Goal: Ask a question: Seek information or help from site administrators or community

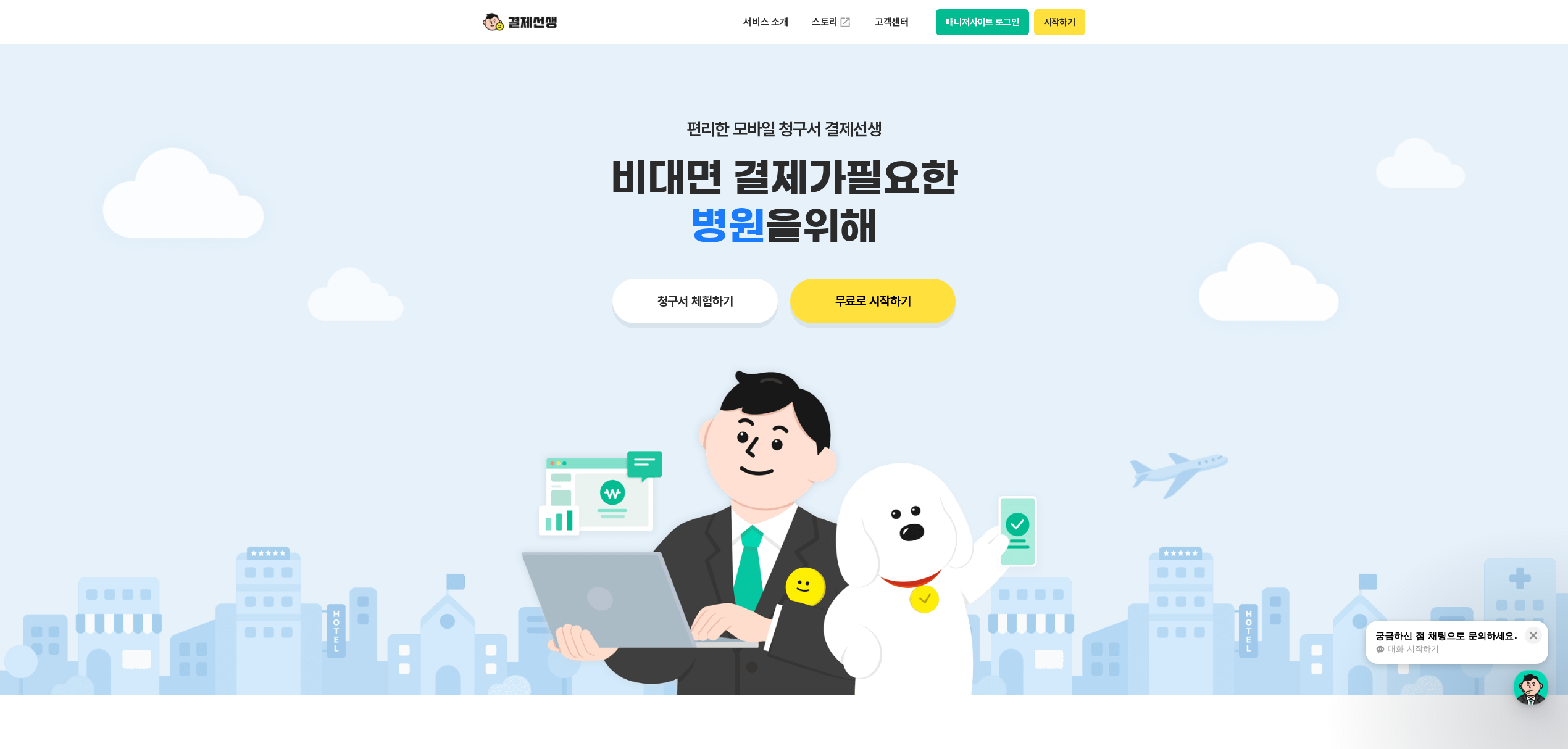
click at [1494, 643] on div "궁금하신 점 채팅으로 문의하세요." at bounding box center [1446, 636] width 142 height 13
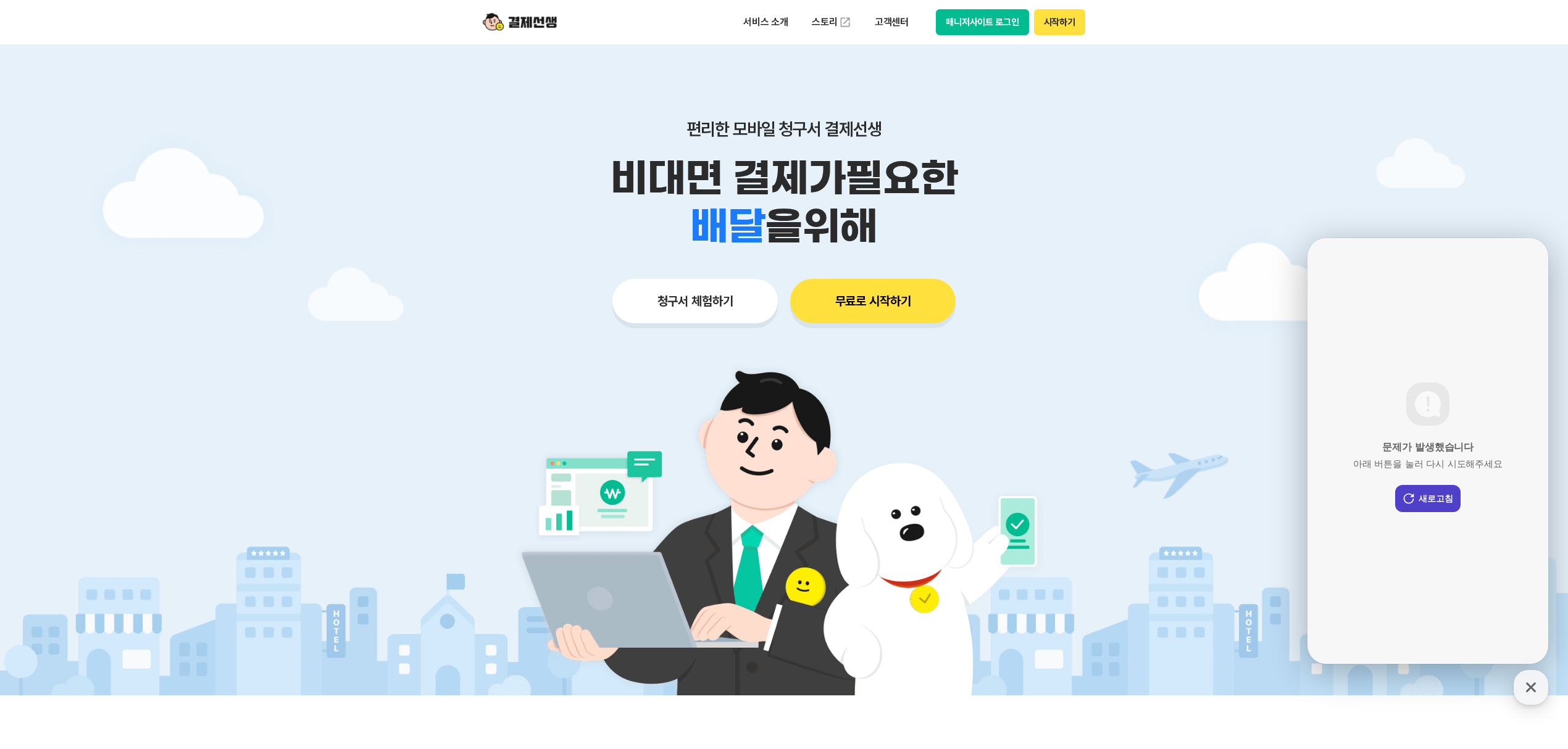
click at [1442, 502] on button "새로고침" at bounding box center [1428, 498] width 65 height 27
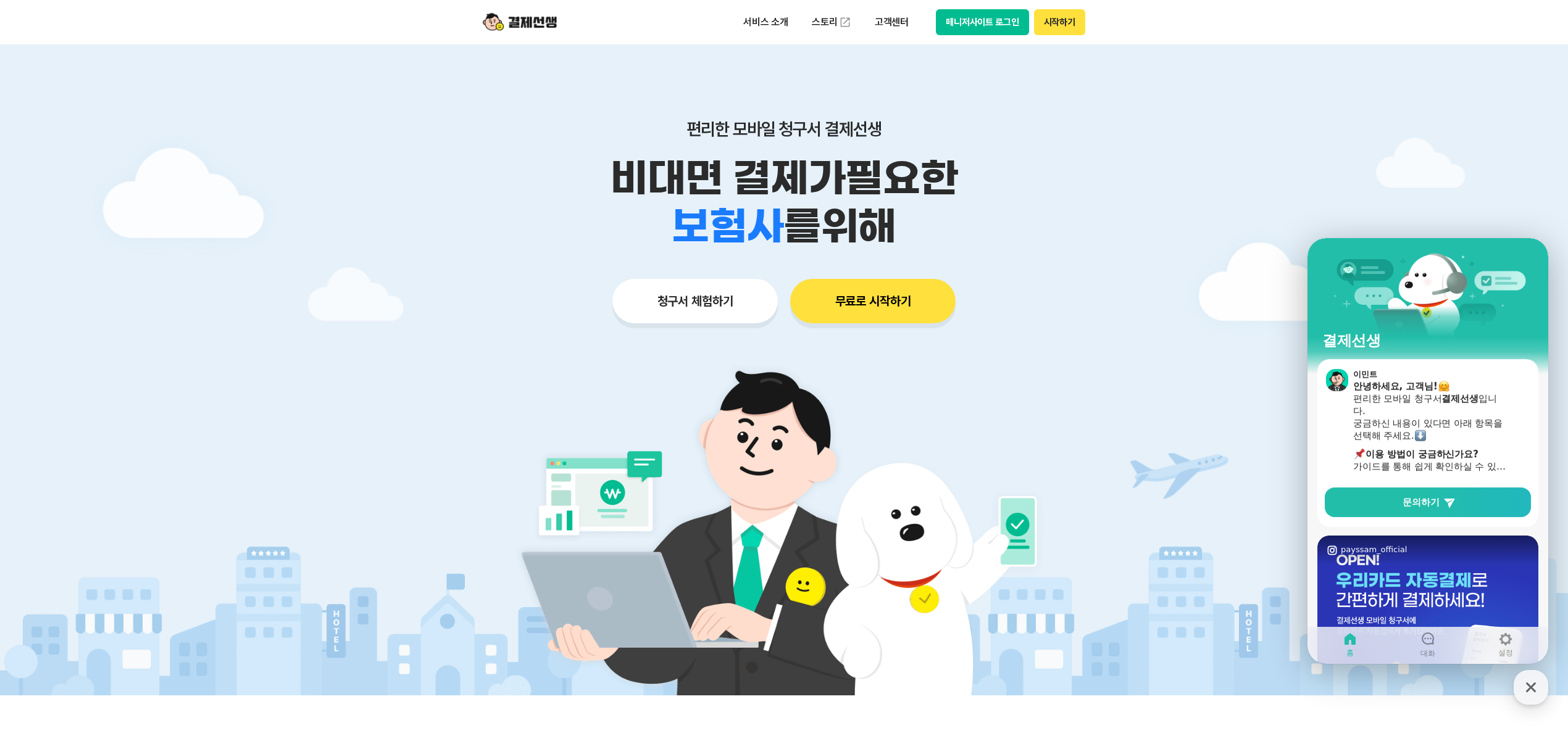
click at [1442, 502] on link "문의하기" at bounding box center [1428, 502] width 206 height 30
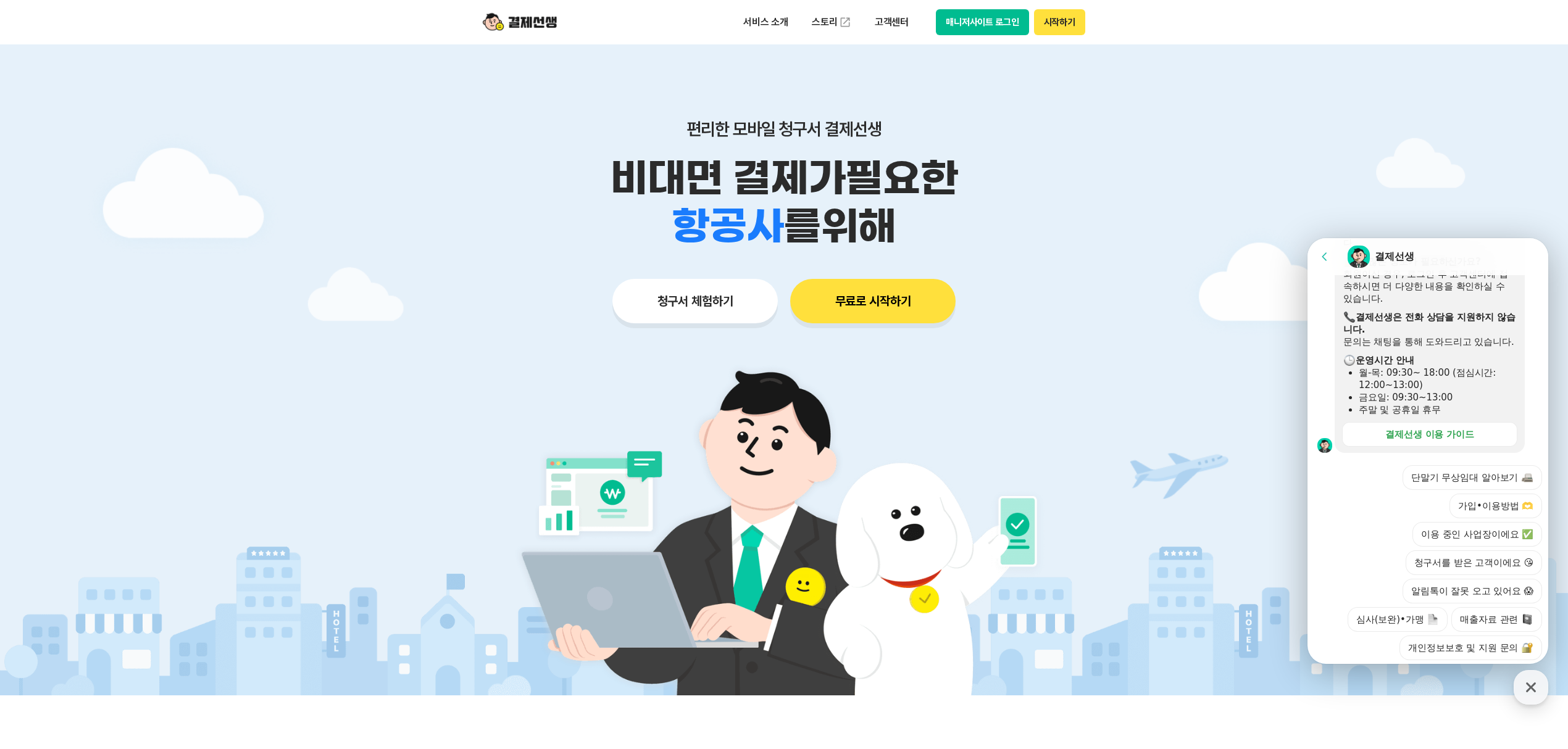
scroll to position [324, 0]
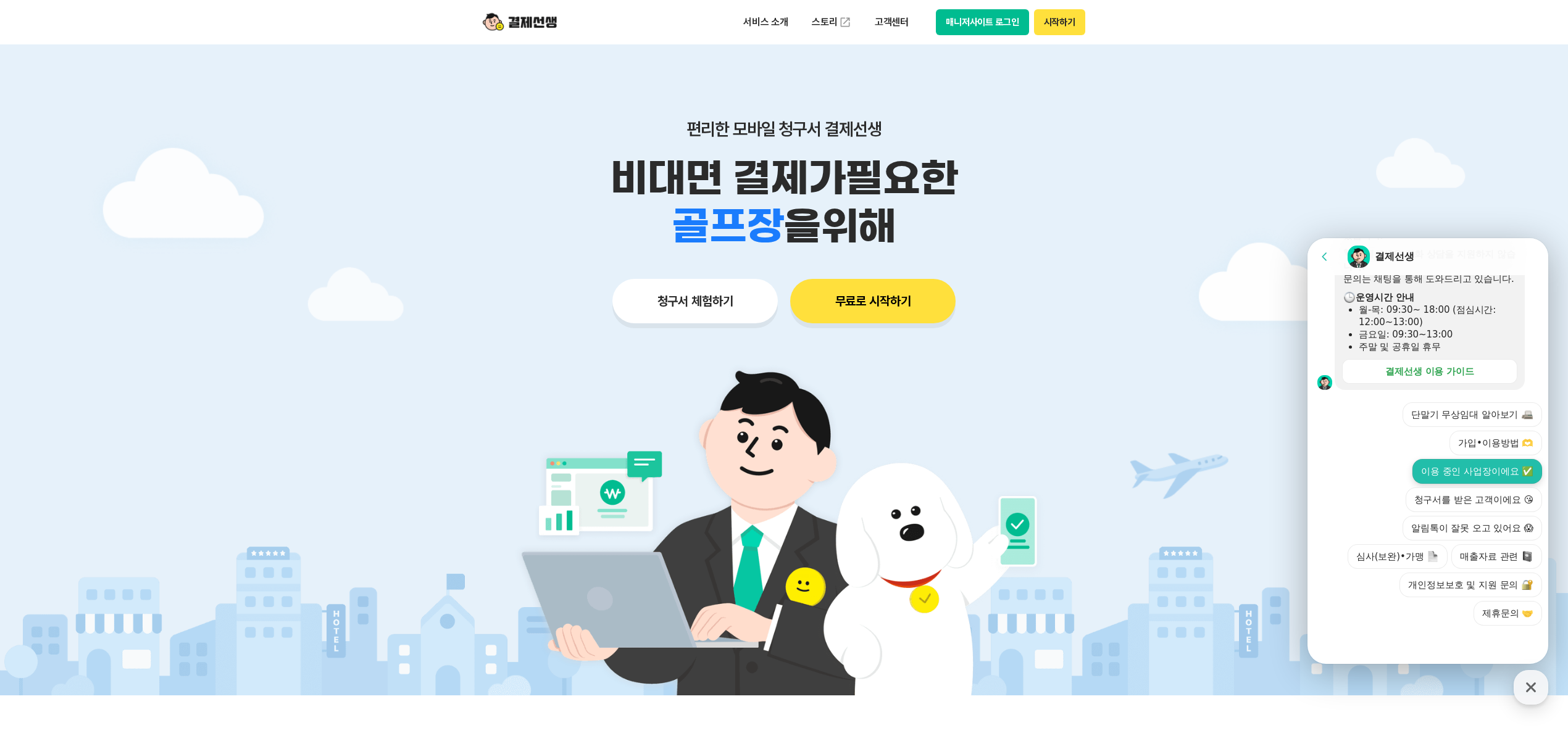
click at [1498, 466] on button "이용 중인 사업장이에요 ✅" at bounding box center [1477, 472] width 130 height 25
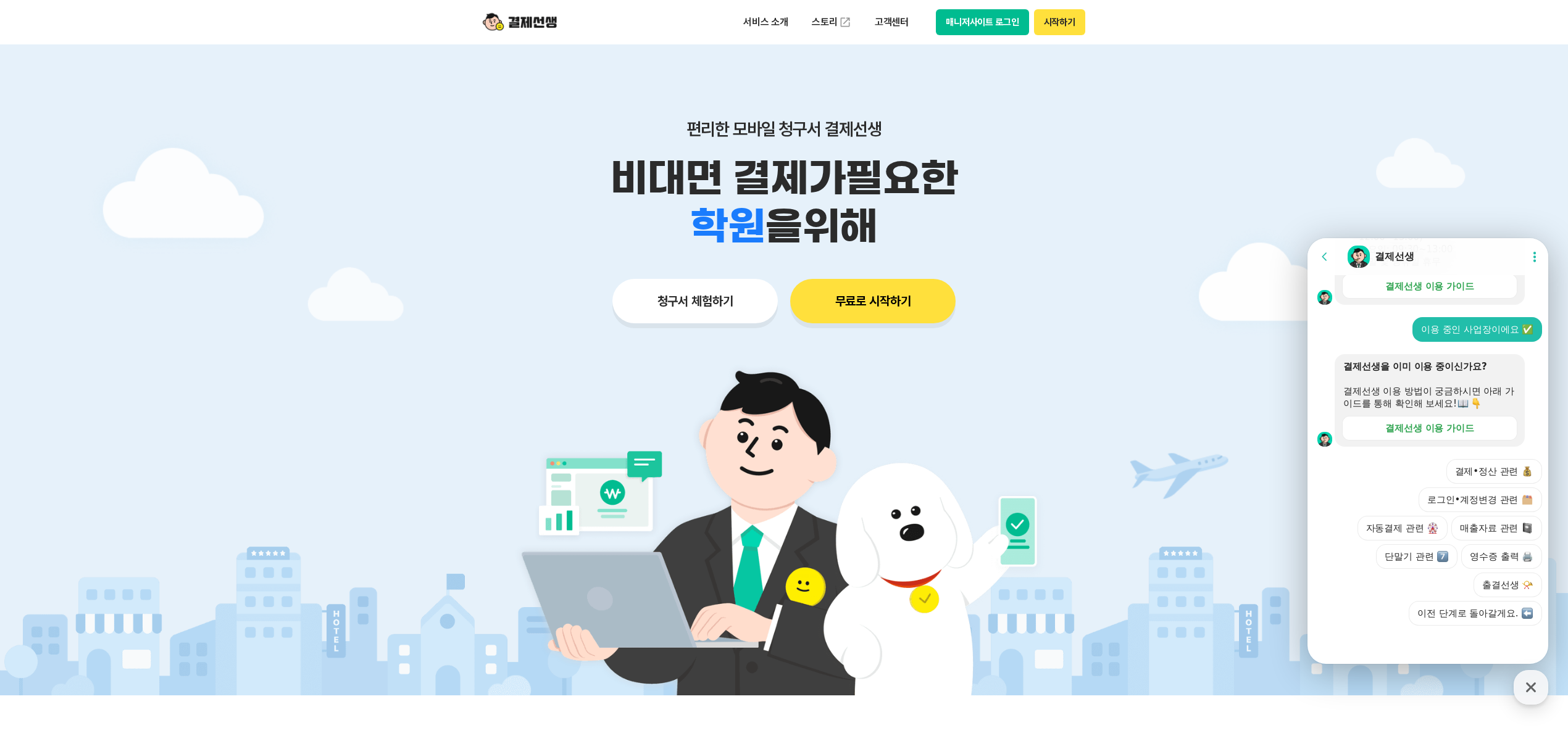
scroll to position [409, 0]
click at [1503, 472] on button "결제•정산 관련" at bounding box center [1494, 472] width 97 height 25
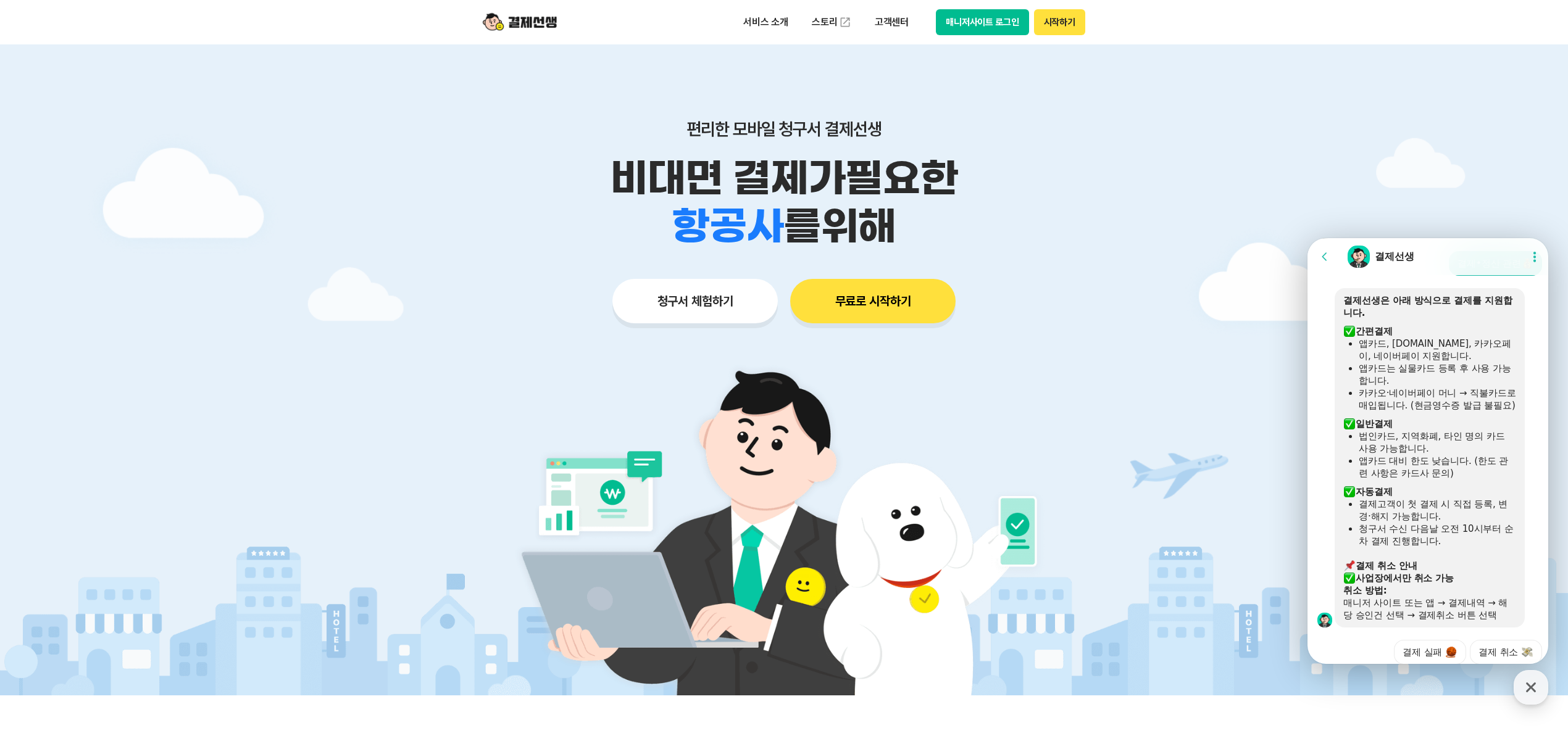
scroll to position [810, 0]
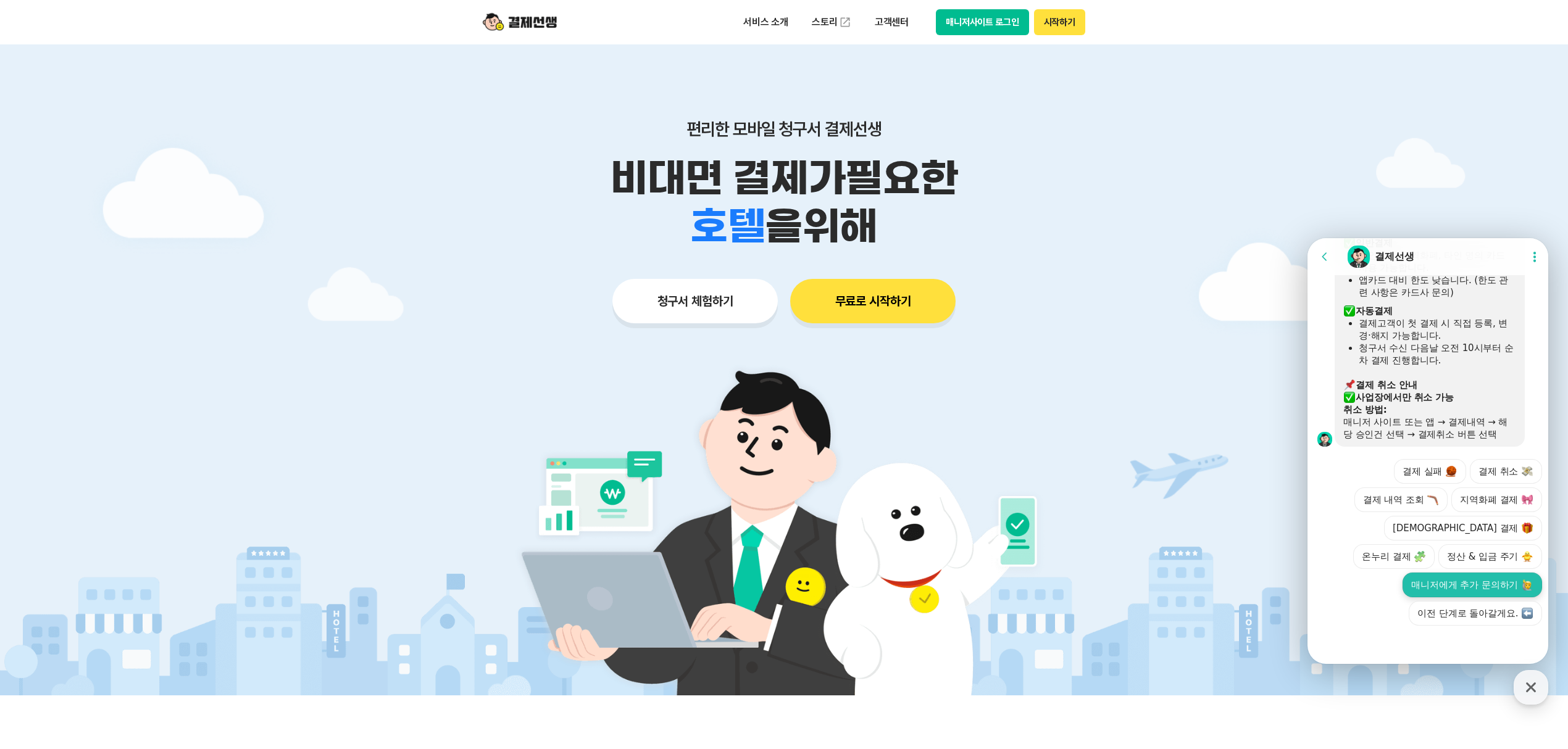
click at [1438, 589] on button "매니저에게 추가 문의하기" at bounding box center [1472, 585] width 140 height 25
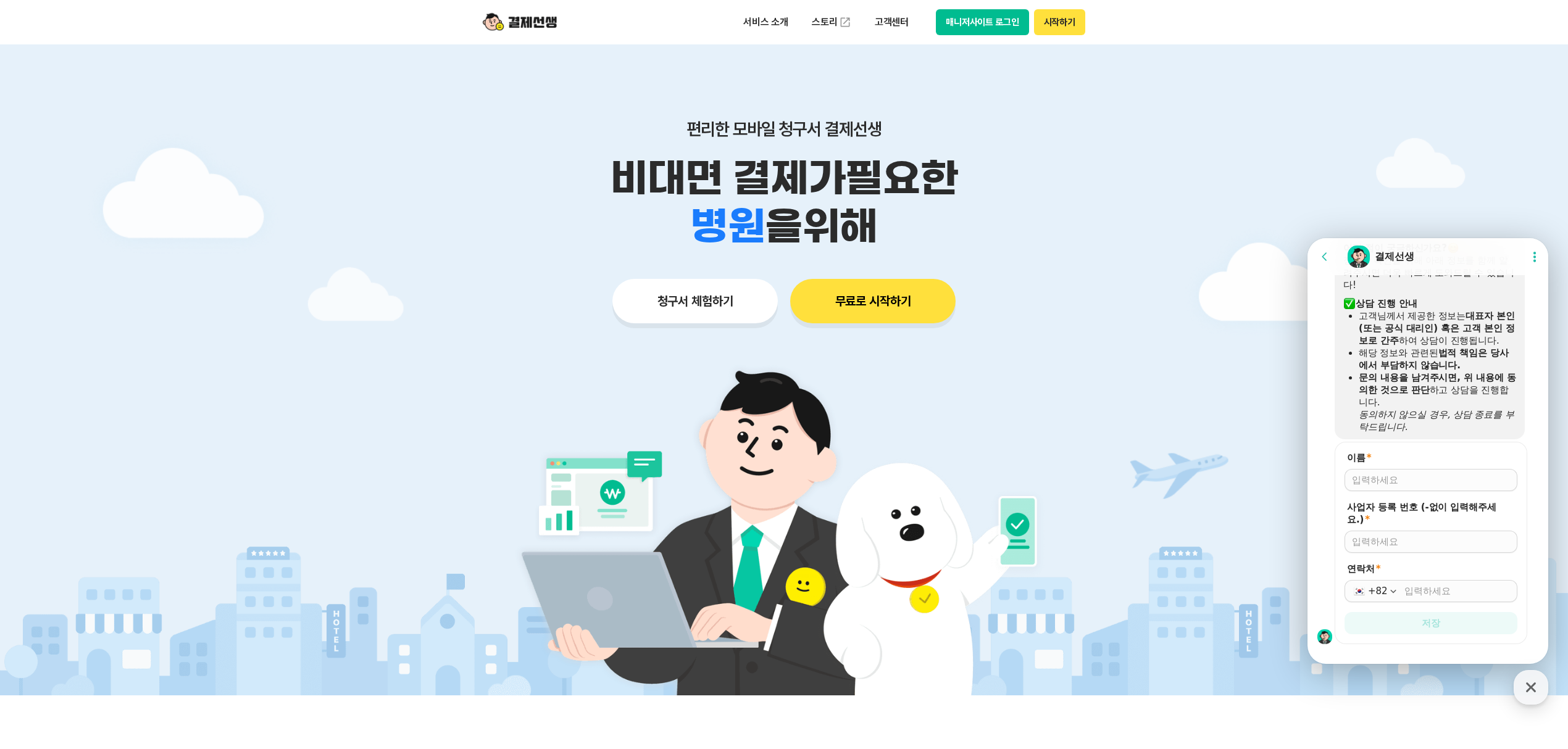
scroll to position [1087, 0]
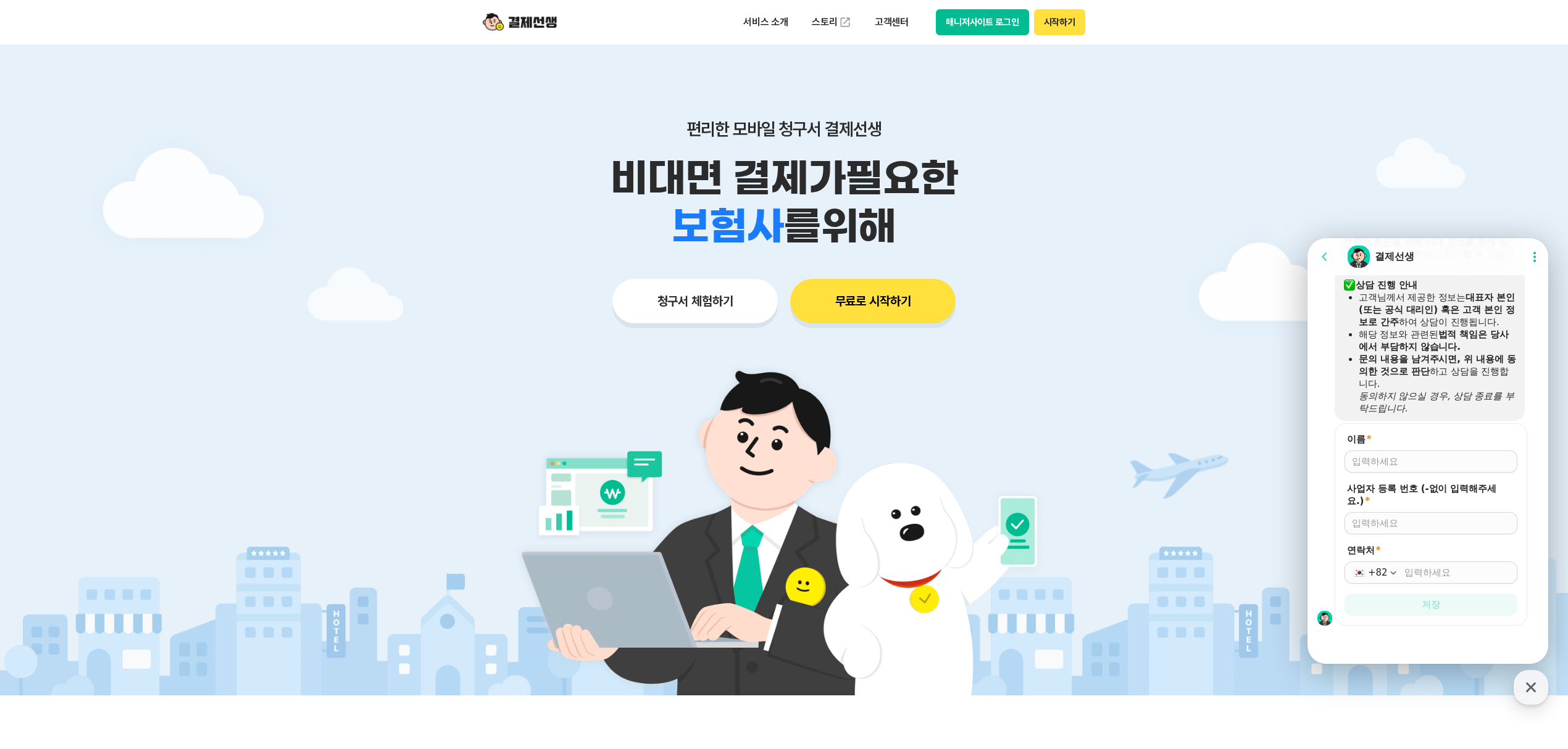
click at [1400, 458] on input "이름 *" at bounding box center [1430, 461] width 158 height 13
type input "6679102018"
drag, startPoint x: 1432, startPoint y: 461, endPoint x: 1202, endPoint y: 470, distance: 230.2
click at [1307, 238] on html "Go to previous page Chat Room 결제선생 Show userchat action dialog Message List 결제선…" at bounding box center [1428, 238] width 240 height 0
click at [1436, 449] on div "이름 *" at bounding box center [1430, 452] width 173 height 40
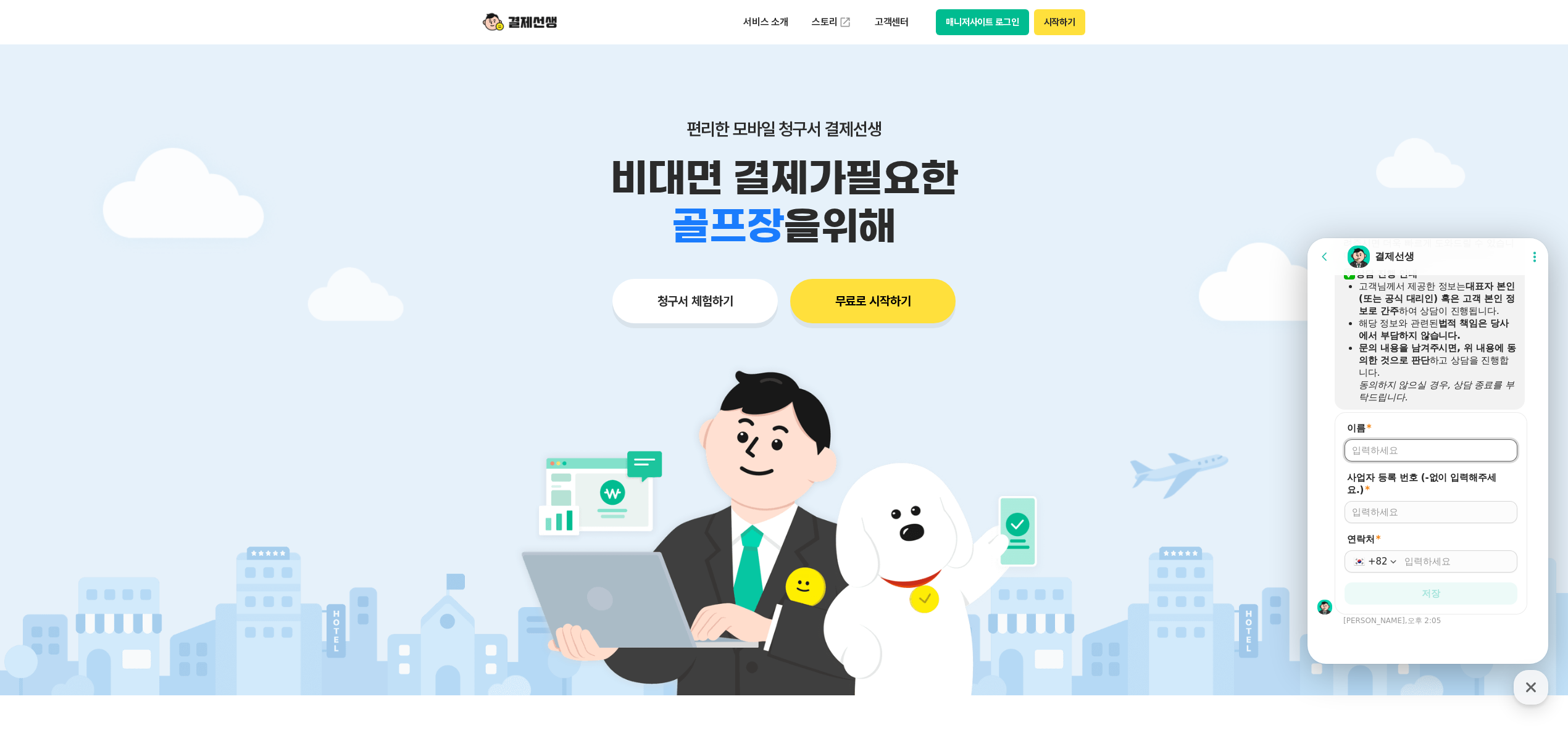
click at [1430, 458] on div at bounding box center [1430, 450] width 173 height 22
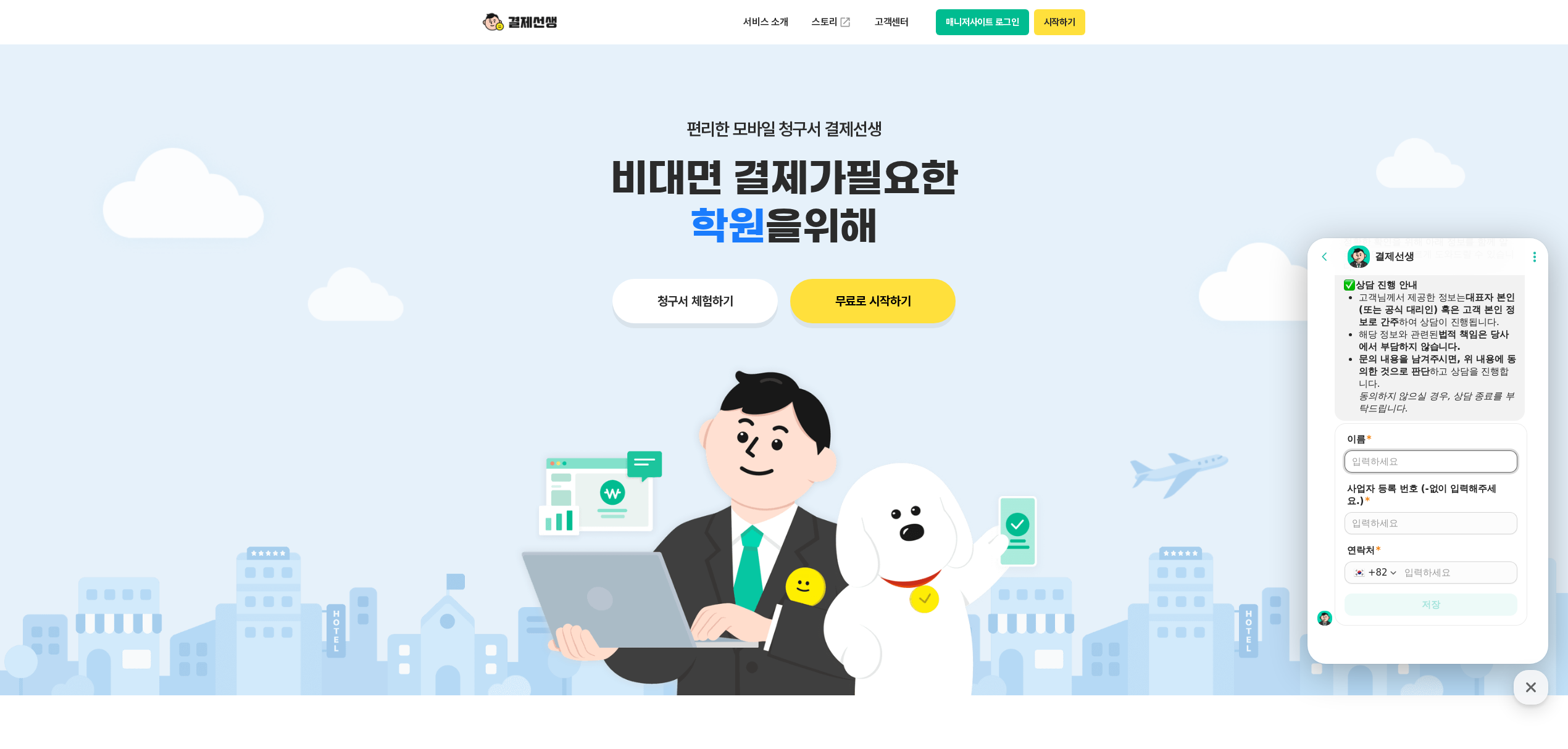
type input "[PERSON_NAME]"
click at [1398, 520] on input "사업자 등록 번호 (-없이 입력해주세요.) *" at bounding box center [1430, 523] width 158 height 13
click at [1387, 453] on div at bounding box center [1430, 461] width 173 height 22
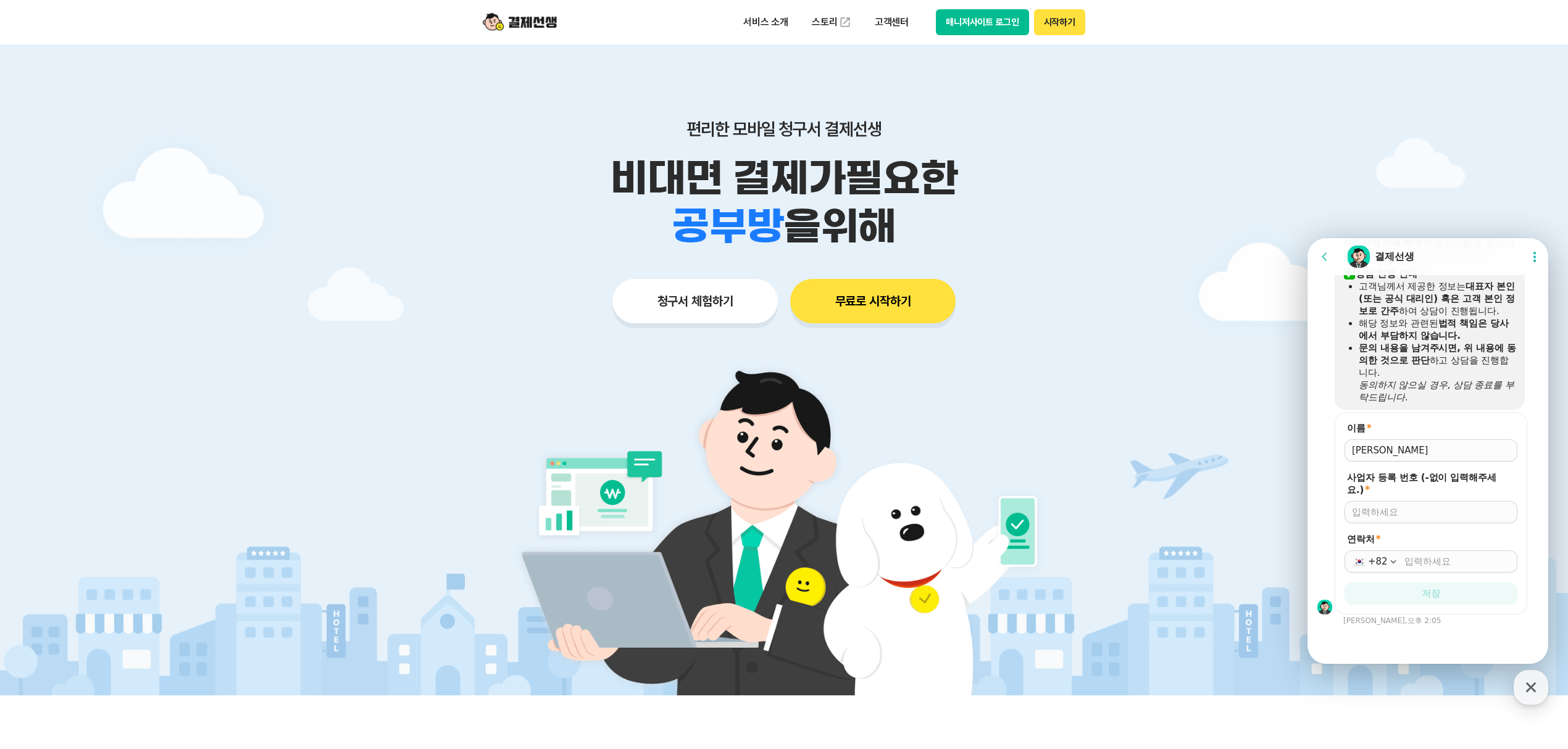
click at [1398, 459] on div at bounding box center [1430, 450] width 173 height 22
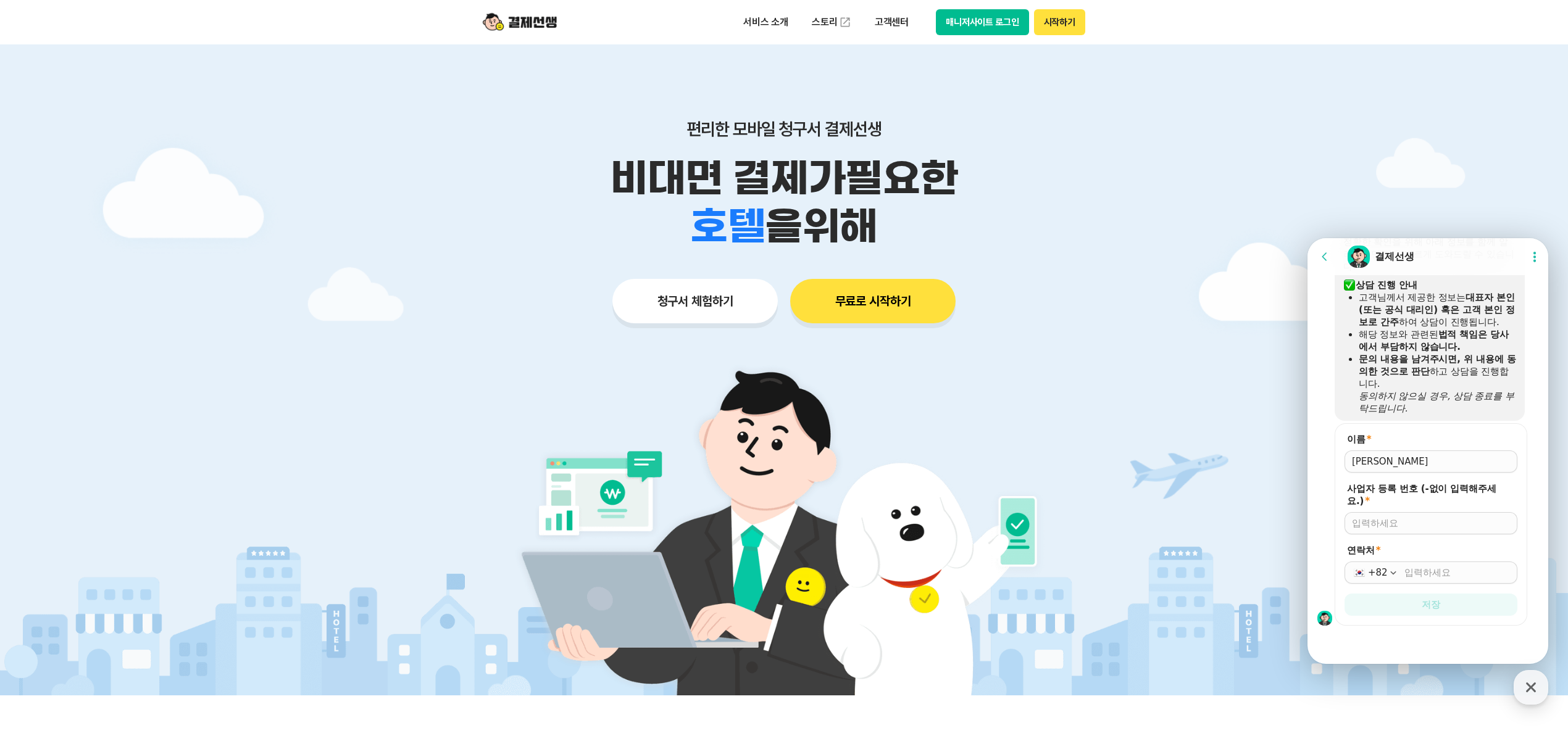
click at [1404, 455] on input "이름 *" at bounding box center [1430, 461] width 158 height 13
click at [1390, 570] on icon "button" at bounding box center [1394, 573] width 13 height 13
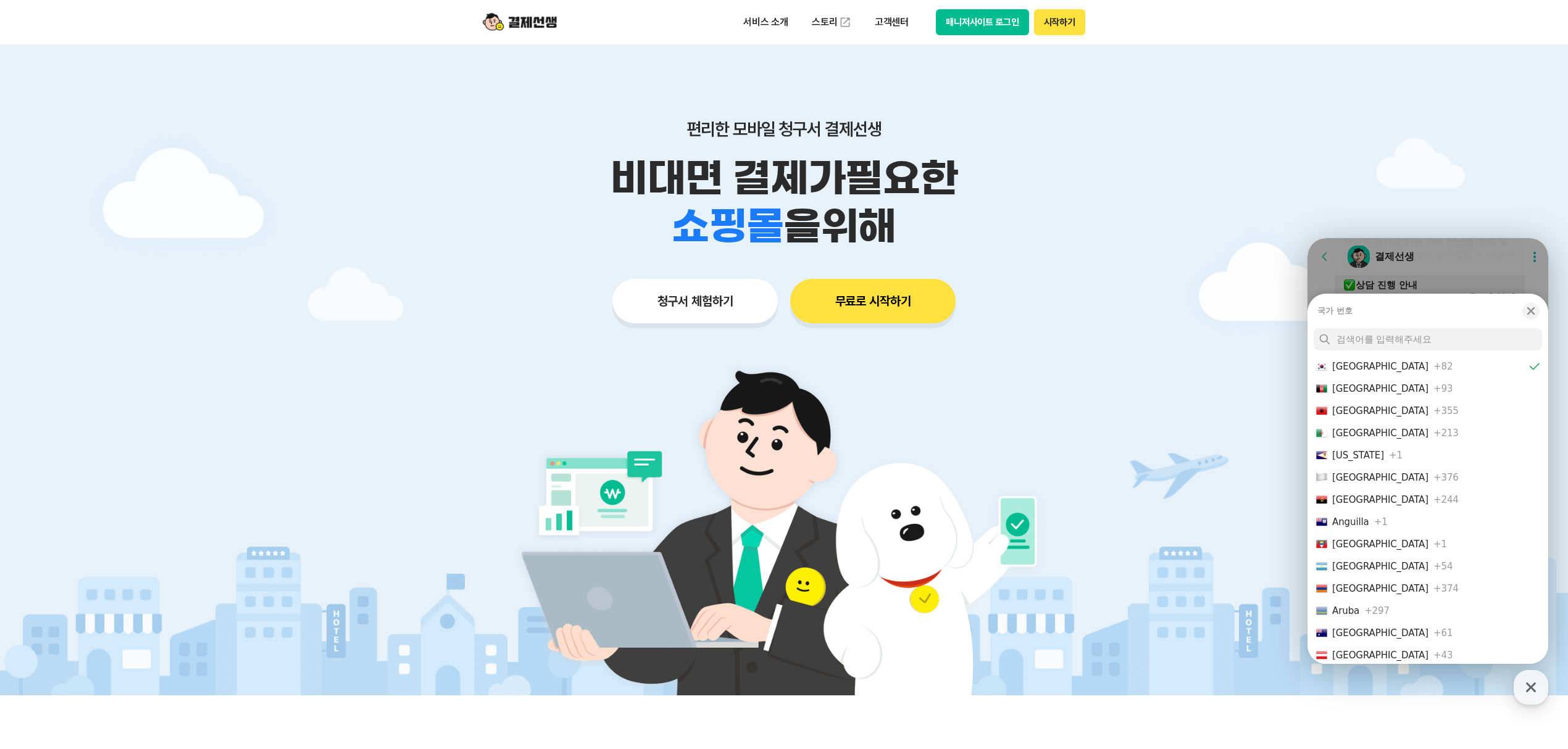
click at [1263, 413] on div at bounding box center [784, 370] width 1568 height 651
click at [1432, 174] on div at bounding box center [784, 370] width 1568 height 651
click at [1531, 313] on icon "button" at bounding box center [1531, 311] width 13 height 13
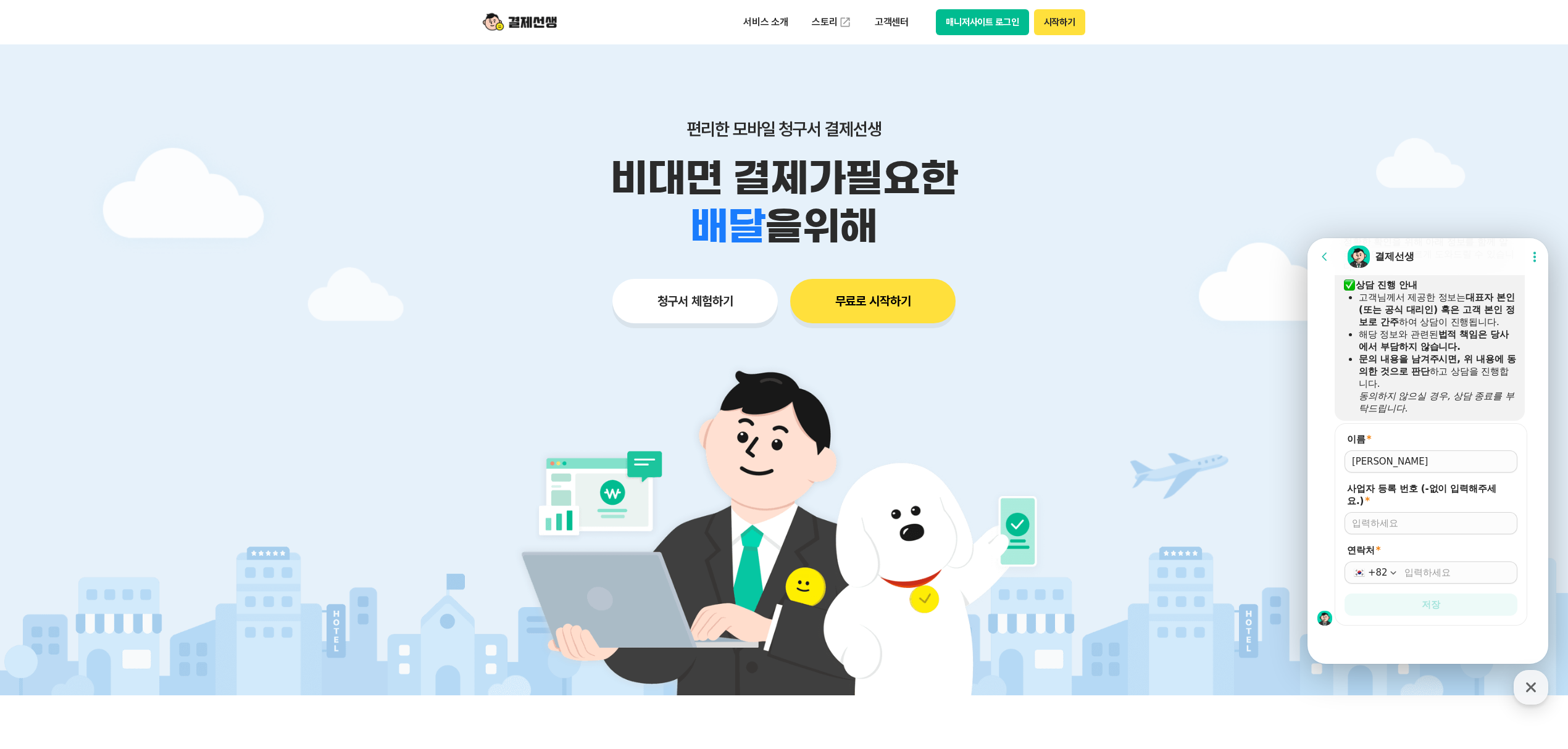
click at [1432, 573] on input "연락처 *" at bounding box center [1457, 573] width 106 height 13
click at [1418, 571] on input "연락처 *" at bounding box center [1457, 573] width 106 height 13
type input "031-286-7749"
click at [1415, 520] on input "사업자 등록 번호 (-없이 입력해주세요.) *" at bounding box center [1430, 523] width 158 height 13
click at [1431, 461] on input "이름 *" at bounding box center [1430, 461] width 158 height 13
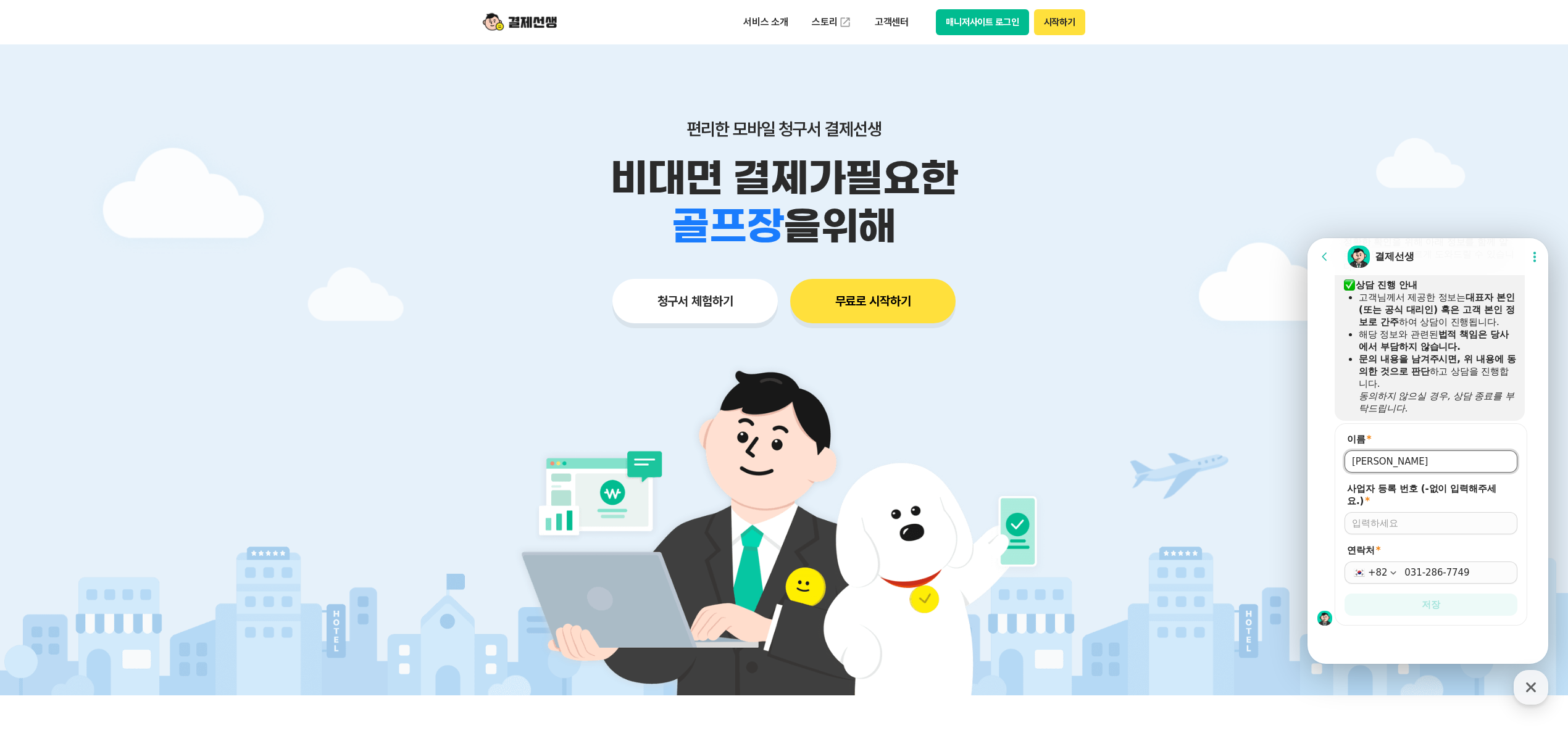
drag, startPoint x: 1431, startPoint y: 461, endPoint x: 1200, endPoint y: 468, distance: 231.1
click at [1307, 238] on html "Go to previous page Chat Room 결제선생 Show userchat action dialog Message List 결제선…" at bounding box center [1428, 238] width 240 height 0
click at [1430, 456] on input "이름 *" at bounding box center [1430, 461] width 158 height 13
type input "6679102018"
drag, startPoint x: 1439, startPoint y: 466, endPoint x: 2597, endPoint y: 707, distance: 1182.8
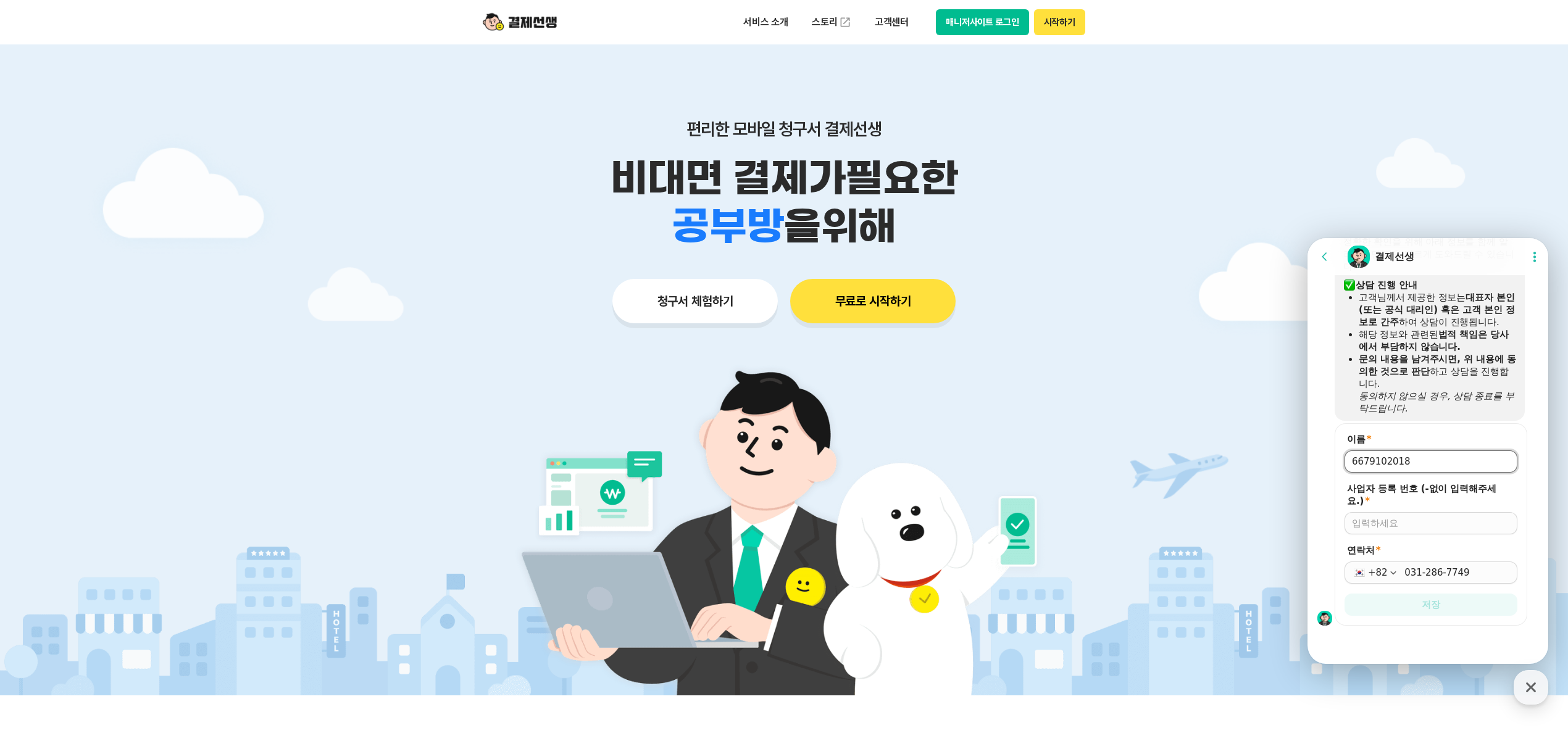
click at [1307, 238] on html "Go to previous page Chat Room 결제선생 Show userchat action dialog Message List 결제선…" at bounding box center [1428, 238] width 240 height 0
click at [1375, 521] on input "사업자 등록 번호 (-없이 입력해주세요.) *" at bounding box center [1430, 523] width 158 height 13
paste input "6679102018"
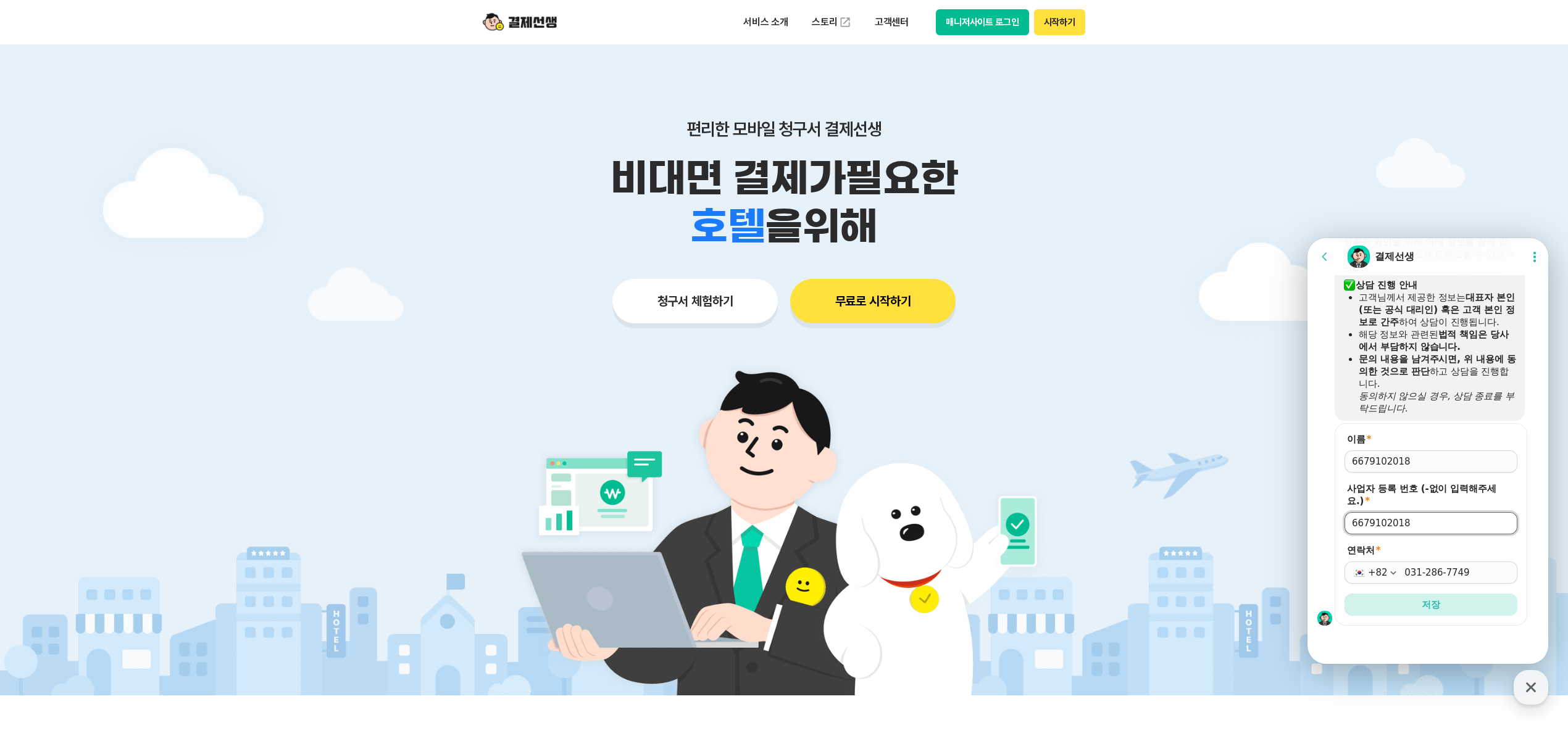
type input "6679102018"
click at [1400, 470] on div at bounding box center [1430, 461] width 173 height 22
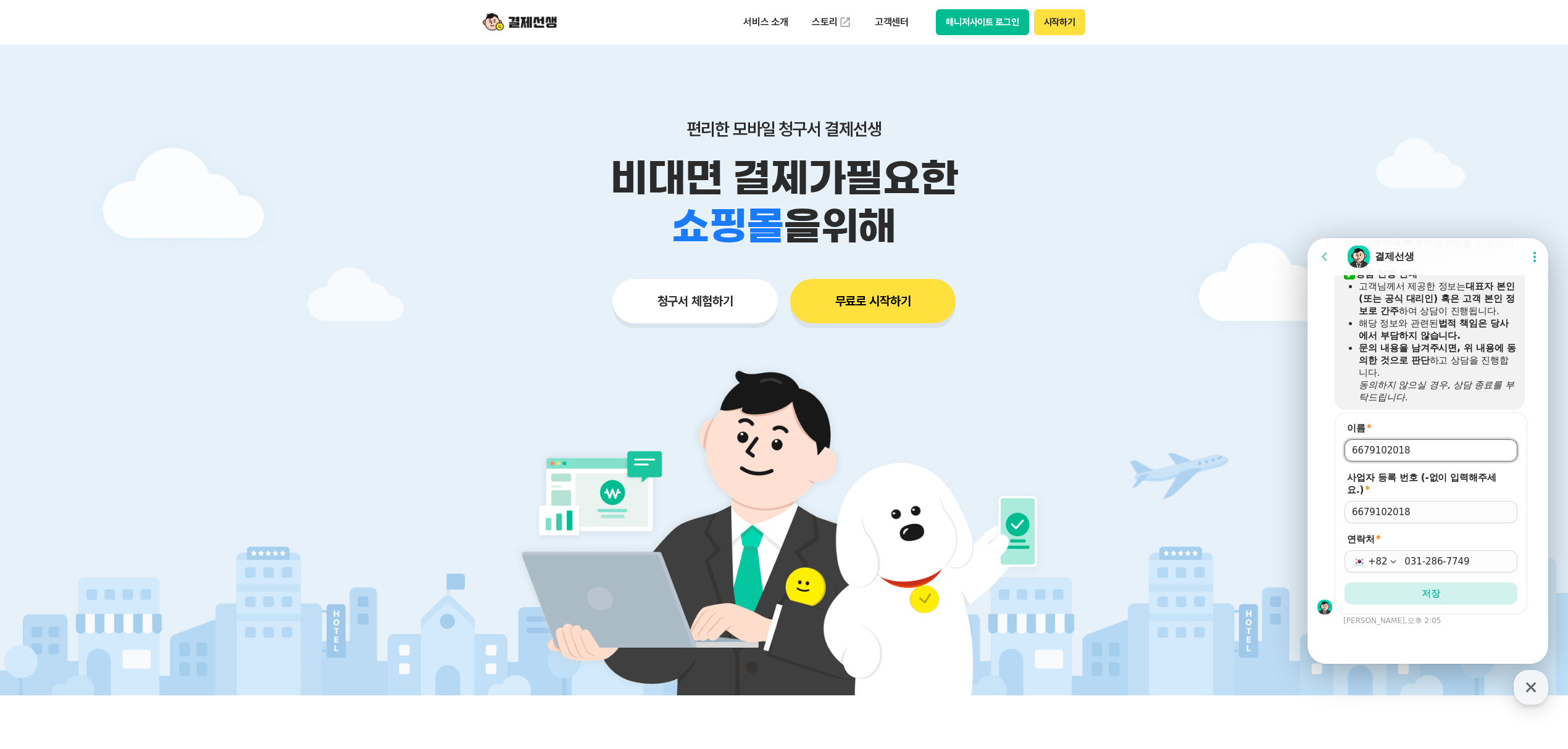
scroll to position [1097, 0]
drag, startPoint x: 1425, startPoint y: 464, endPoint x: 1262, endPoint y: 466, distance: 163.0
click at [1307, 238] on html "Go to previous page Chat Room 결제선생 Show userchat action dialog Message List 결제선…" at bounding box center [1428, 238] width 240 height 0
click at [1428, 456] on input "이름 *" at bounding box center [1430, 450] width 158 height 13
type input "[PERSON_NAME]"
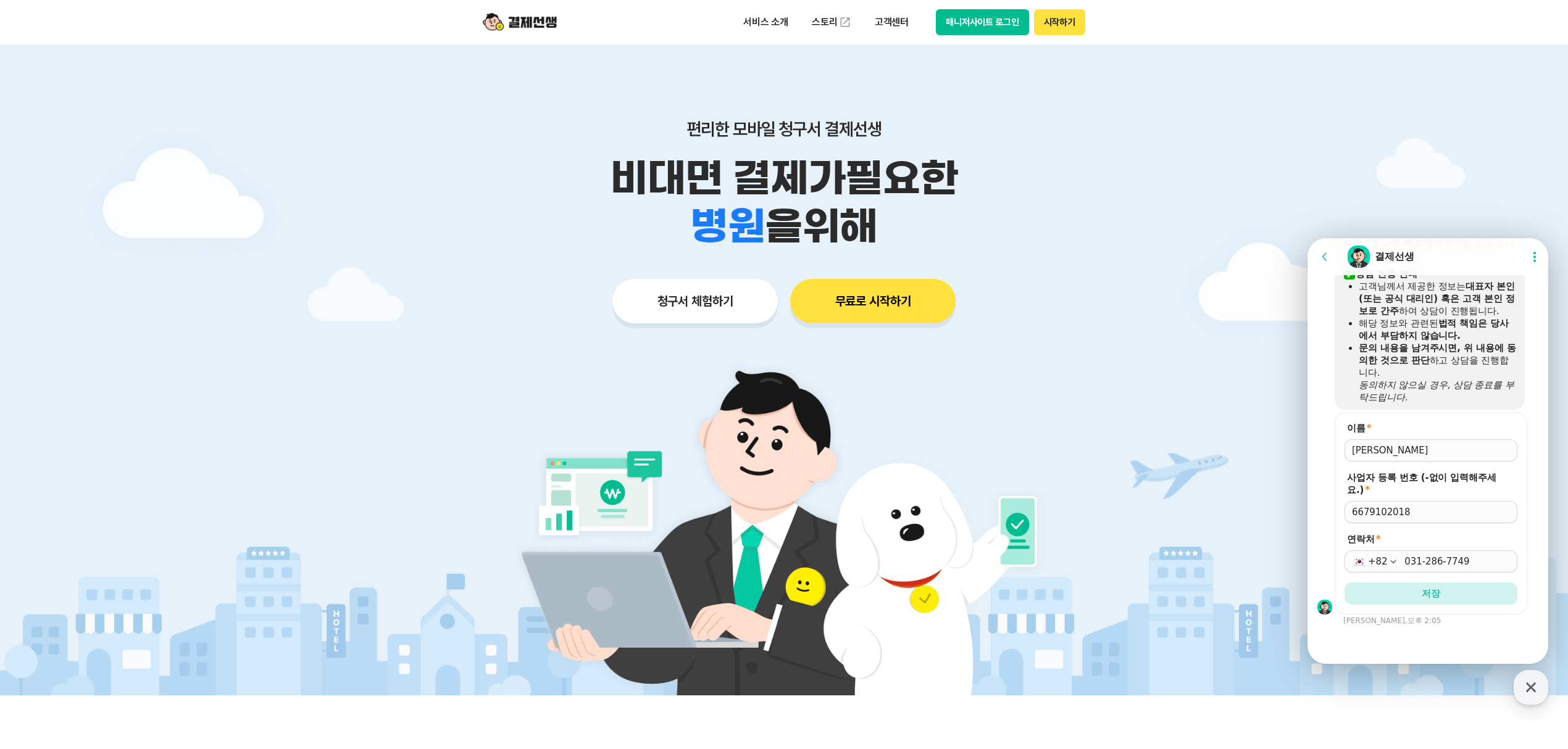
click at [1433, 607] on form "이름 * 사업자 등록 번호 (-없이 입력해주세요.) * 6679102018 연락처 * [PHONE_NUMBER] 저장" at bounding box center [1430, 513] width 193 height 202
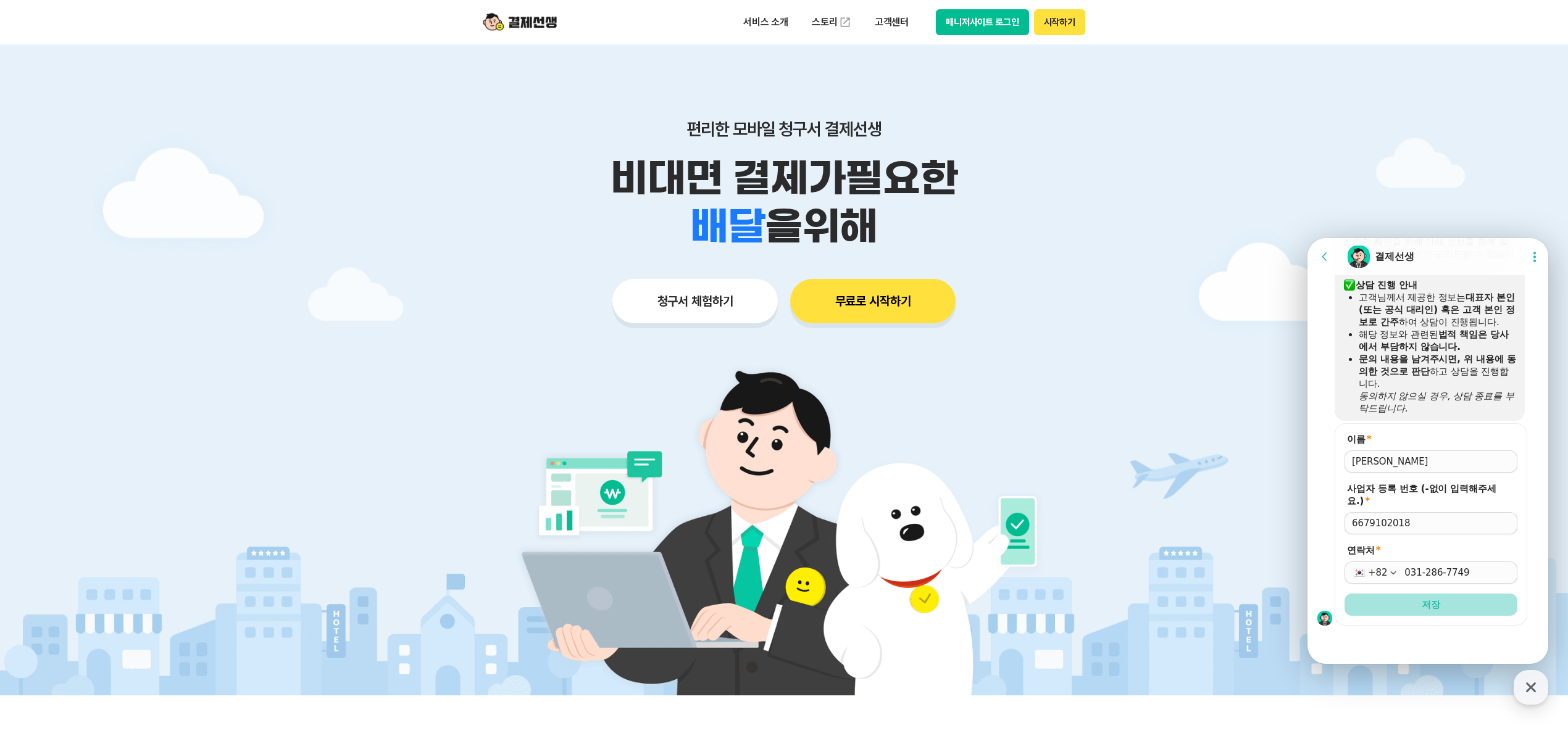
click at [1432, 604] on span "저장" at bounding box center [1430, 604] width 19 height 13
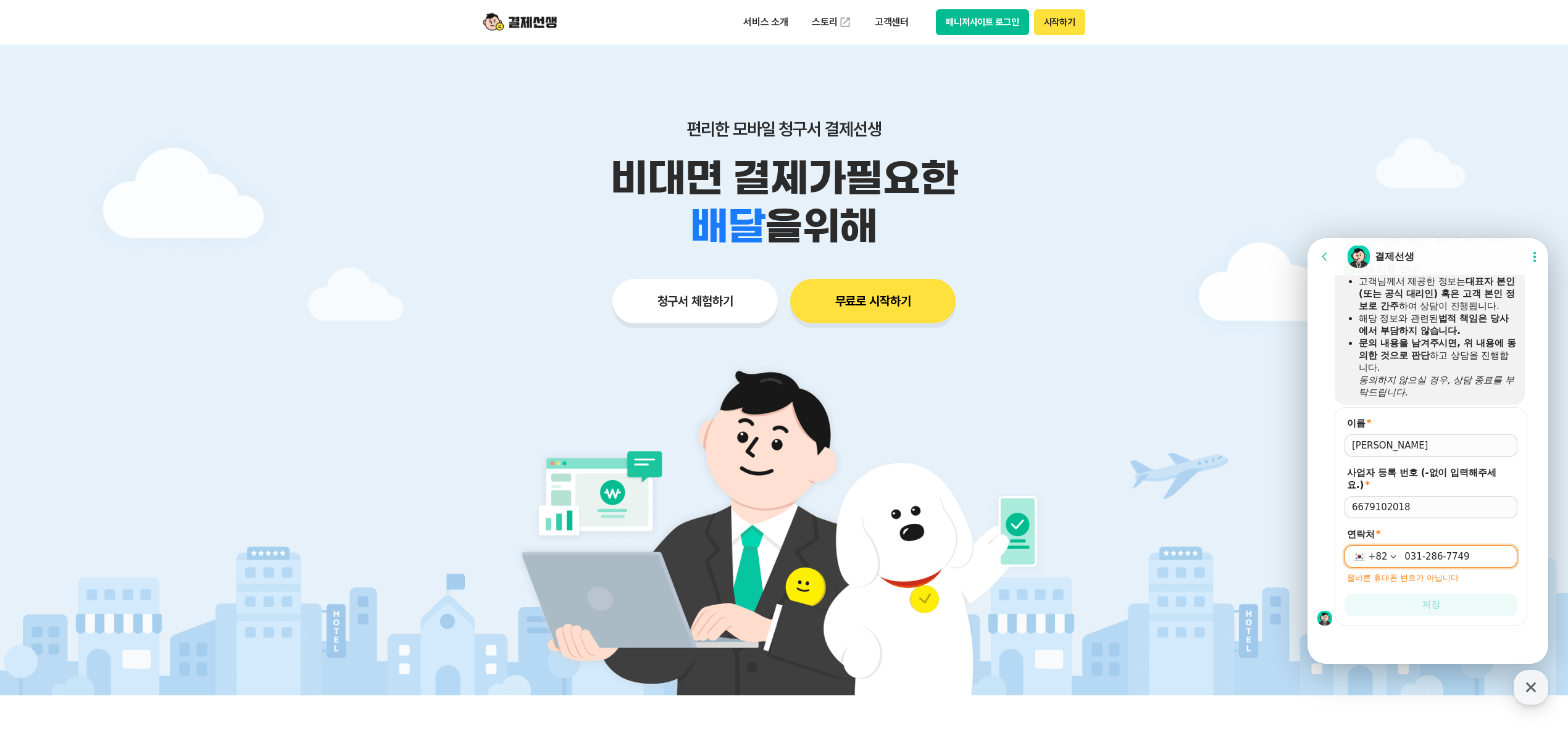
scroll to position [1102, 0]
drag, startPoint x: 1473, startPoint y: 557, endPoint x: 1349, endPoint y: 558, distance: 124.0
click at [1349, 558] on div "[PHONE_NUMBER]" at bounding box center [1430, 557] width 173 height 22
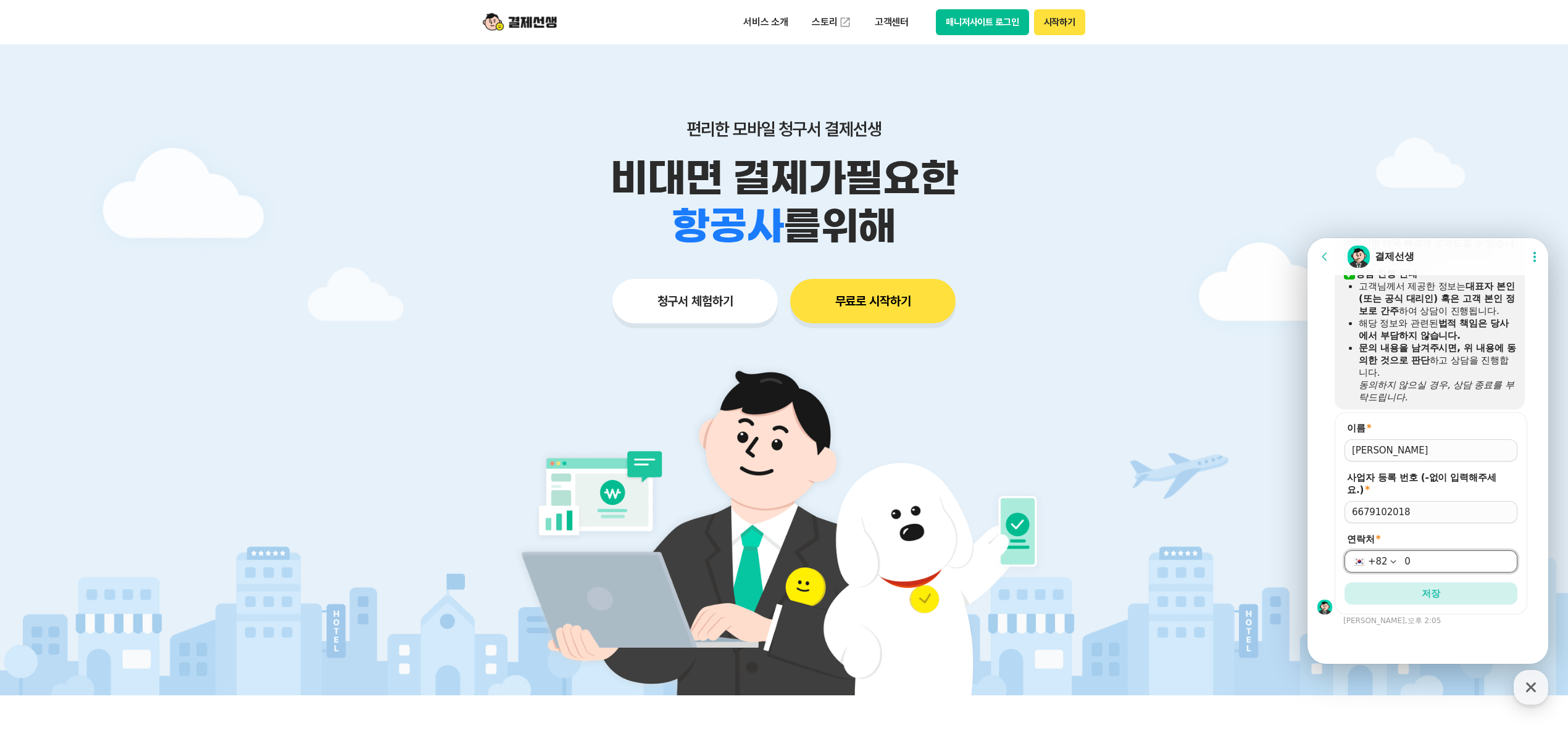
scroll to position [1098, 0]
type input "[PHONE_NUMBER]"
click at [1446, 588] on button "저장" at bounding box center [1430, 593] width 173 height 22
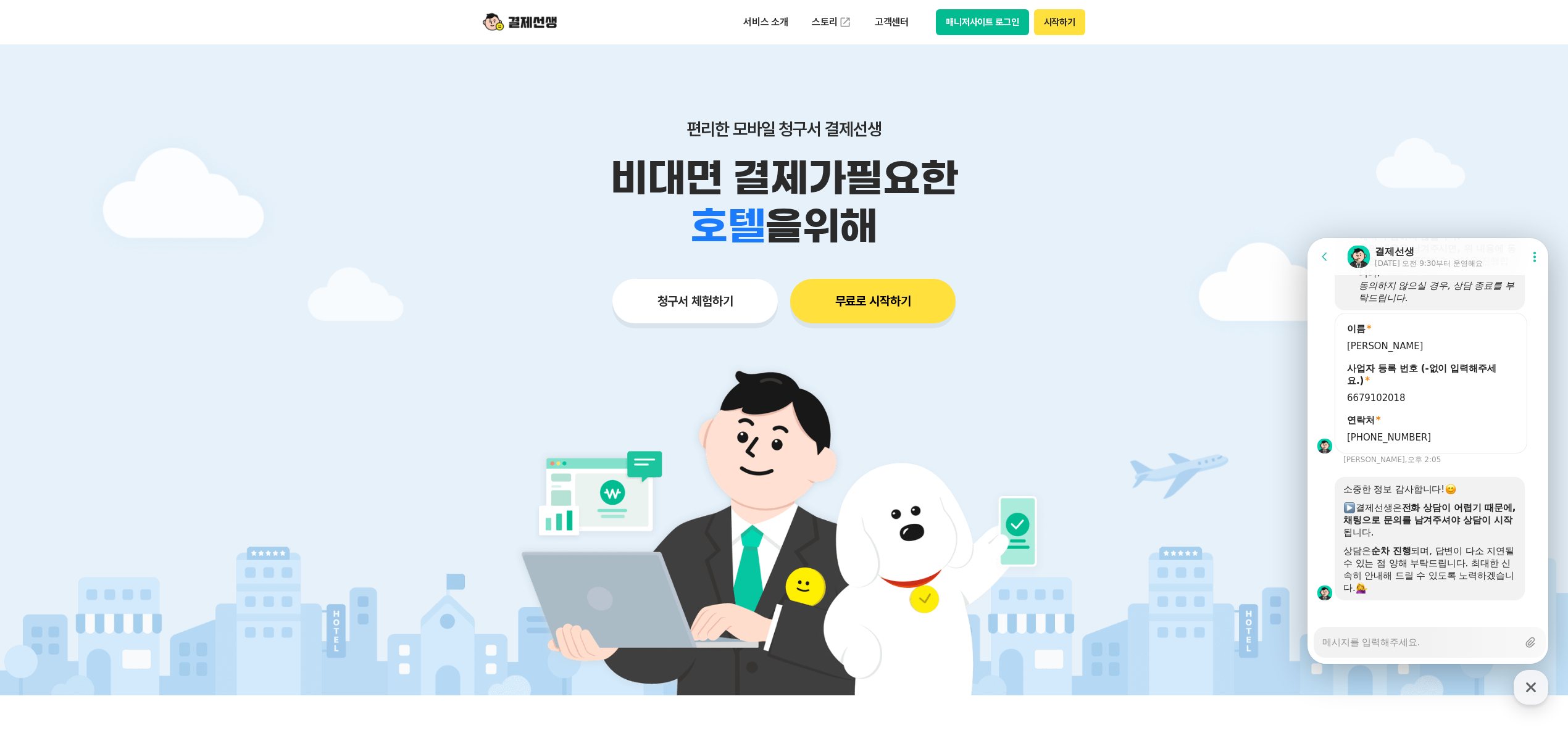
scroll to position [1208, 0]
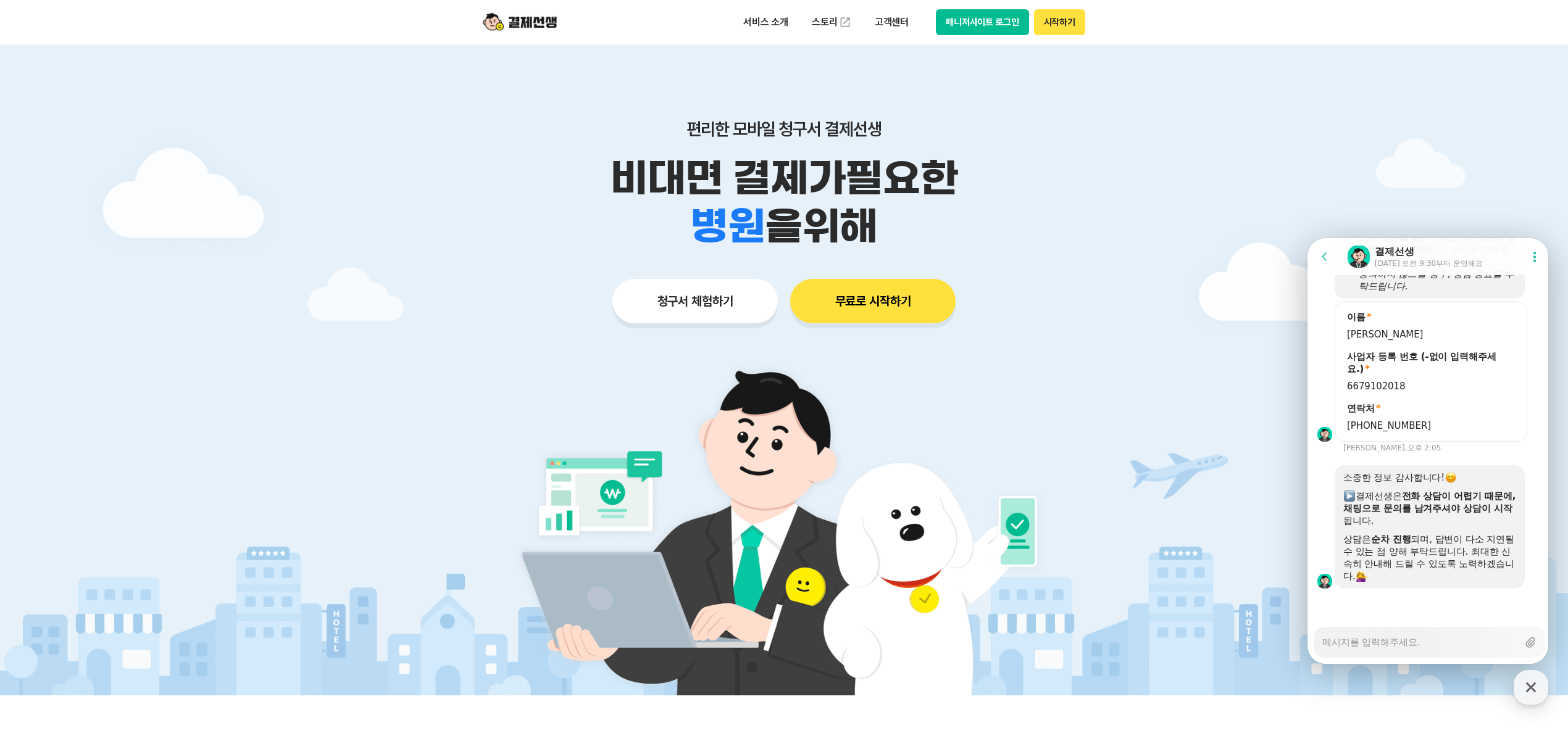
click at [1373, 643] on textarea "Messenger Input Textarea" at bounding box center [1420, 638] width 196 height 21
type textarea "x"
type textarea "r"
type textarea "x"
type textarea "ru"
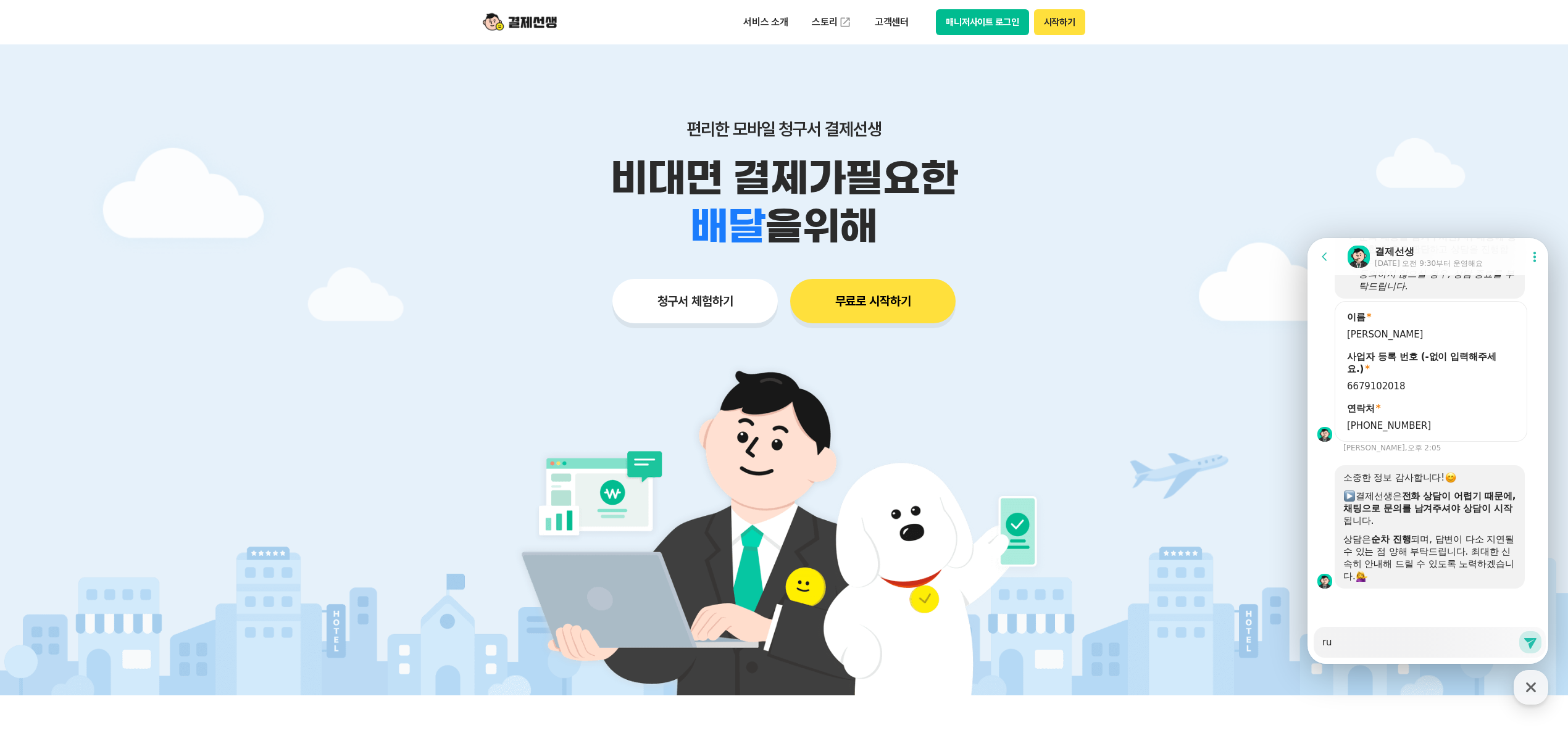
type textarea "x"
type textarea "ruf"
type textarea "x"
type textarea "ru"
type textarea "x"
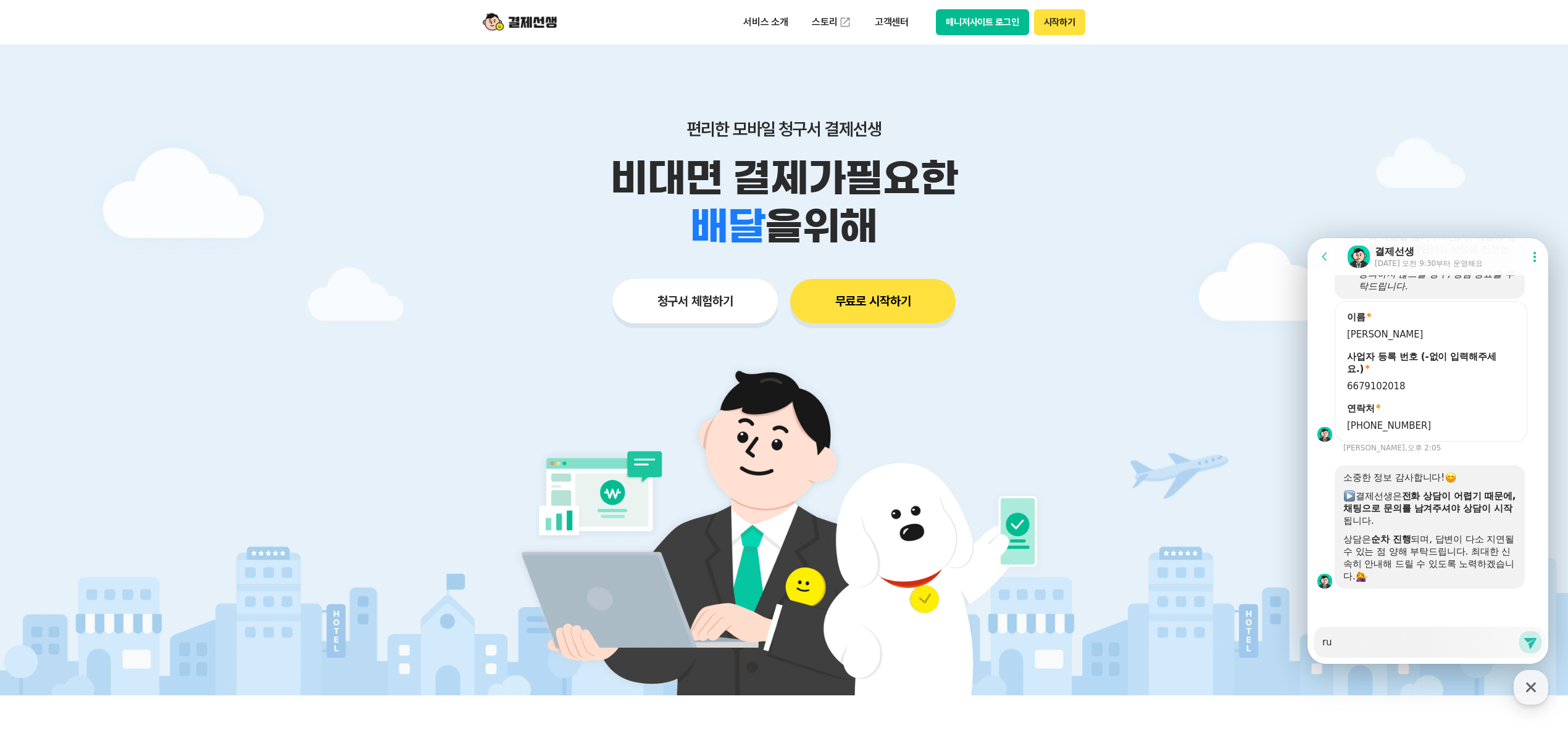
type textarea "r"
type textarea "x"
type textarea "ㄱ"
type textarea "x"
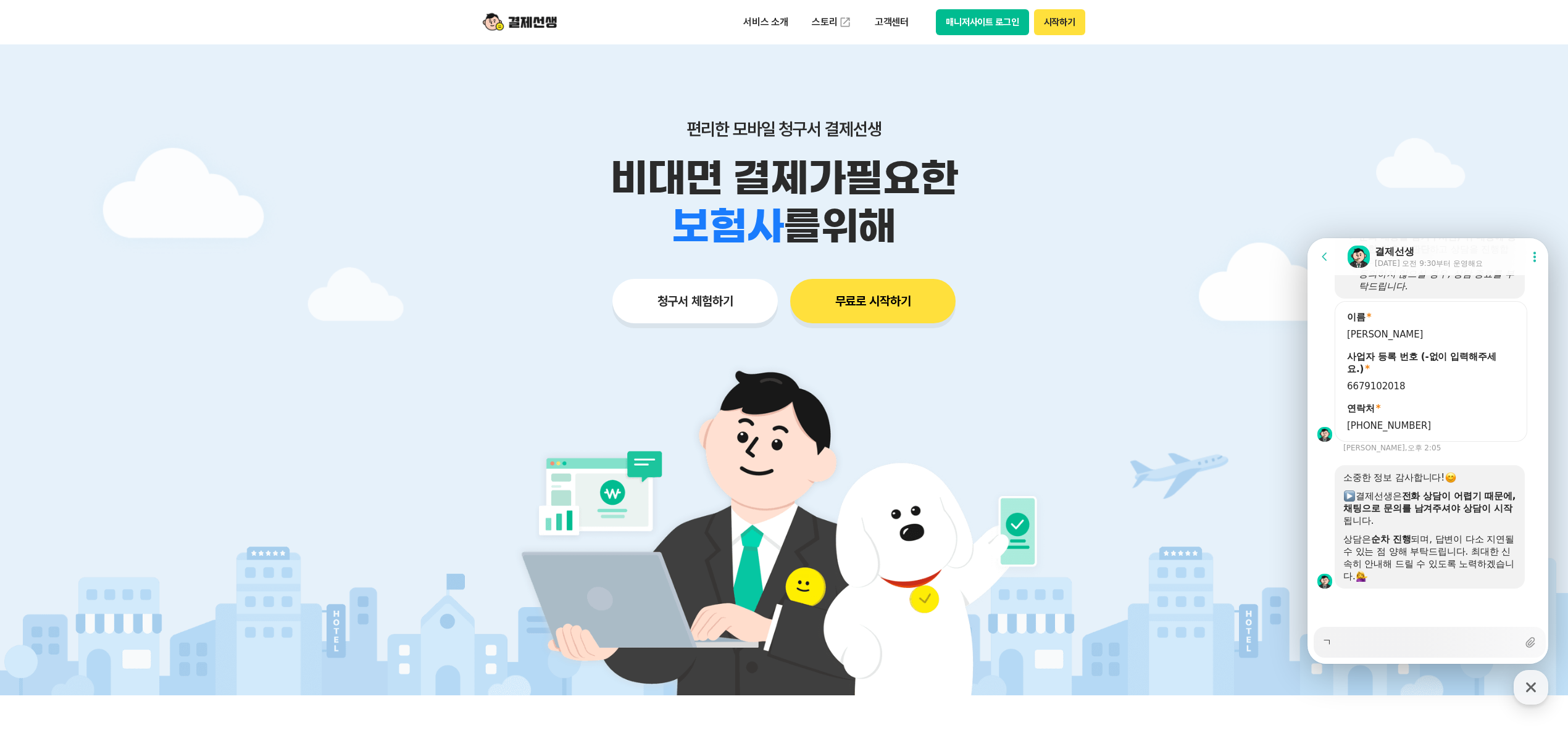
type textarea "겨"
type textarea "x"
type textarea "결"
type textarea "x"
type textarea "결ㅈ"
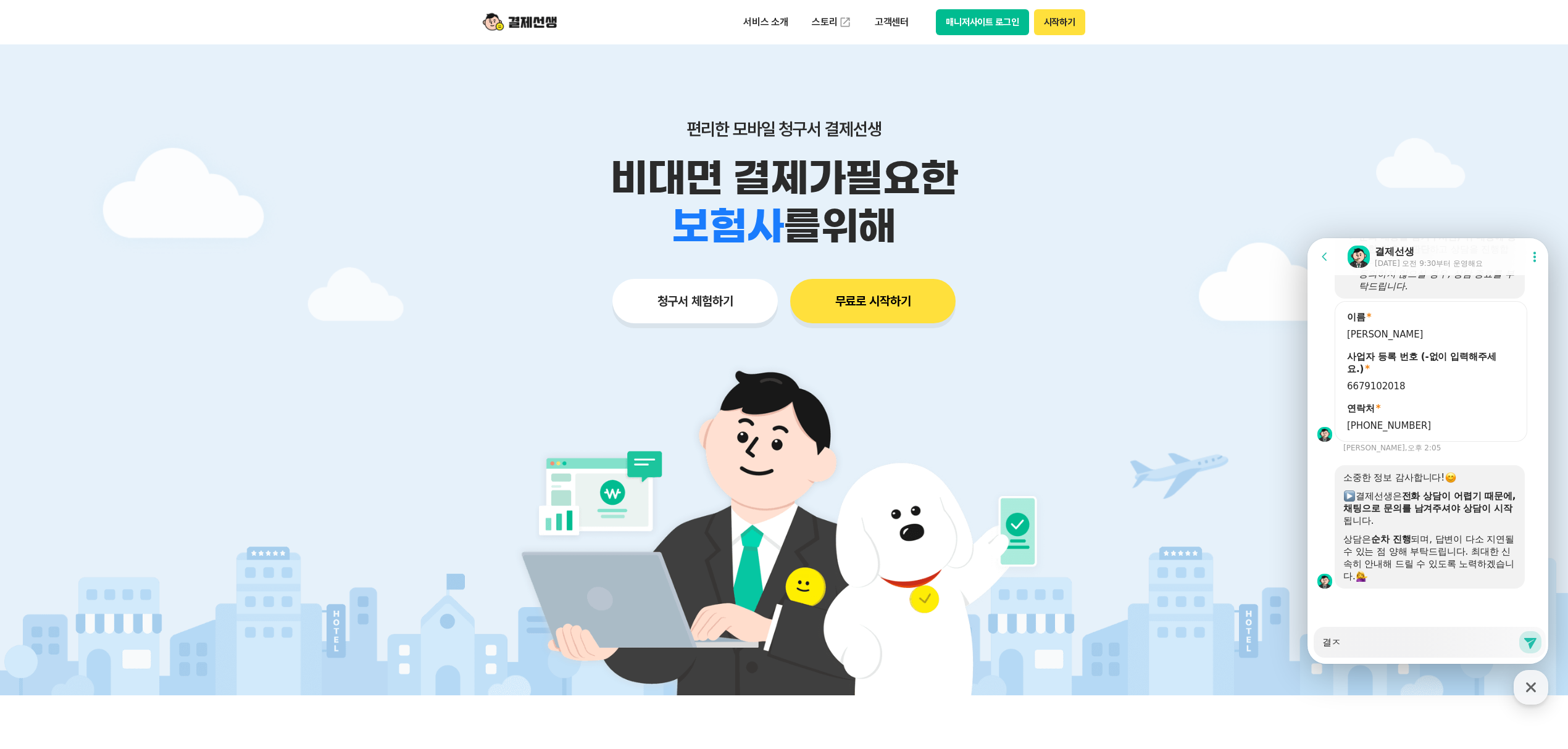
type textarea "x"
type textarea "결제"
type textarea "x"
type textarea "결제"
type textarea "x"
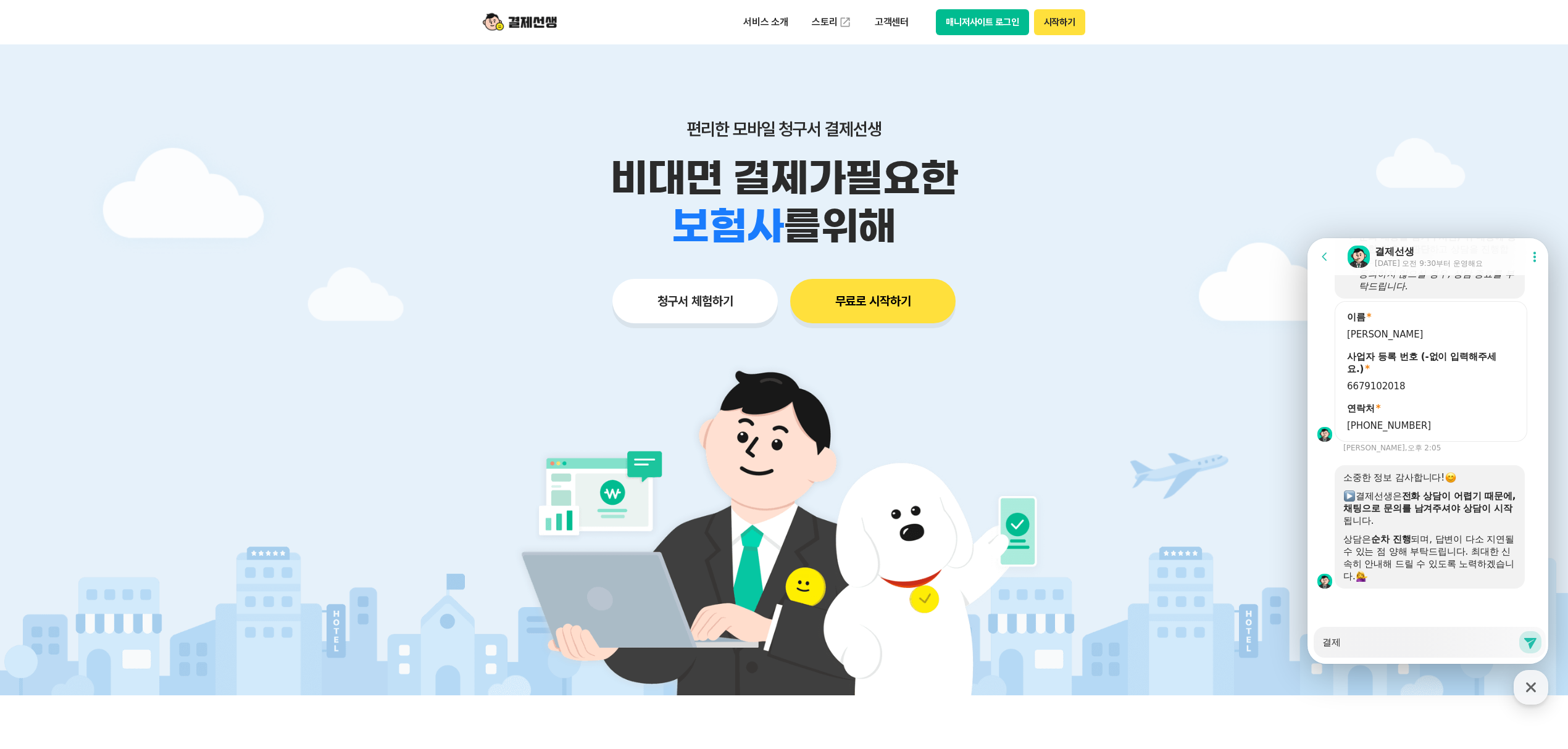
type textarea "결제 ㅊ"
type textarea "x"
type textarea "결제 추"
type textarea "x"
type textarea "결제 취"
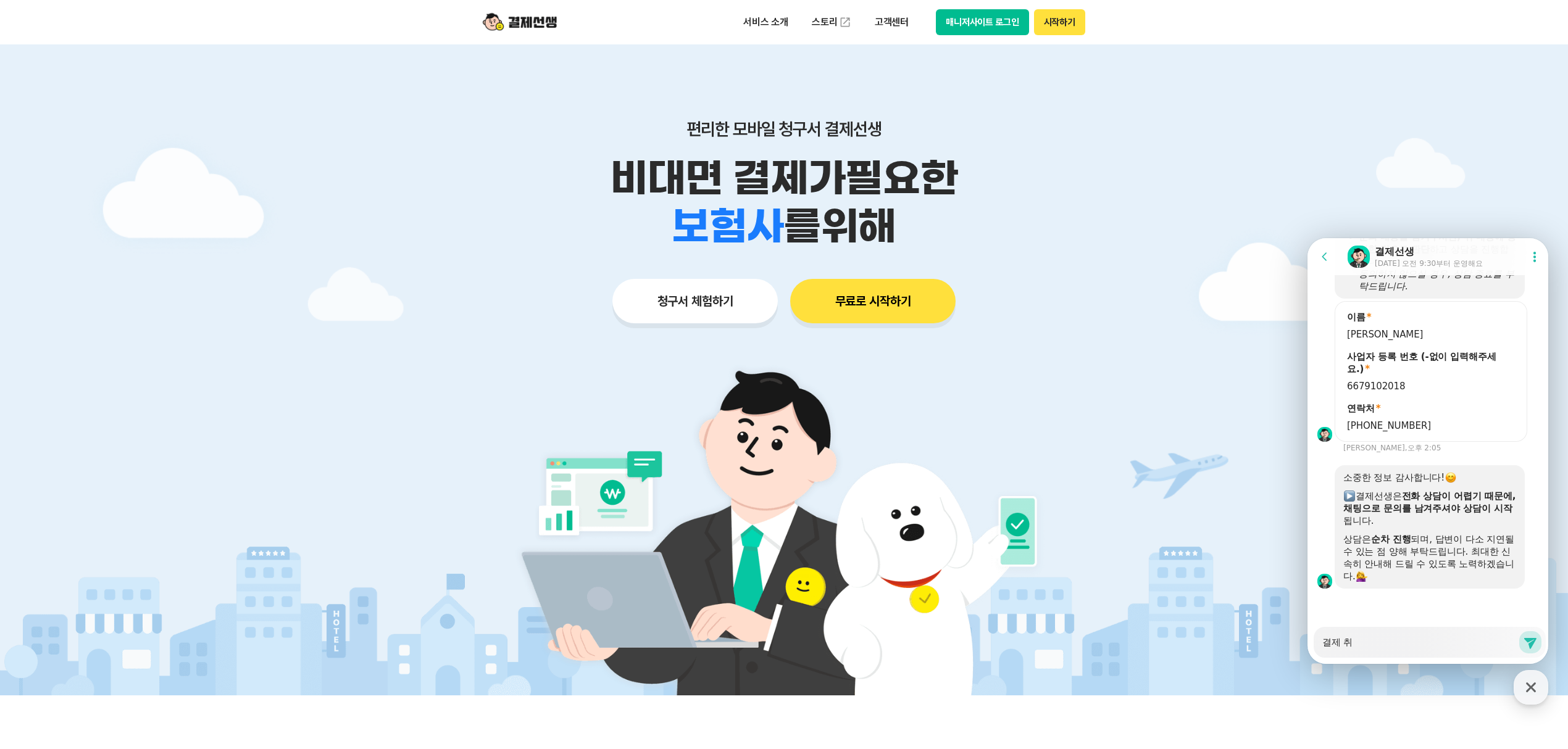
type textarea "x"
type textarea "결제 췻"
type textarea "x"
type textarea "결제 취소"
type textarea "x"
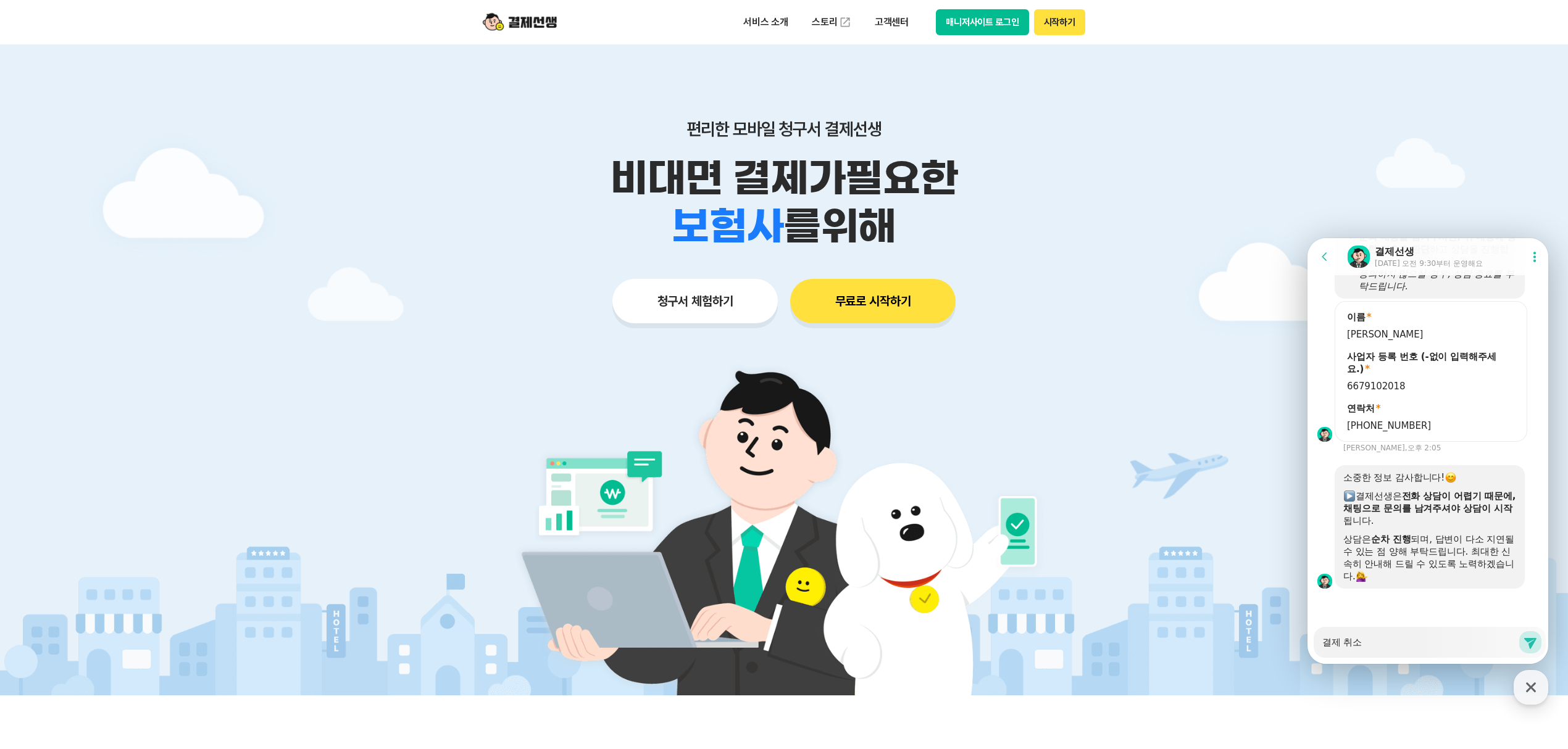
type textarea "결제 취손"
type textarea "x"
type textarea "결제 취소느"
type textarea "x"
type textarea "결제 취소는"
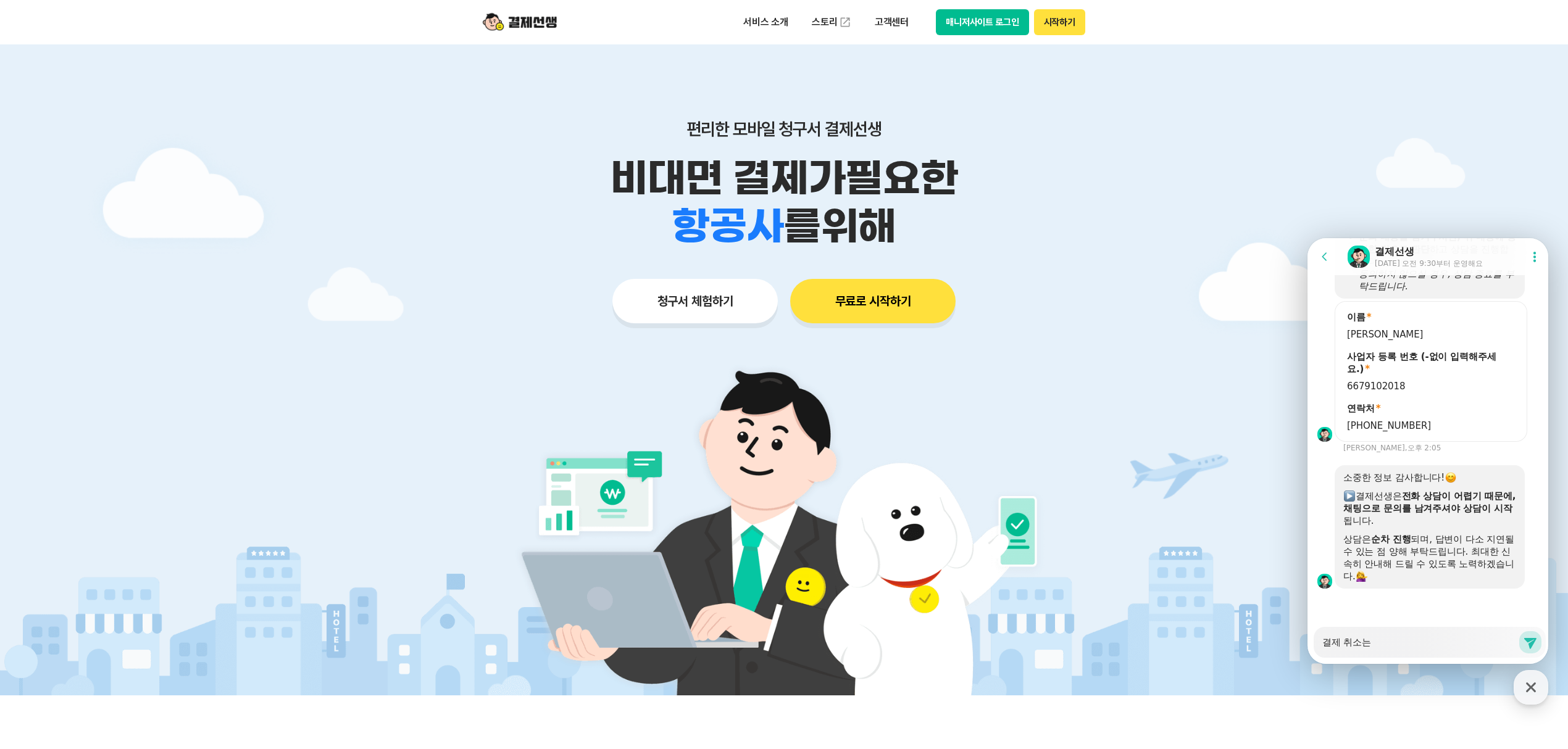
type textarea "x"
type textarea "결제 취소는"
type textarea "x"
type textarea "결제 취소는 ㅅ"
type textarea "x"
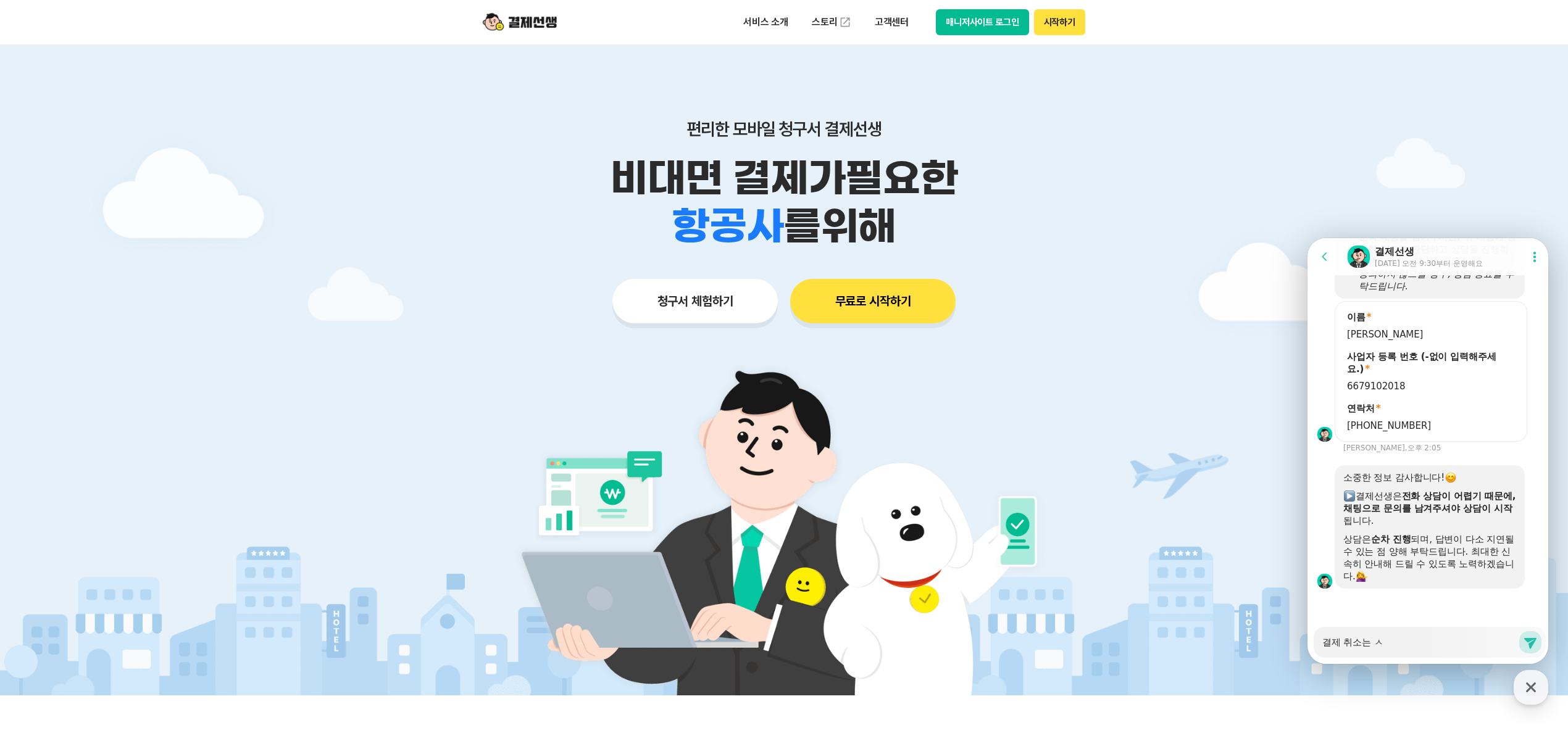
type textarea "결제 취소는 스"
type textarea "x"
type textarea "결제 취소는 승"
type textarea "x"
type textarea "결제 취소는 스"
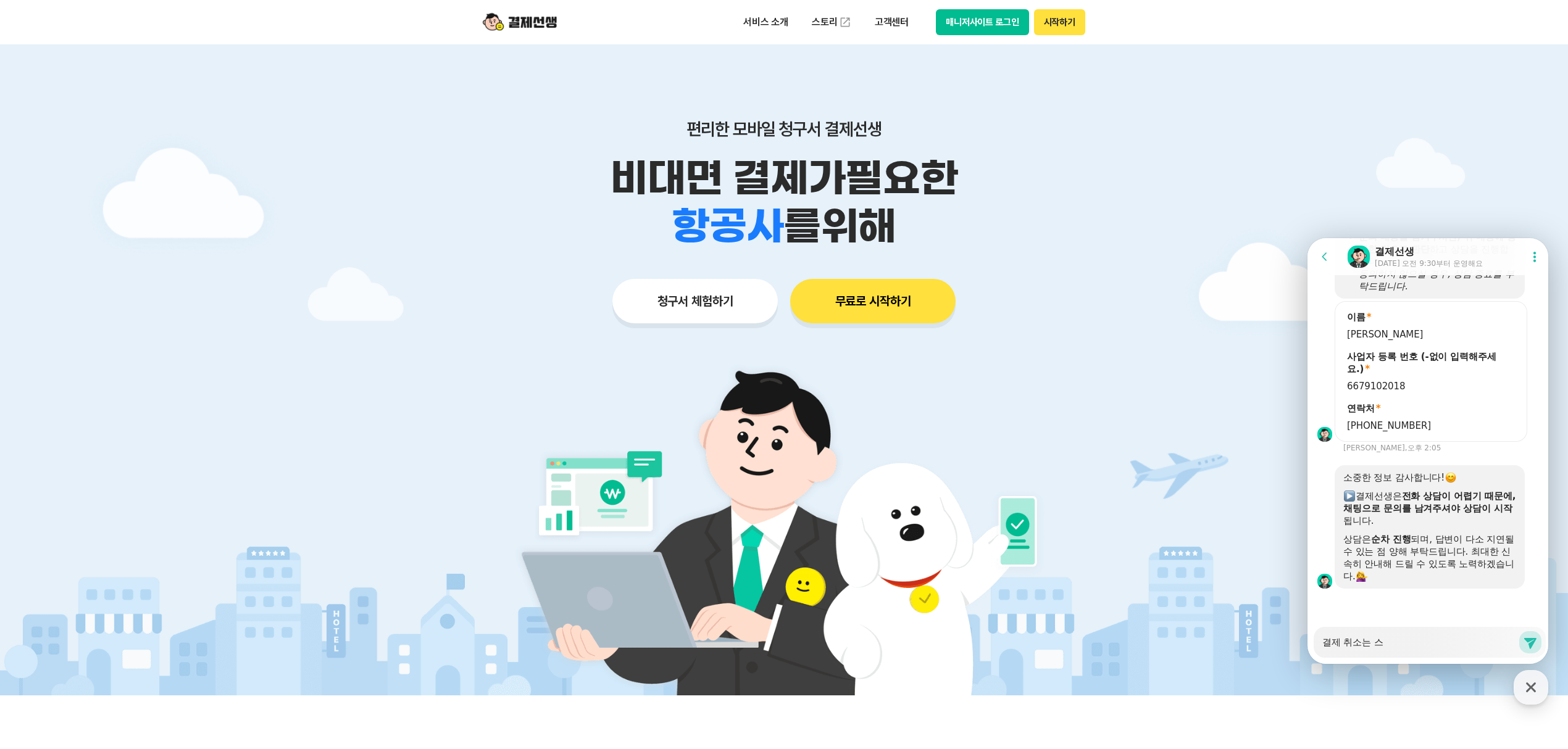
type textarea "x"
type textarea "결제 취소는 ㅅ"
type textarea "x"
type textarea "결제 취소는"
type textarea "x"
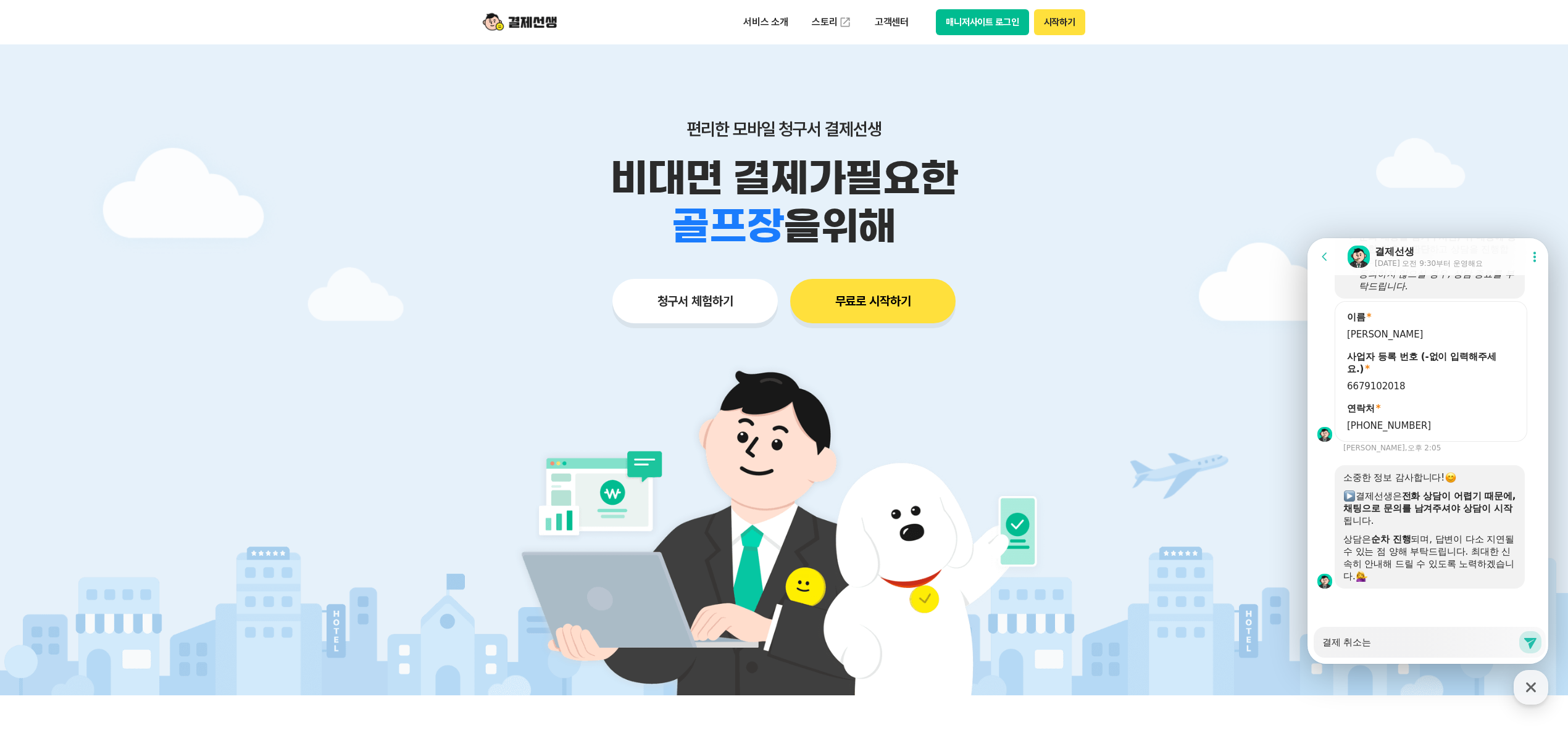
type textarea "결제 취소는 ㄱ"
type textarea "x"
type textarea "결제 취소는"
type textarea "x"
type textarea "결제 취소는 ㅅ"
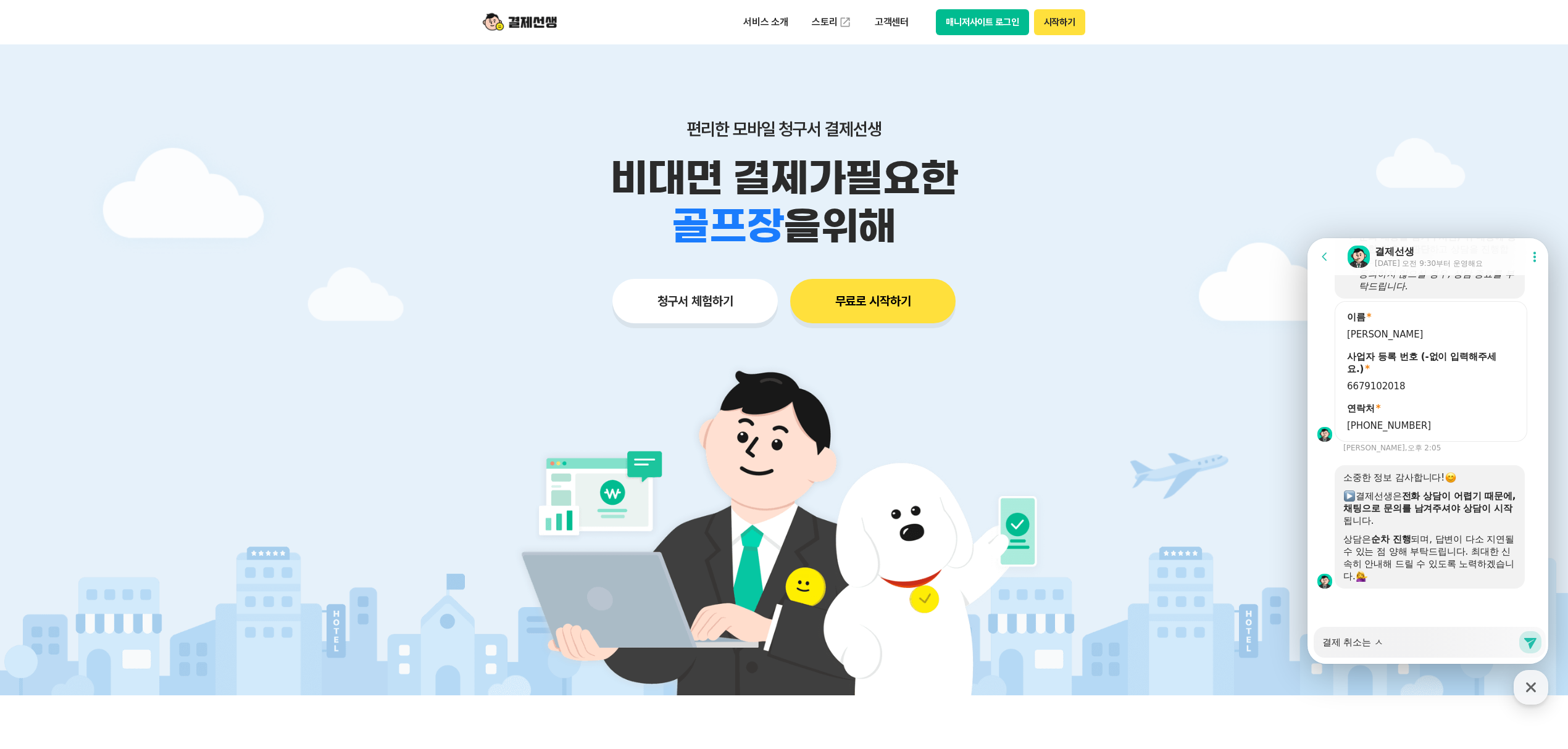
type textarea "x"
type textarea "결제 취소는 스"
type textarea "x"
type textarea "결제 취소는 승"
type textarea "x"
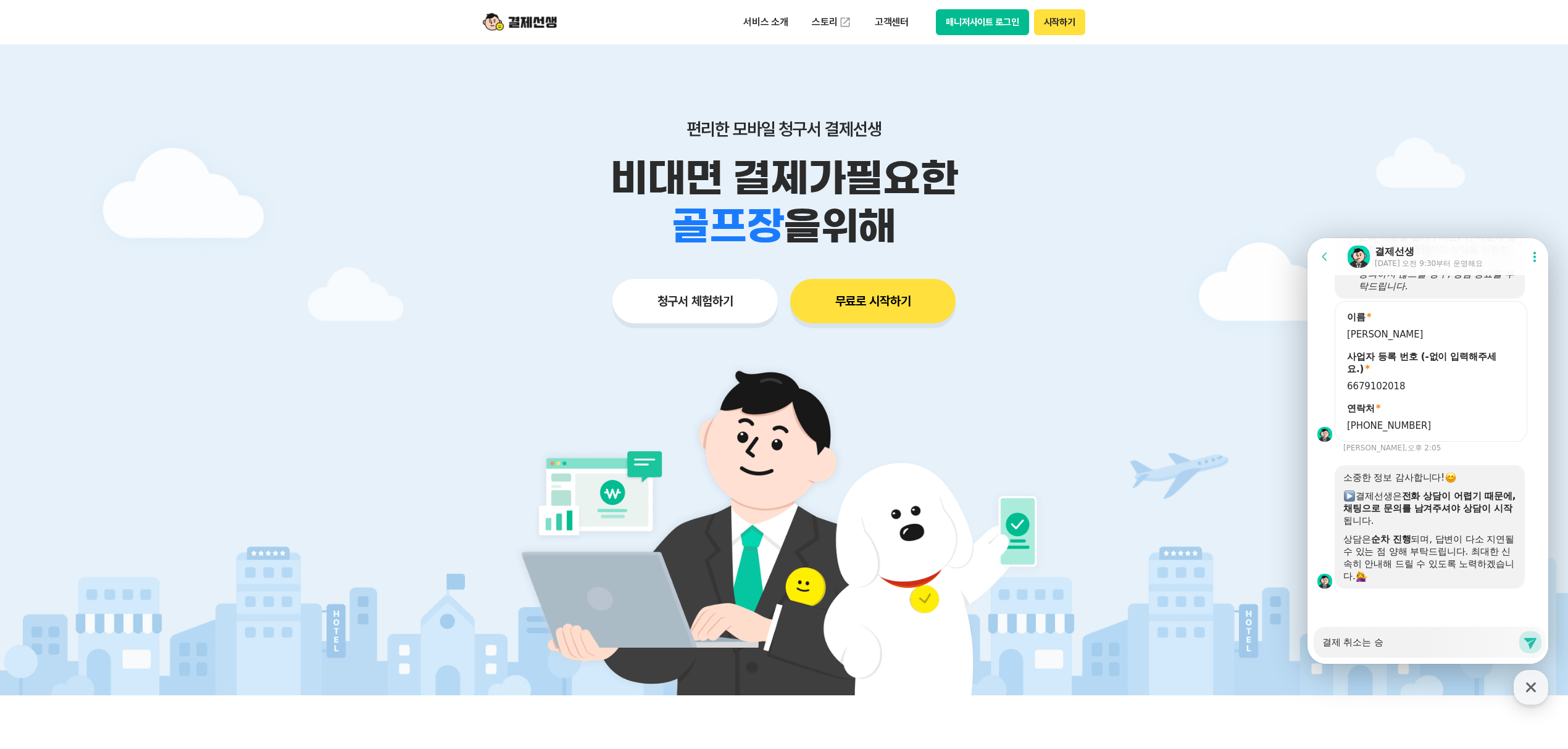
type textarea "결제 취소는 승ㅇ"
type textarea "x"
type textarea "결제 취소는 승이"
type textarea "x"
type textarea "결제 취소는 승일"
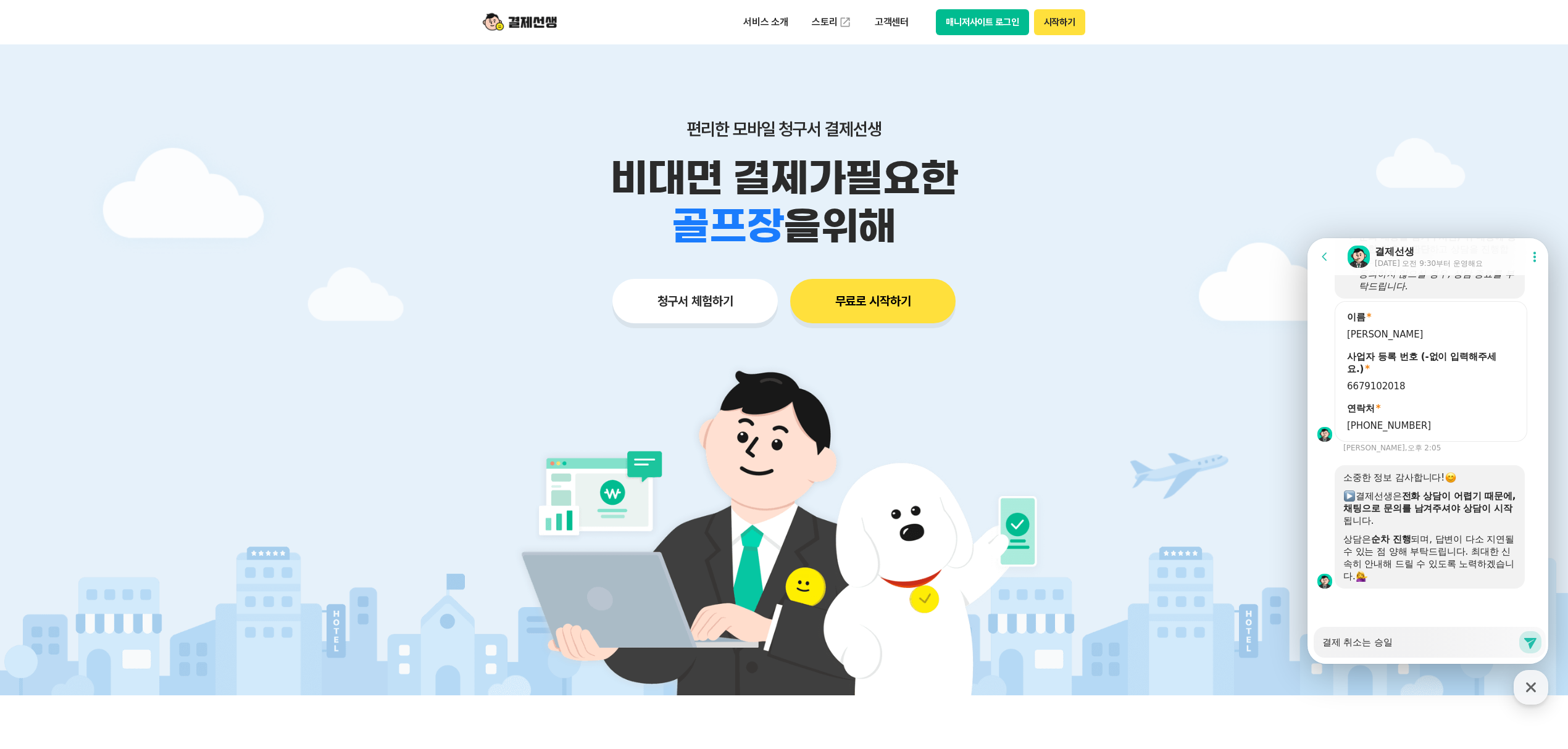
type textarea "x"
type textarea "결제 취소는 승일ㅇ"
type textarea "x"
type textarea "결제 취소는 승일이"
type textarea "x"
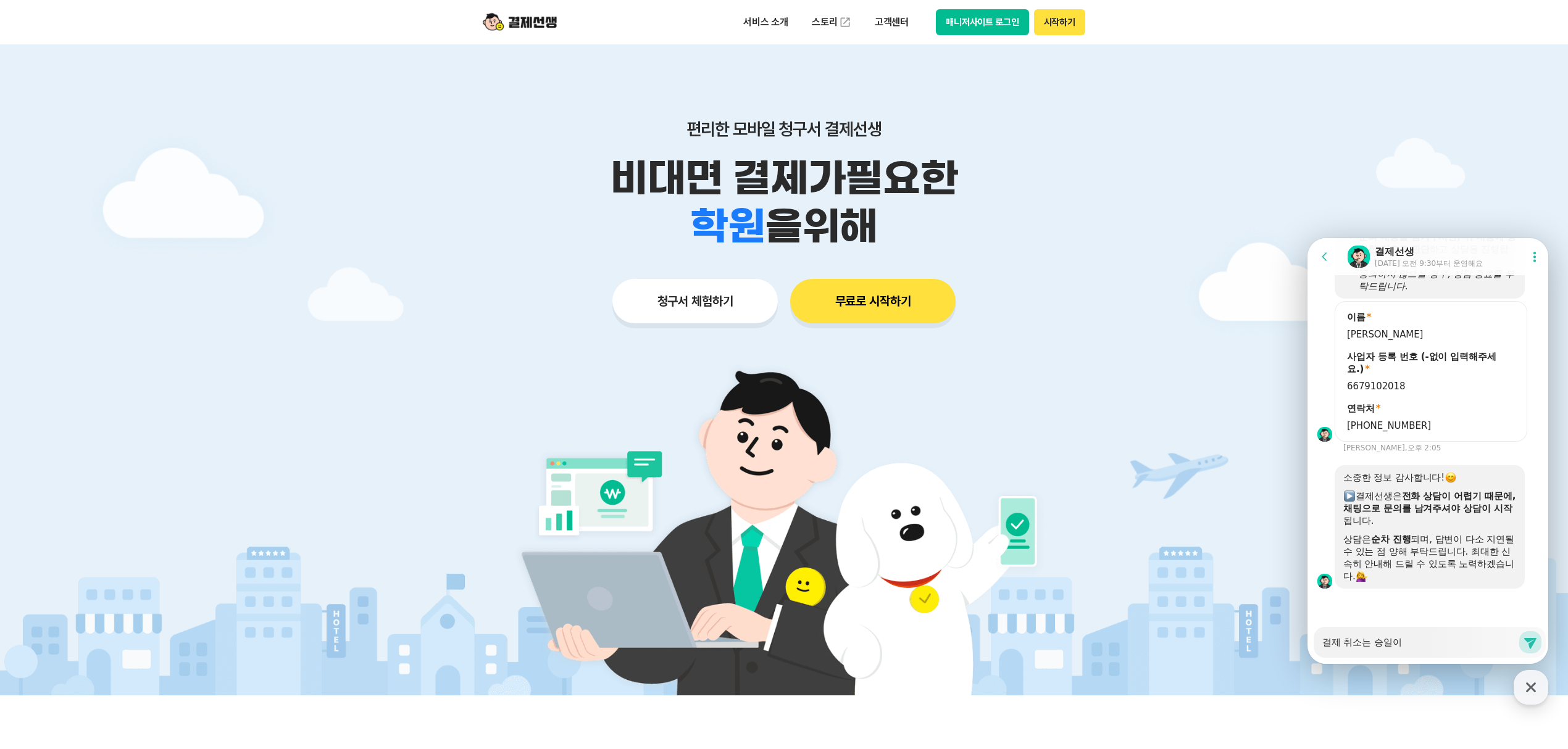
type textarea "결제 취소는 승일일"
type textarea "x"
type textarea "결제 취소는 승일일ㅈ"
type textarea "x"
type textarea "결제 취소는 승일일자"
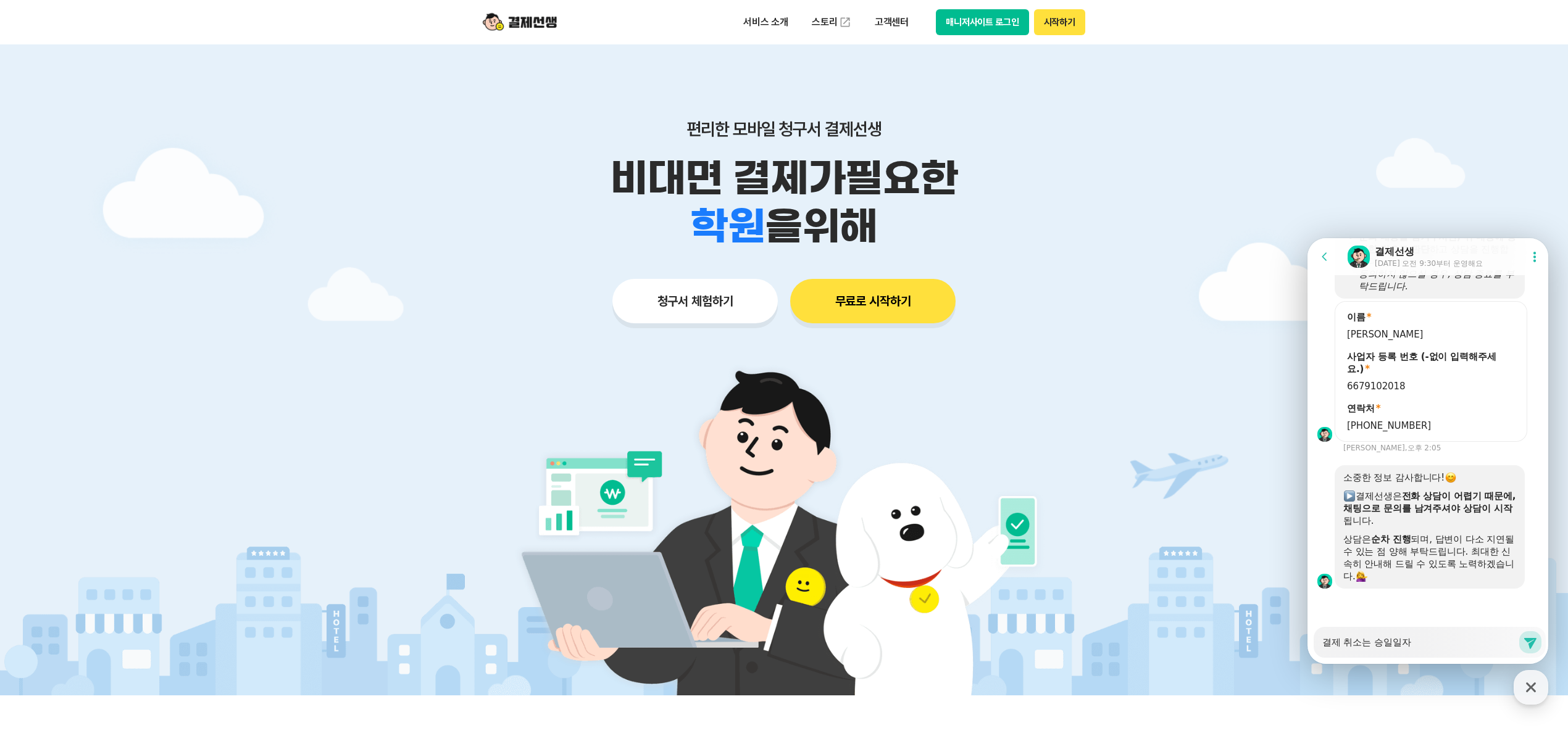
type textarea "x"
type textarea "결제 취소는 승일일자로"
type textarea "x"
type textarea "결제 취소는 승일일자롭"
type textarea "x"
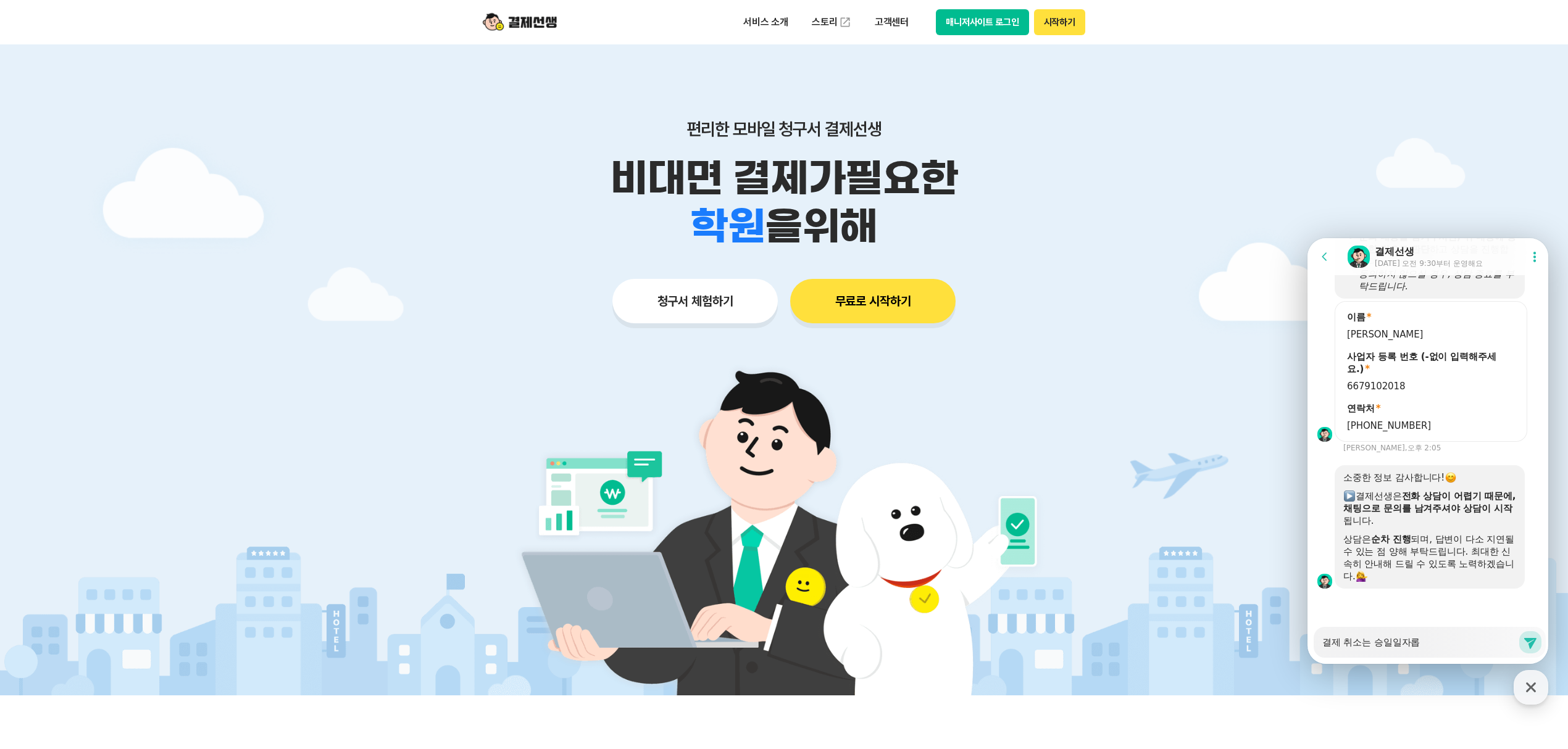
type textarea "결제 취소는 승일일자로부"
type textarea "x"
type textarea "결제 취소는 승일일자로부터"
type textarea "x"
type textarea "결제 취소는 승일일자로부터"
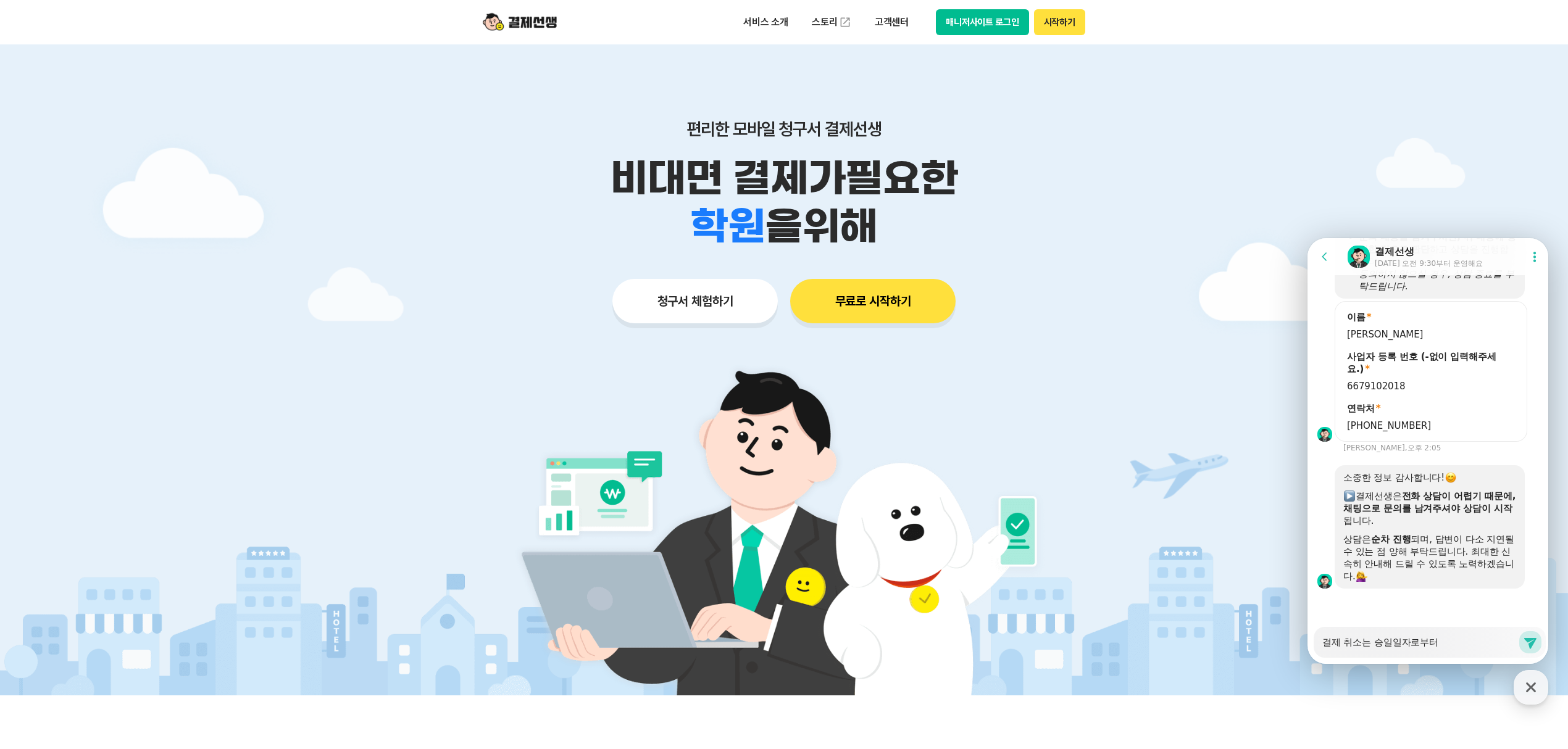
type textarea "x"
type textarea "결제 취소는 승일일자로부터 ㅇ"
type textarea "x"
type textarea "결제 취소는 승일일자로부터 어"
type textarea "x"
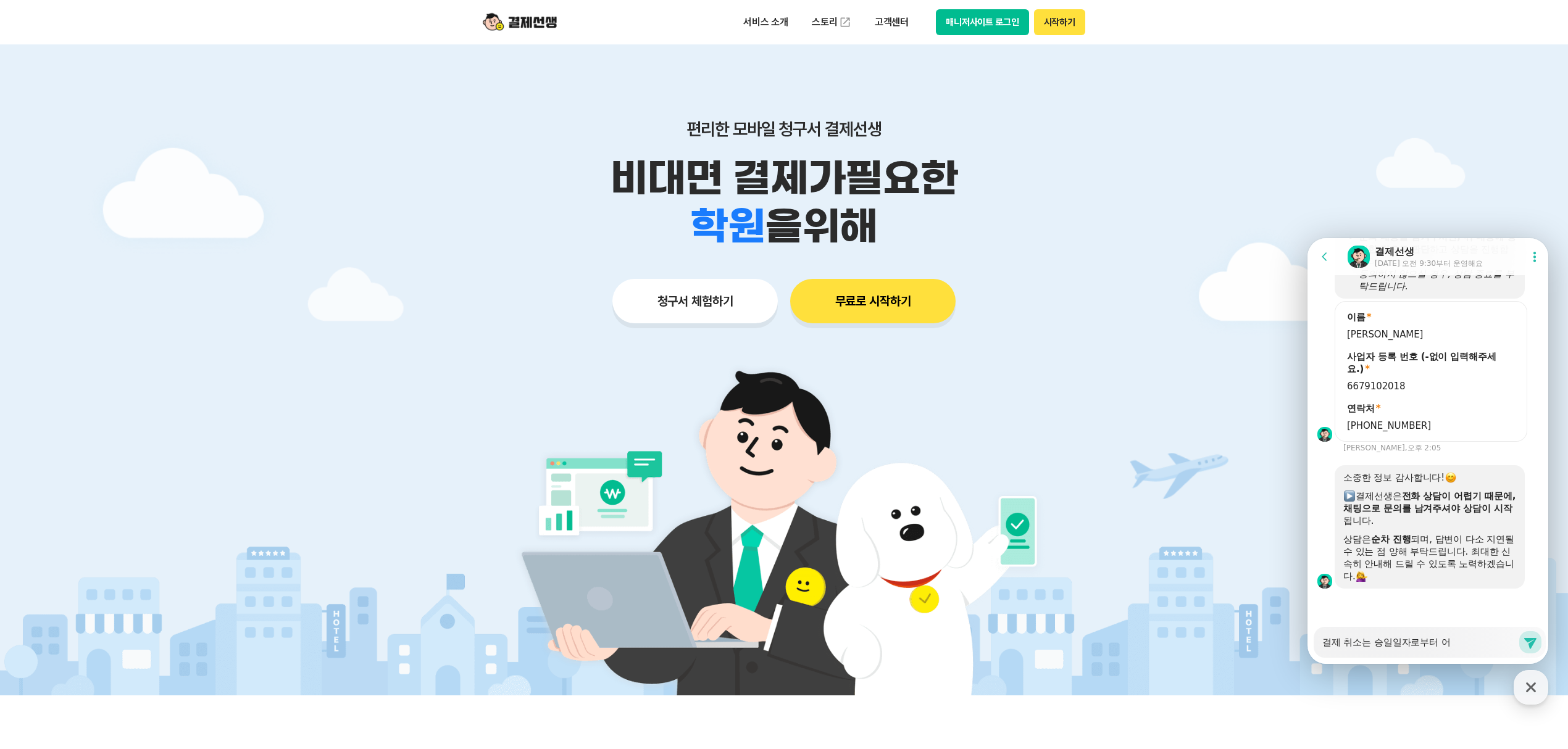
type textarea "결제 취소는 승일일자로부터 ㅇ"
type textarea "x"
type textarea "결제 취소는 승일일자로부터"
type textarea "x"
type textarea "결제 취소는 승일일자로부터 ㅇ"
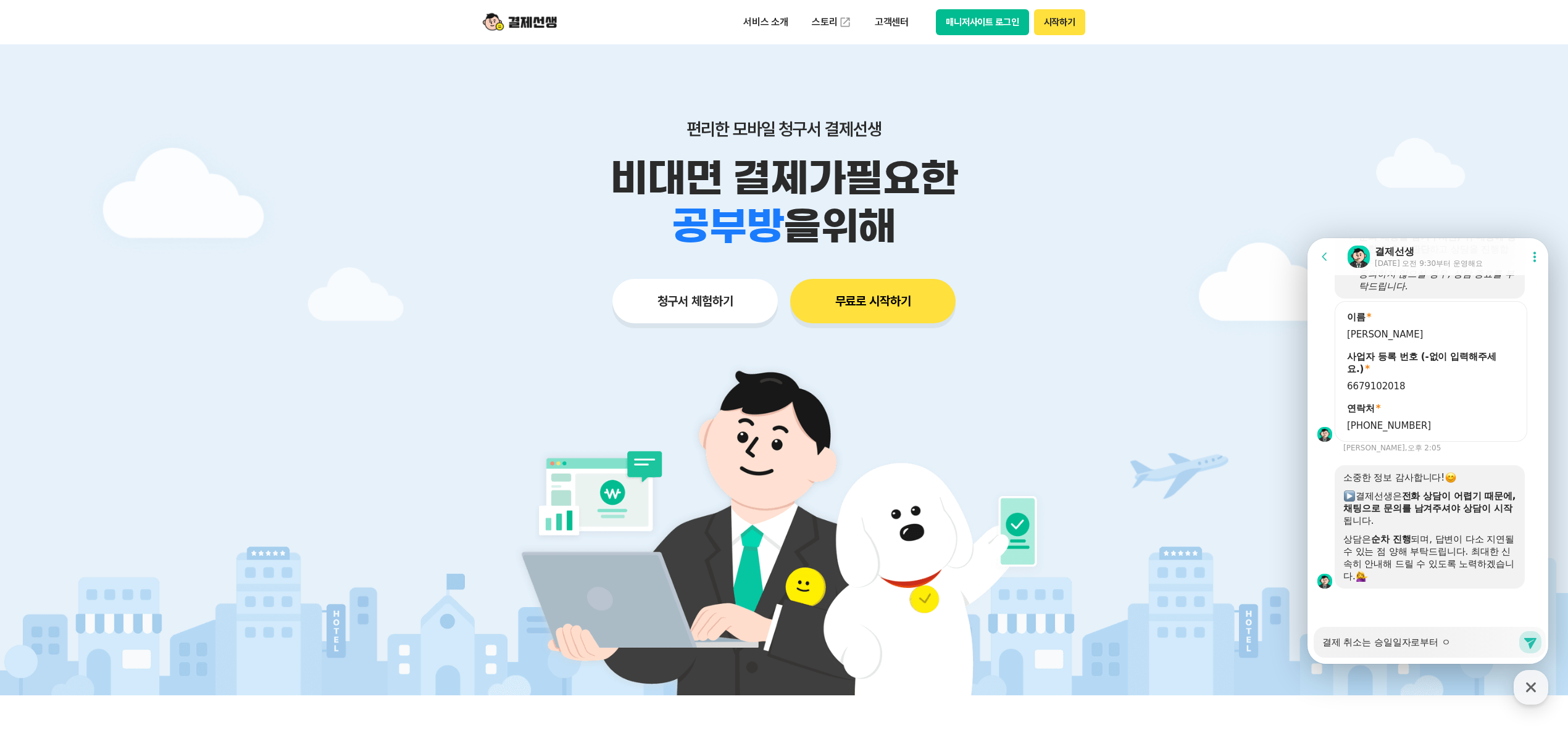
type textarea "x"
type textarea "결제 취소는 승일일자로부터 어"
type textarea "x"
type textarea "결제 취소는 승일일자로부터 언"
type textarea "x"
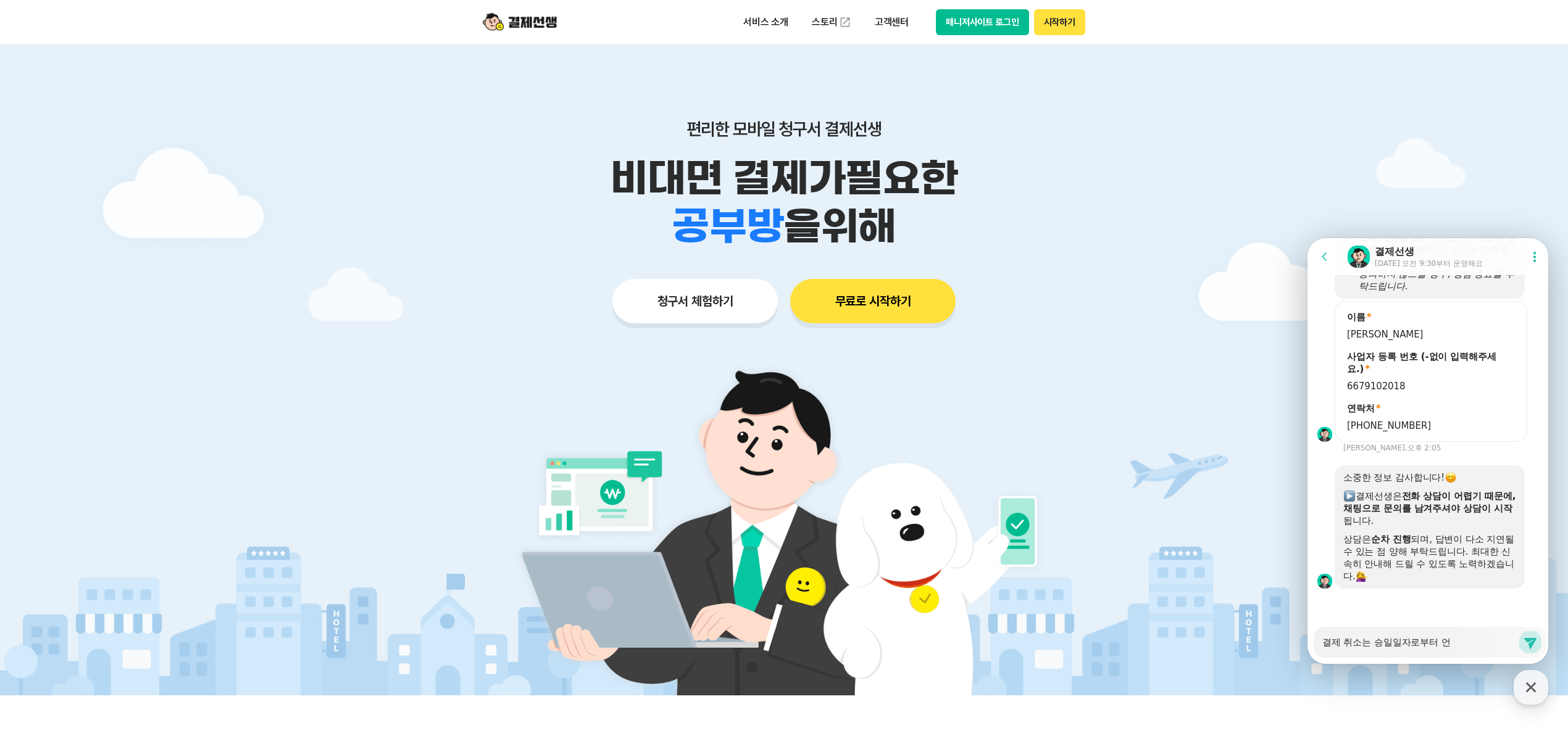
type textarea "결제 취소는 승일일자로부터 어"
type textarea "x"
type textarea "결제 취소는 승일일자로부터 ㅇ"
type textarea "x"
type textarea "결제 취소는 승일일자로부터"
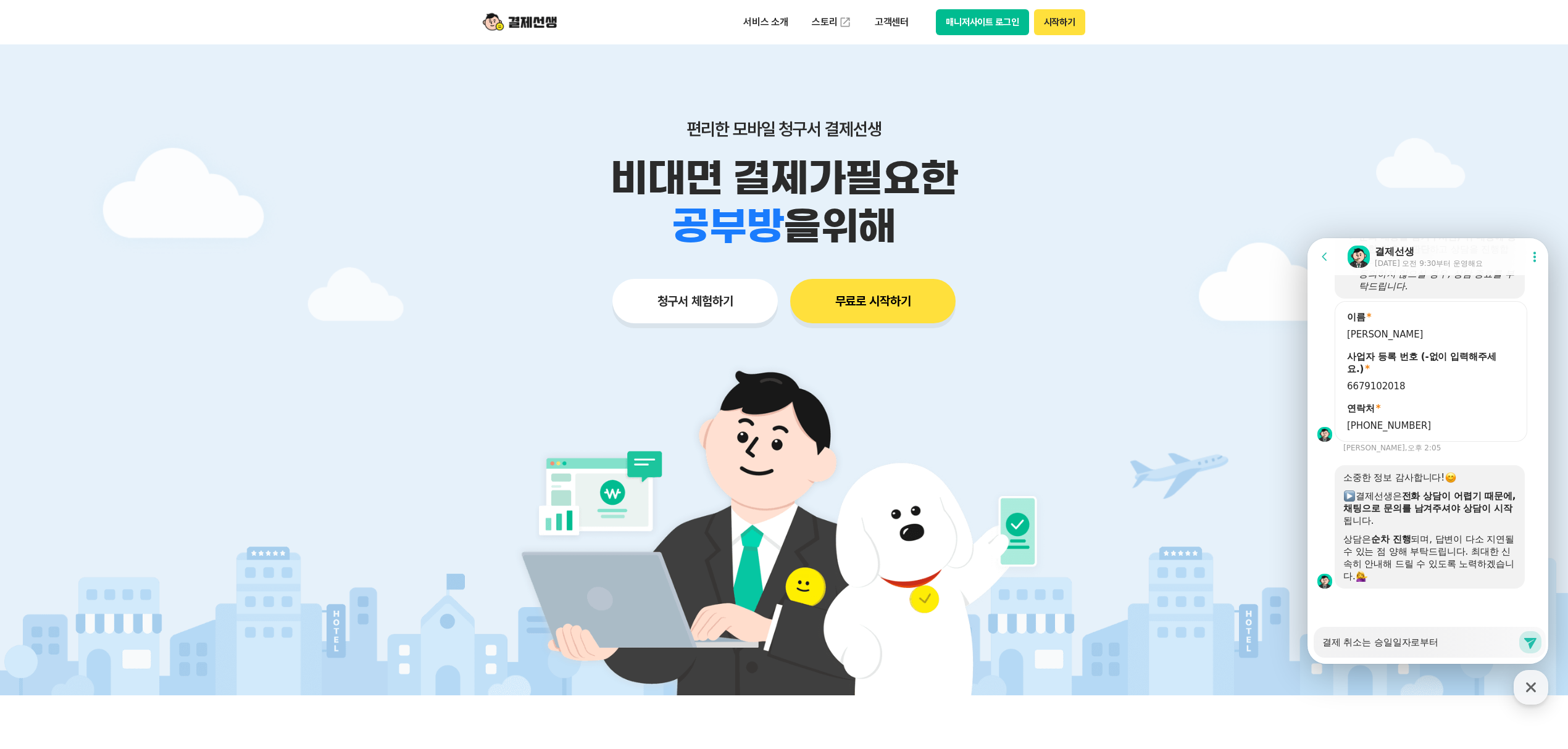
type textarea "x"
type textarea "결제 취소는 승일일자로부터 ㅇ"
type textarea "x"
type textarea "결제 취소는 승일일자로부터 어"
type textarea "x"
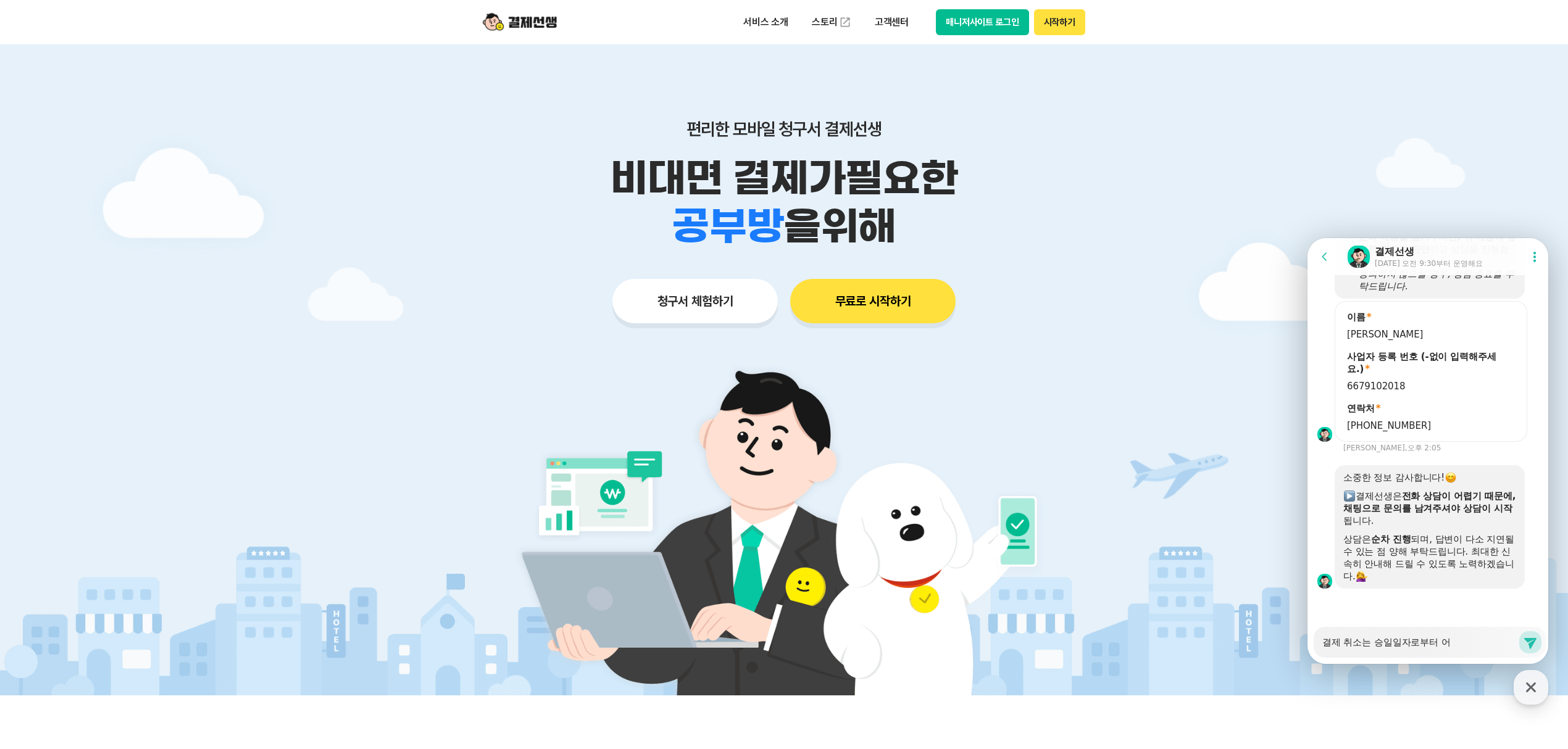
type textarea "결제 취소는 승일일자로부터 언"
type textarea "x"
type textarea "결제 취소는 승일일자로부터 얹"
type textarea "x"
type textarea "결제 취소는 승일일자로부터 언제"
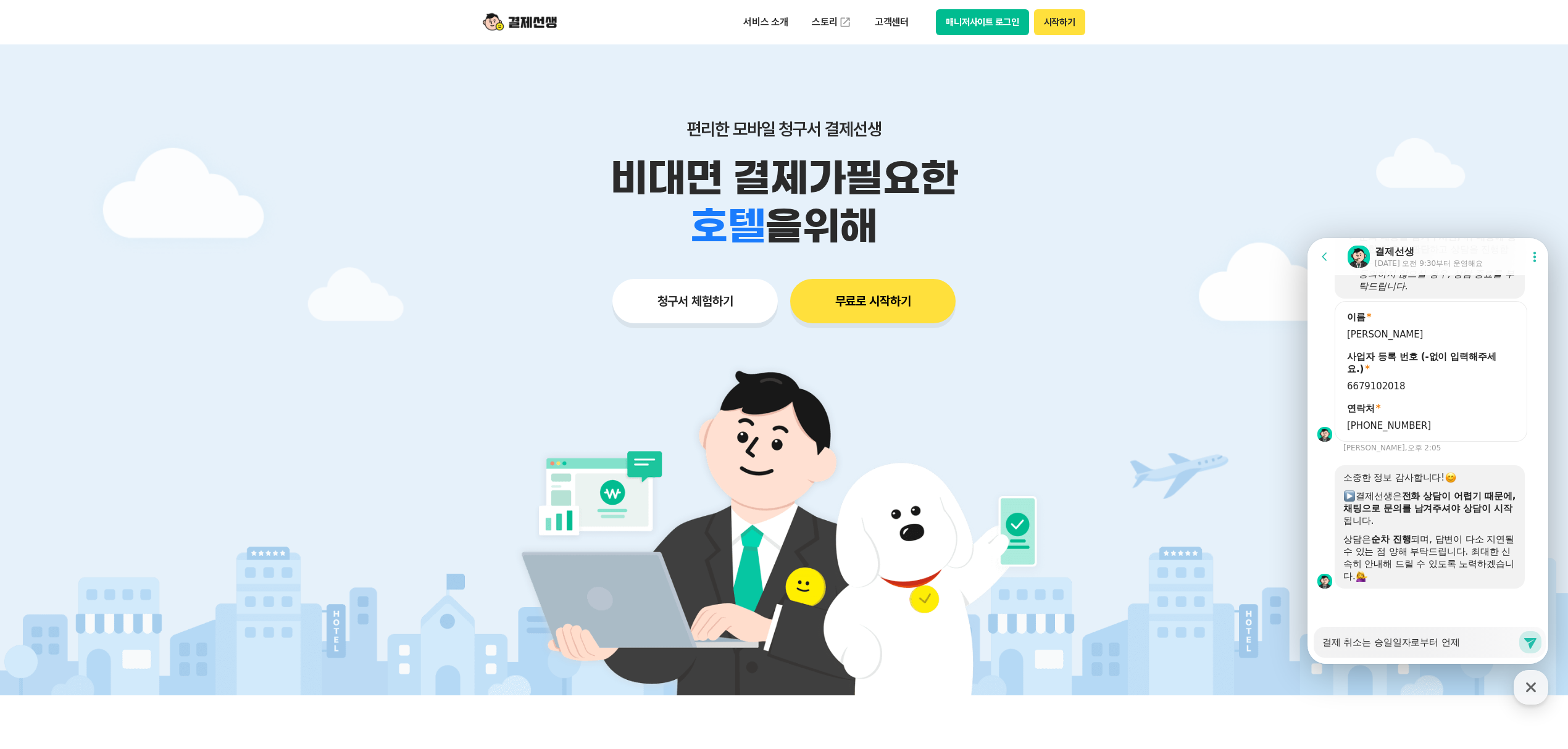
type textarea "x"
type textarea "결제 취소는 승일일자로부터 언젞"
type textarea "x"
type textarea "결제 취소는 승일일자로부터 언제끼"
type textarea "x"
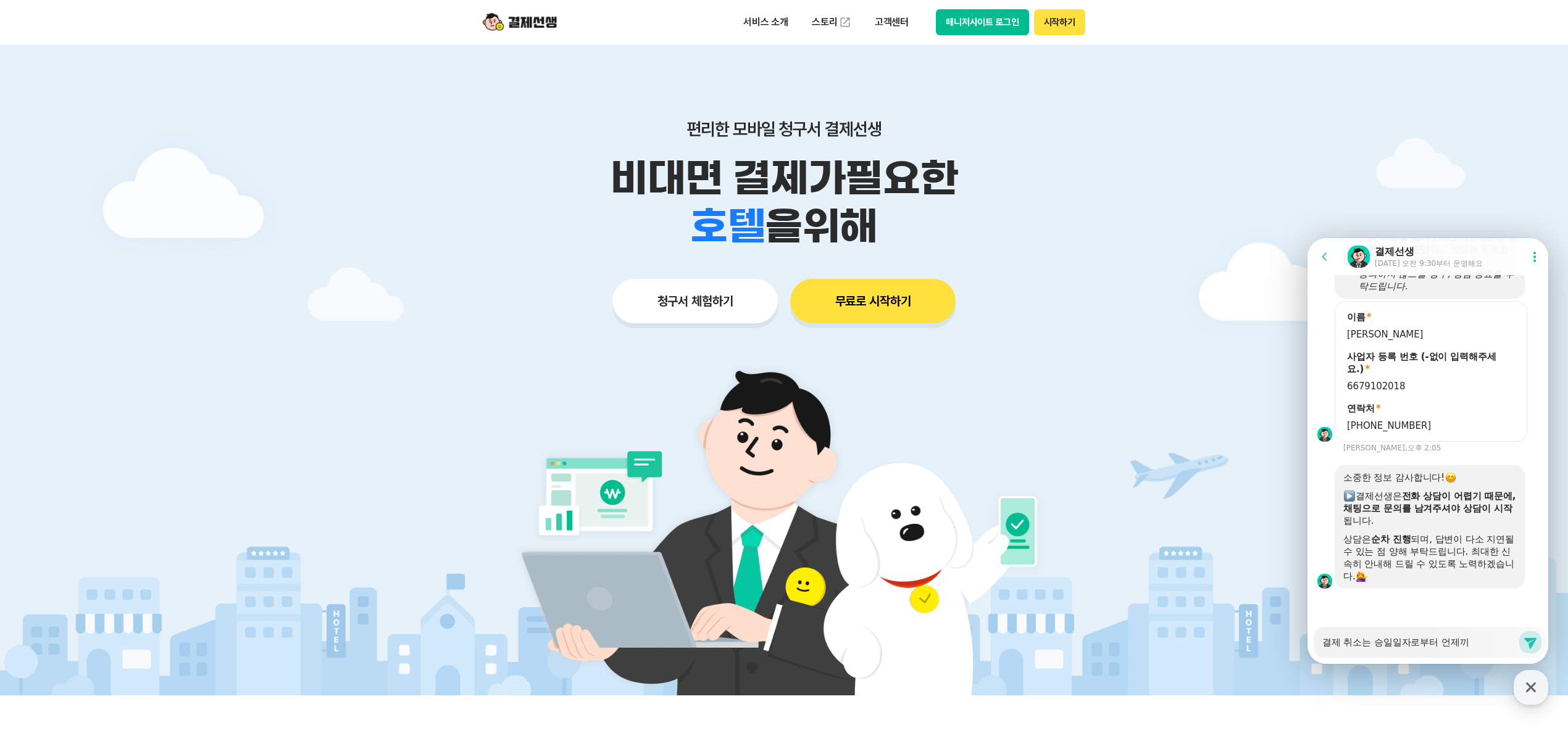
type textarea "결제 취소는 승일일자로부터 언제끼ㅏ"
type textarea "x"
type textarea "결제 취소는 승일일자로부터 언제끼ㅏㅈ"
type textarea "x"
type textarea "결제 취소는 승일일자로부터 언제끼ㅏ지"
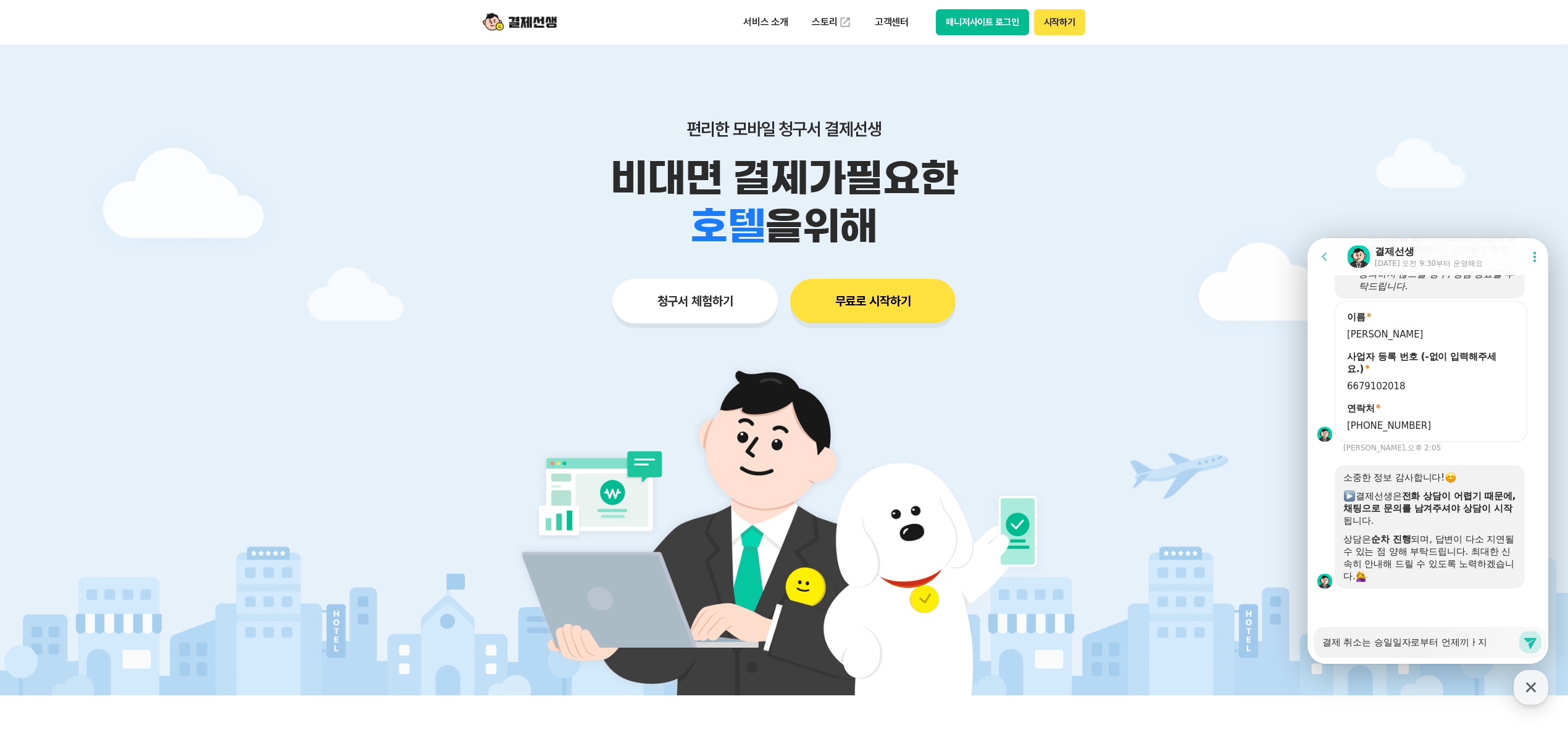
type textarea "x"
type textarea "결제 취소는 승일일자로부터 언제끼ㅏㅈ"
type textarea "x"
type textarea "결제 취소는 승일일자로부터 언제끼ㅏ"
type textarea "x"
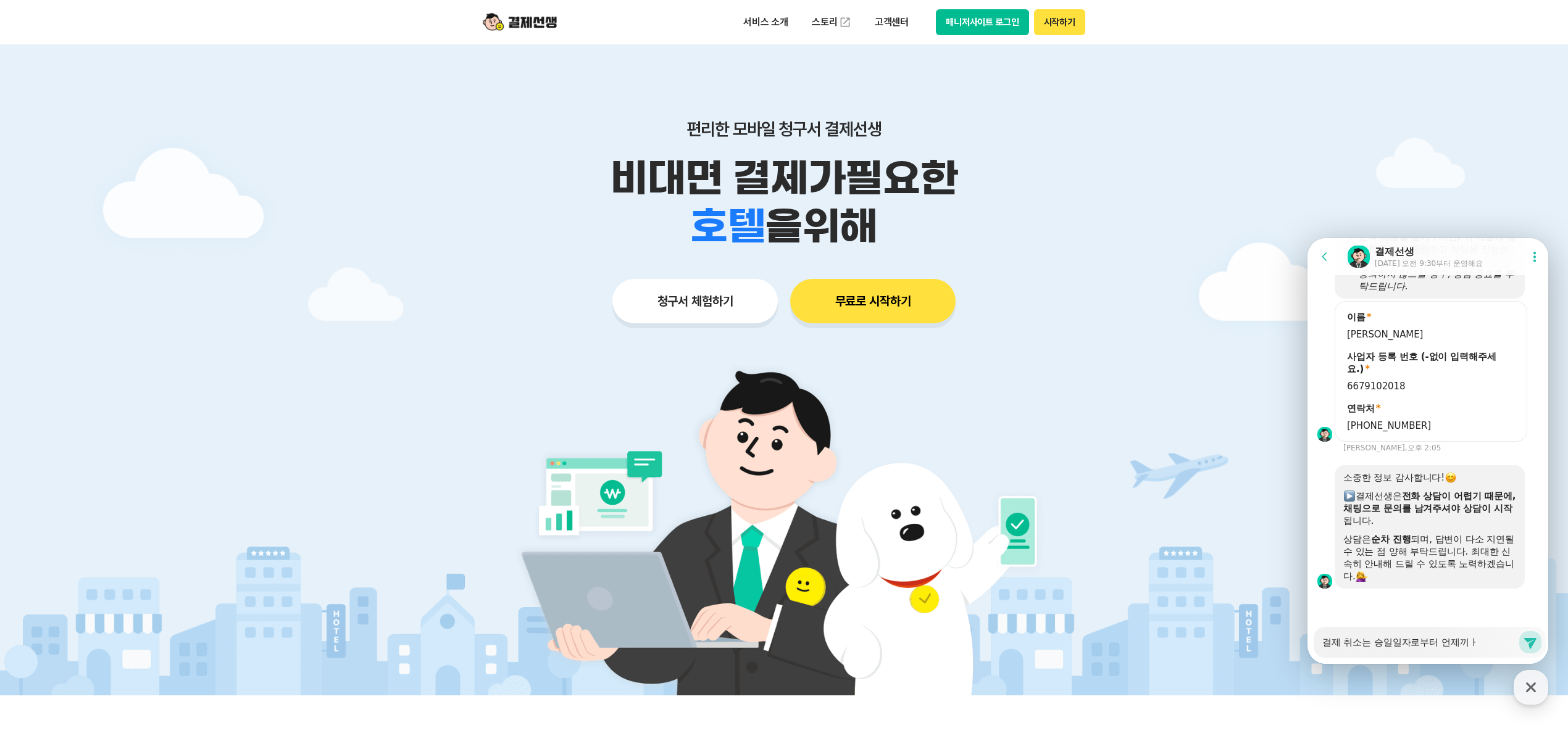
type textarea "결제 취소는 승일일자로부터 언제끼"
type textarea "x"
type textarea "결제 취소는 승일일자로부터 언제끼ㅈ"
type textarea "x"
type textarea "결제 취소는 승일일자로부터 언제끼"
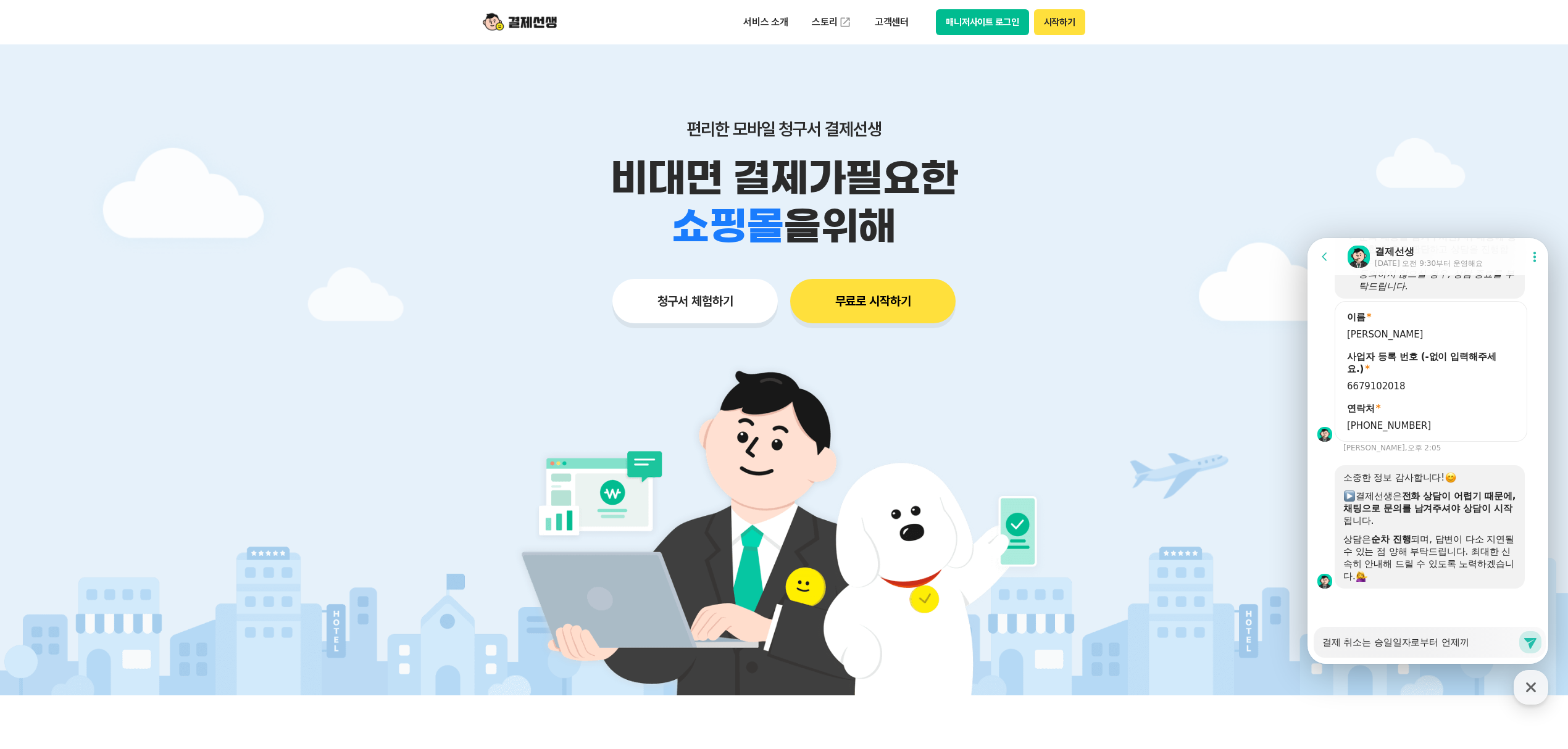
type textarea "x"
type textarea "결제 취소는 승일일자로부터 언제"
type textarea "x"
type textarea "결제 취소는 승일일자로부터 언"
type textarea "x"
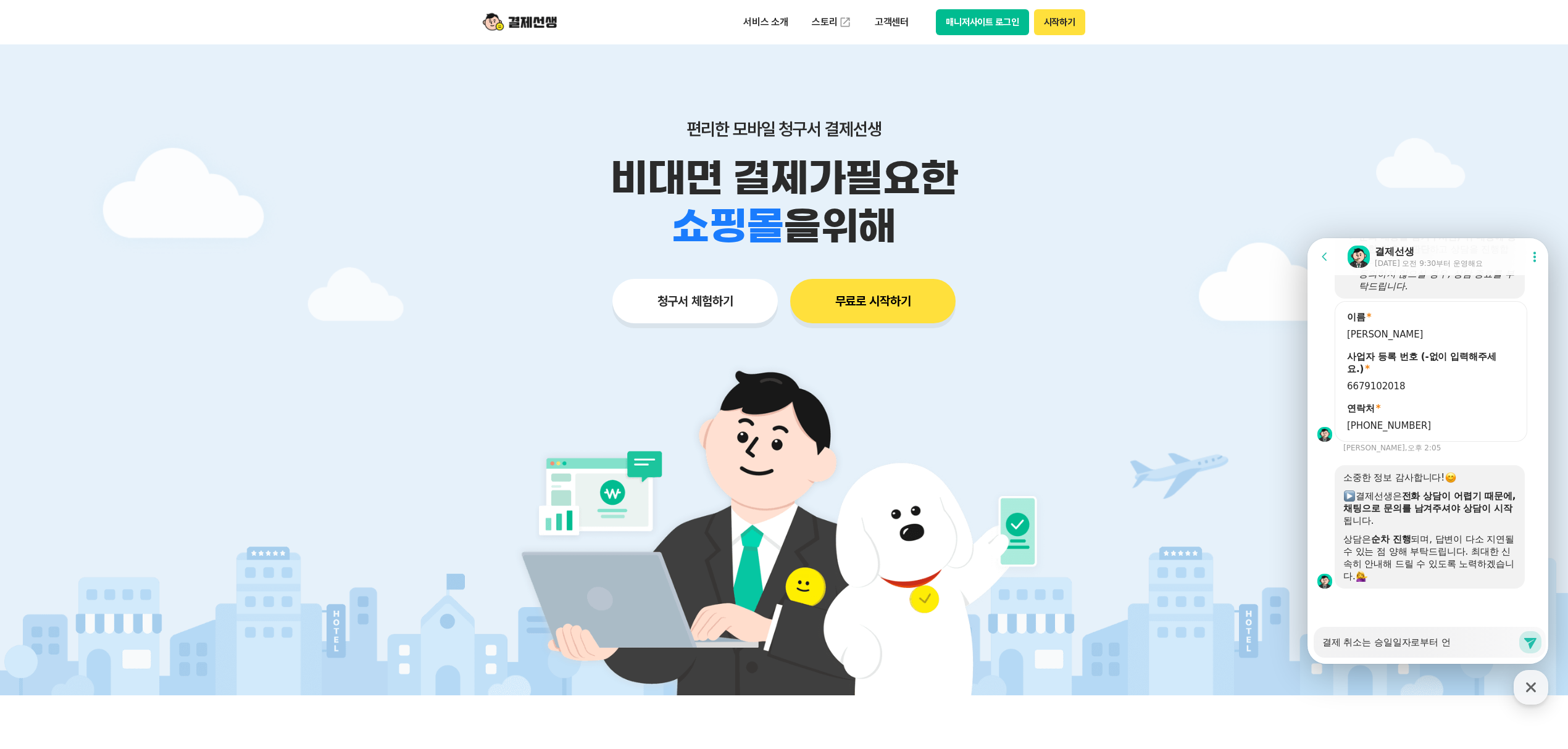
type textarea "결제 취소는 승일일자로부터"
type textarea "x"
type textarea "결제 취소는 승일일자로부터"
type textarea "x"
type textarea "결제 취소는 승일일자로부터ㅇ"
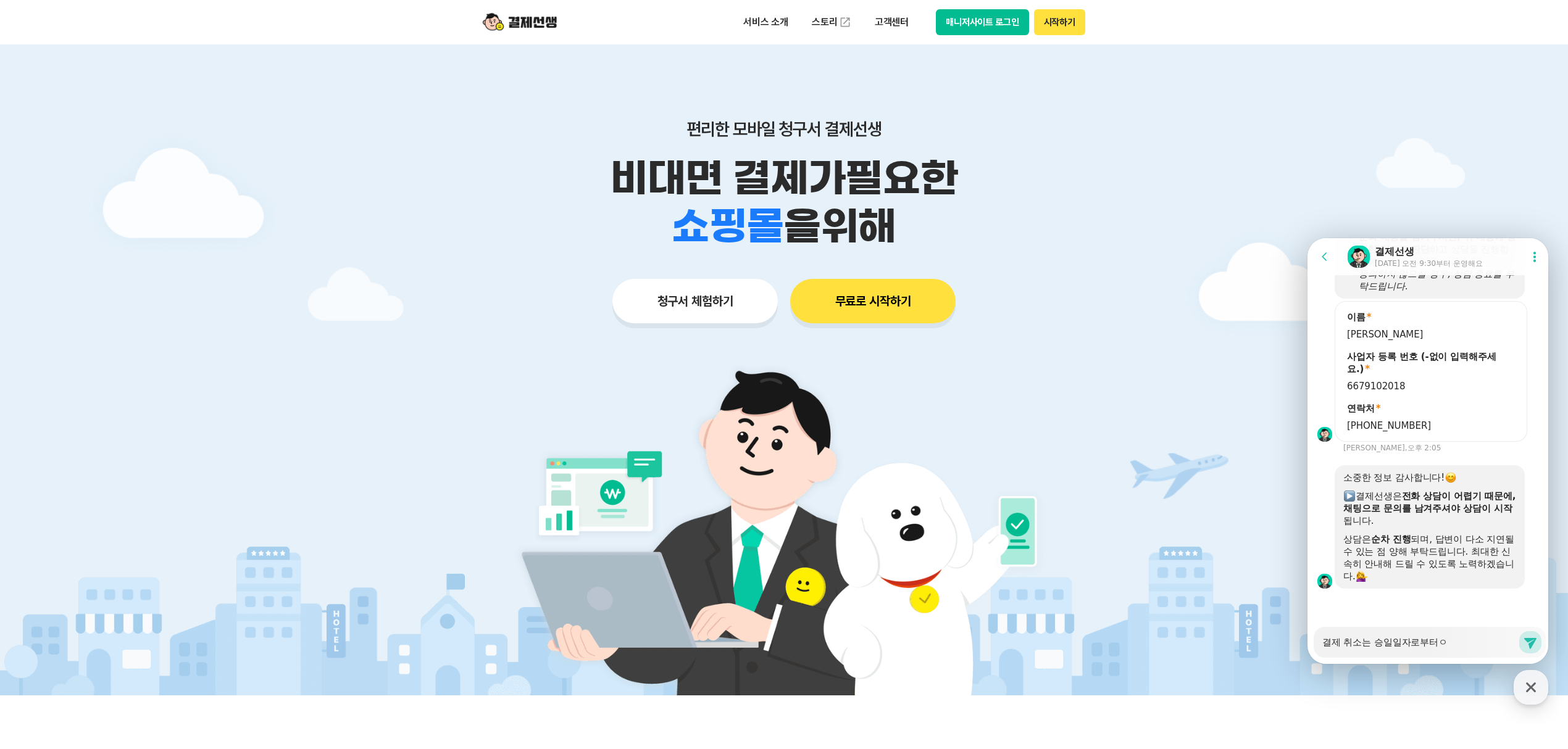
type textarea "x"
type textarea "결제 취소는 승일일자로부터어"
type textarea "x"
type textarea "결제 취소는 승일일자로부터얼"
type textarea "x"
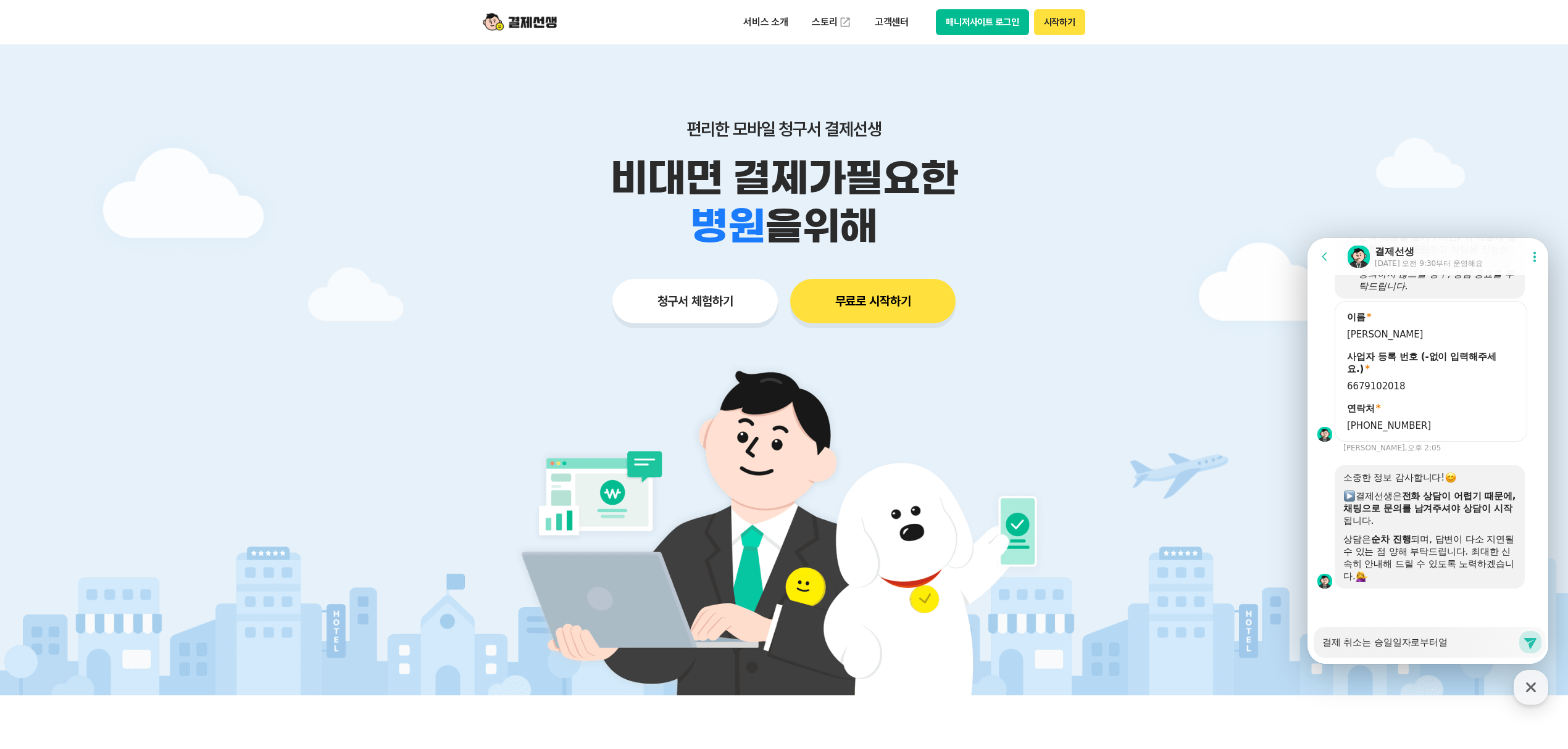
type textarea "결제 취소는 승일일자로부터어"
type textarea "x"
type textarea "결제 취소는 승일일자로부터ㅇ"
type textarea "x"
type textarea "결제 취소는 승일일자로부터"
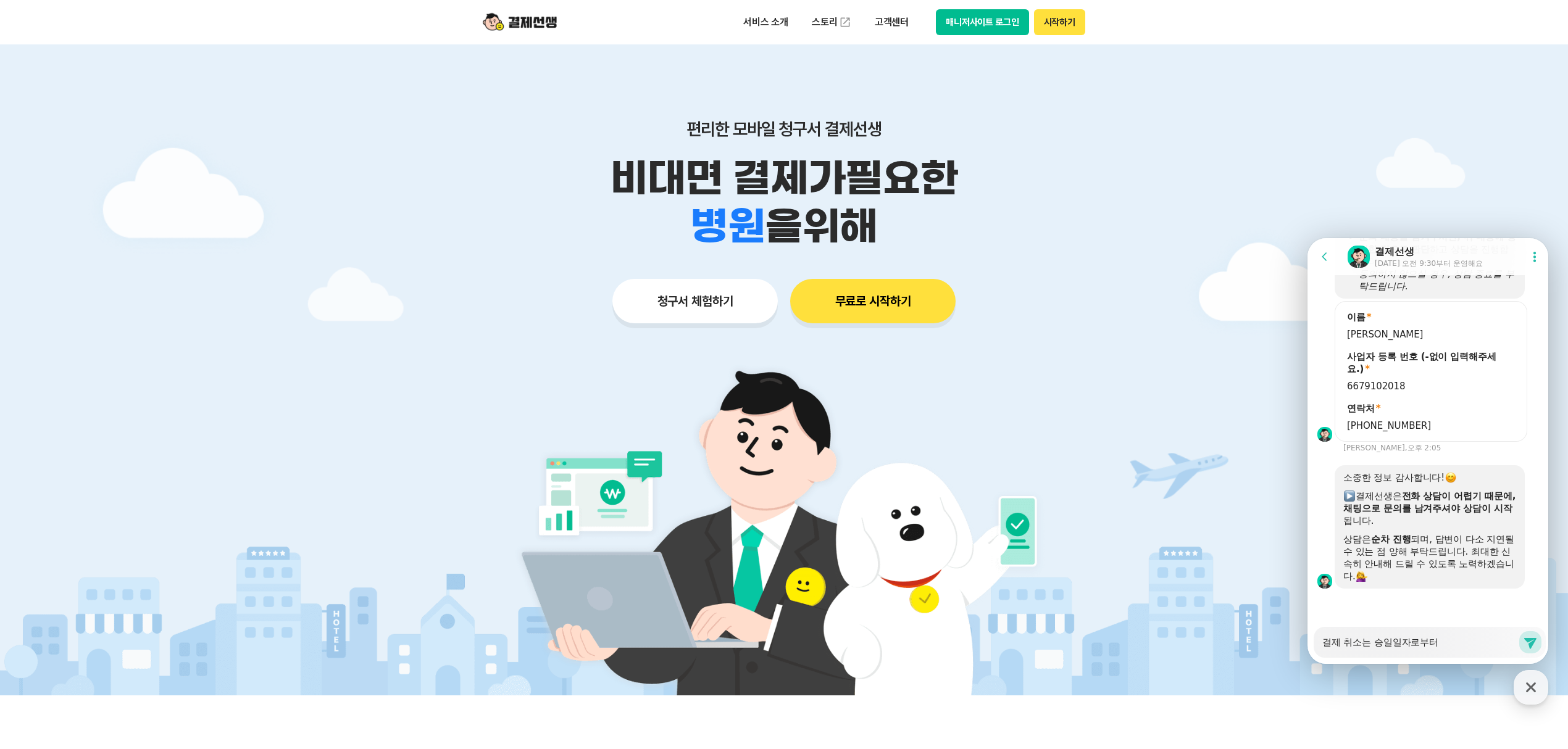
type textarea "x"
type textarea "결제 취소는 승일일자로부터"
type textarea "x"
type textarea "결제 취소는 승일일자로부터 ㅇ"
type textarea "x"
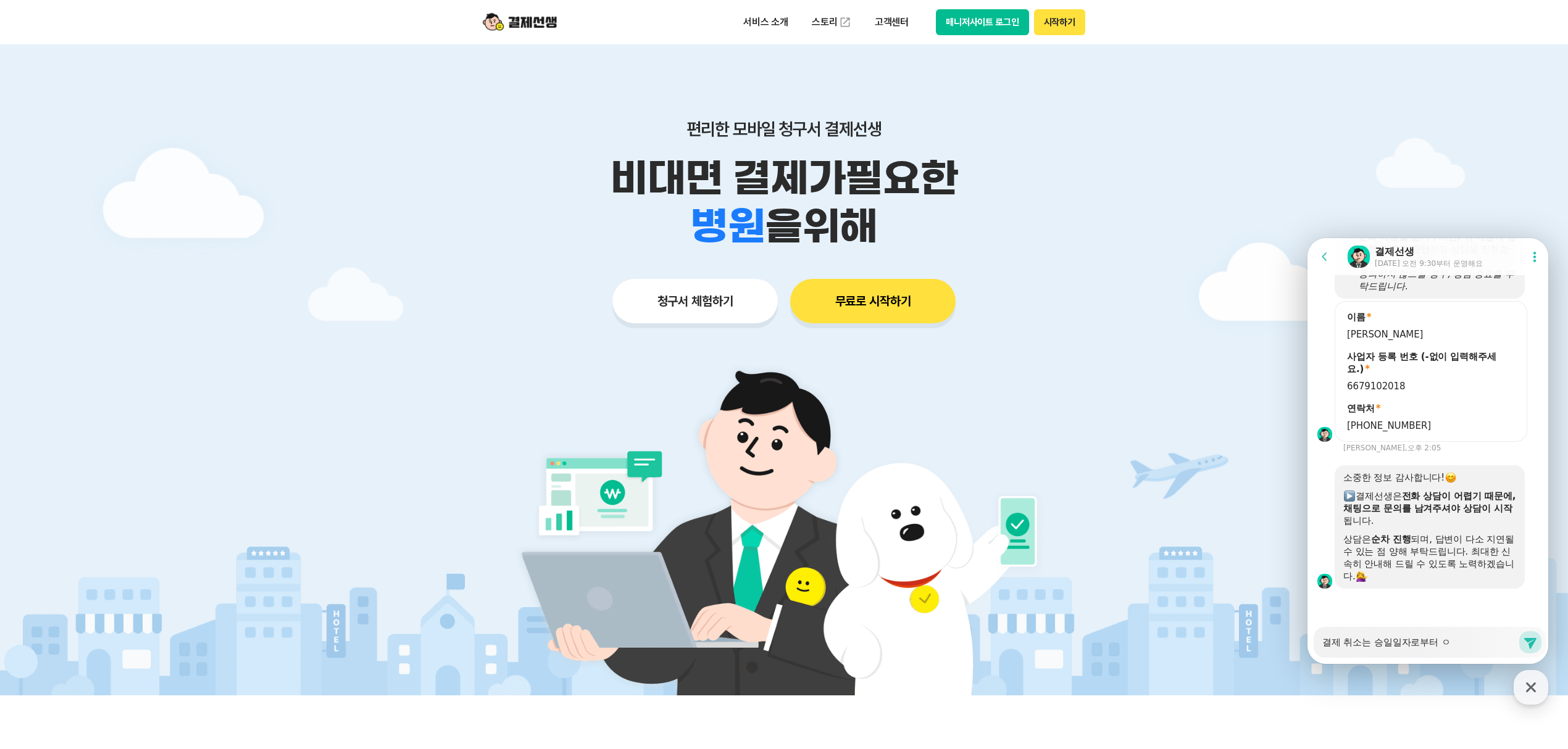
type textarea "결제 취소는 승일일자로부터 어"
type textarea "x"
type textarea "결제 취소는 승일일자로부터 얼"
type textarea "x"
type textarea "결제 취소는 승일일자로부터 얾"
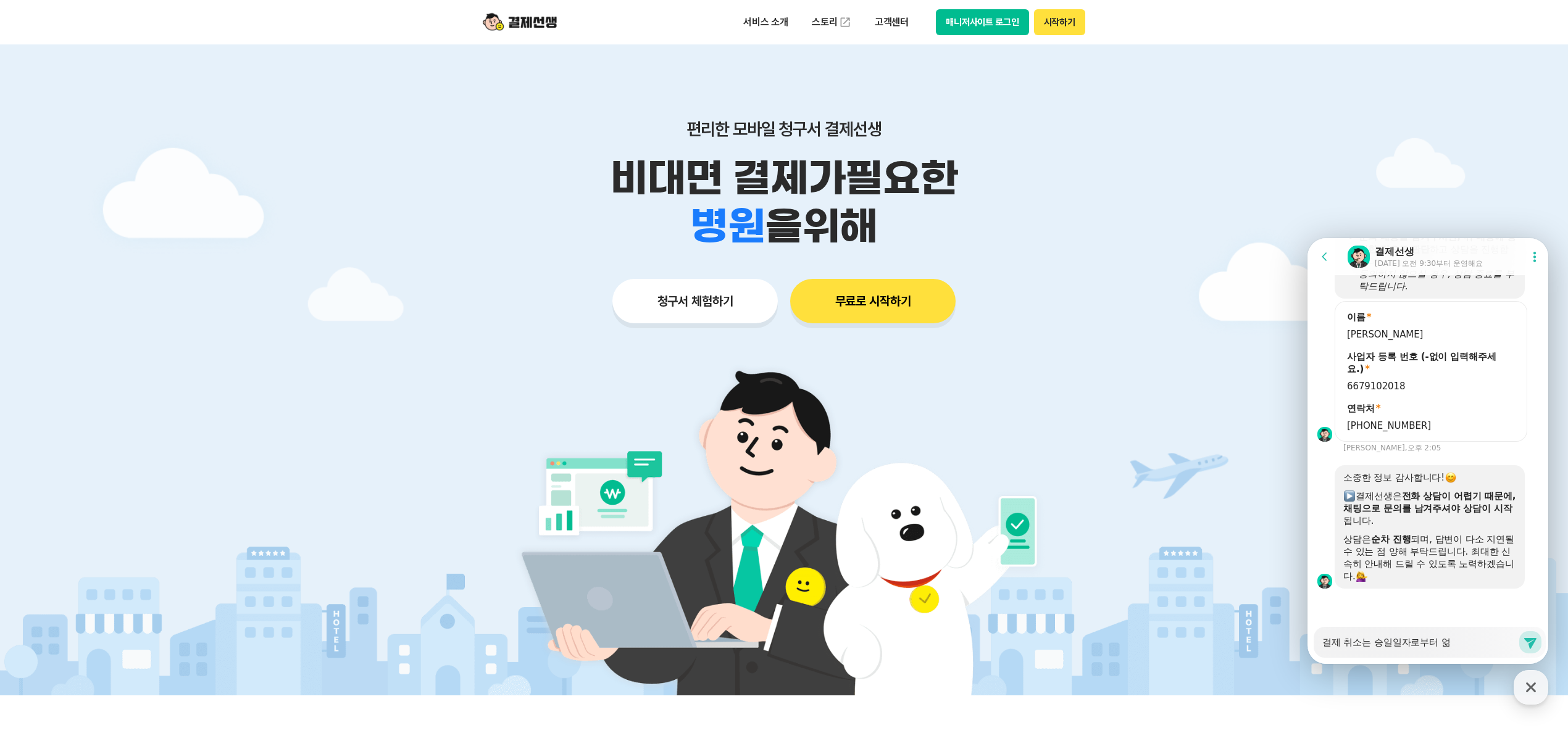
type textarea "x"
type textarea "결제 취소는 승일일자로부터 얼마"
type textarea "x"
type textarea "결제 취소는 승일일자로부터 얼맣"
type textarea "x"
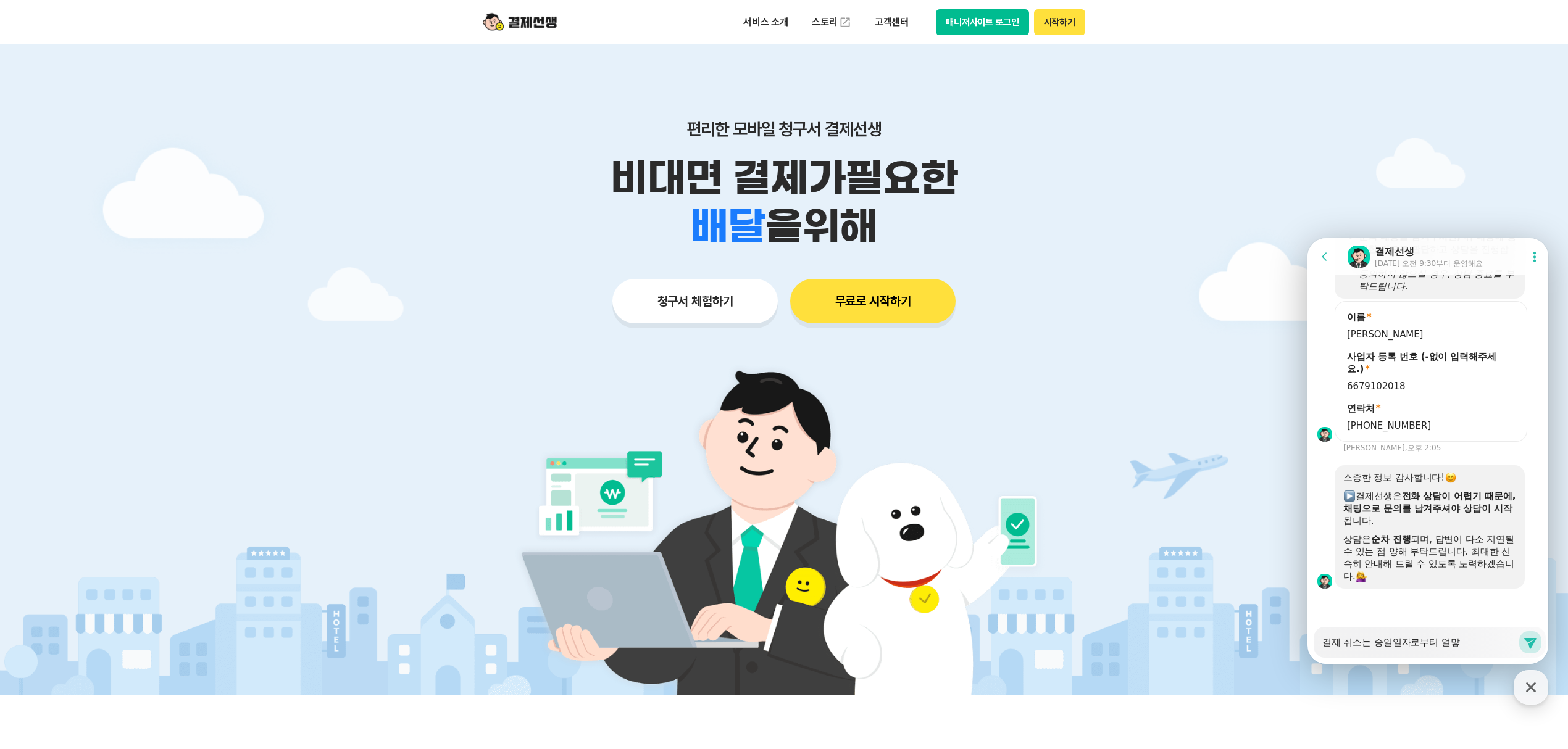
type textarea "결제 취소는 승일일자로부터 얼마후"
type textarea "x"
type textarea "결제 취소는 승일일자로부터 얼마훆"
type textarea "x"
type textarea "결제 취소는 승일일자로부터 얼마후까"
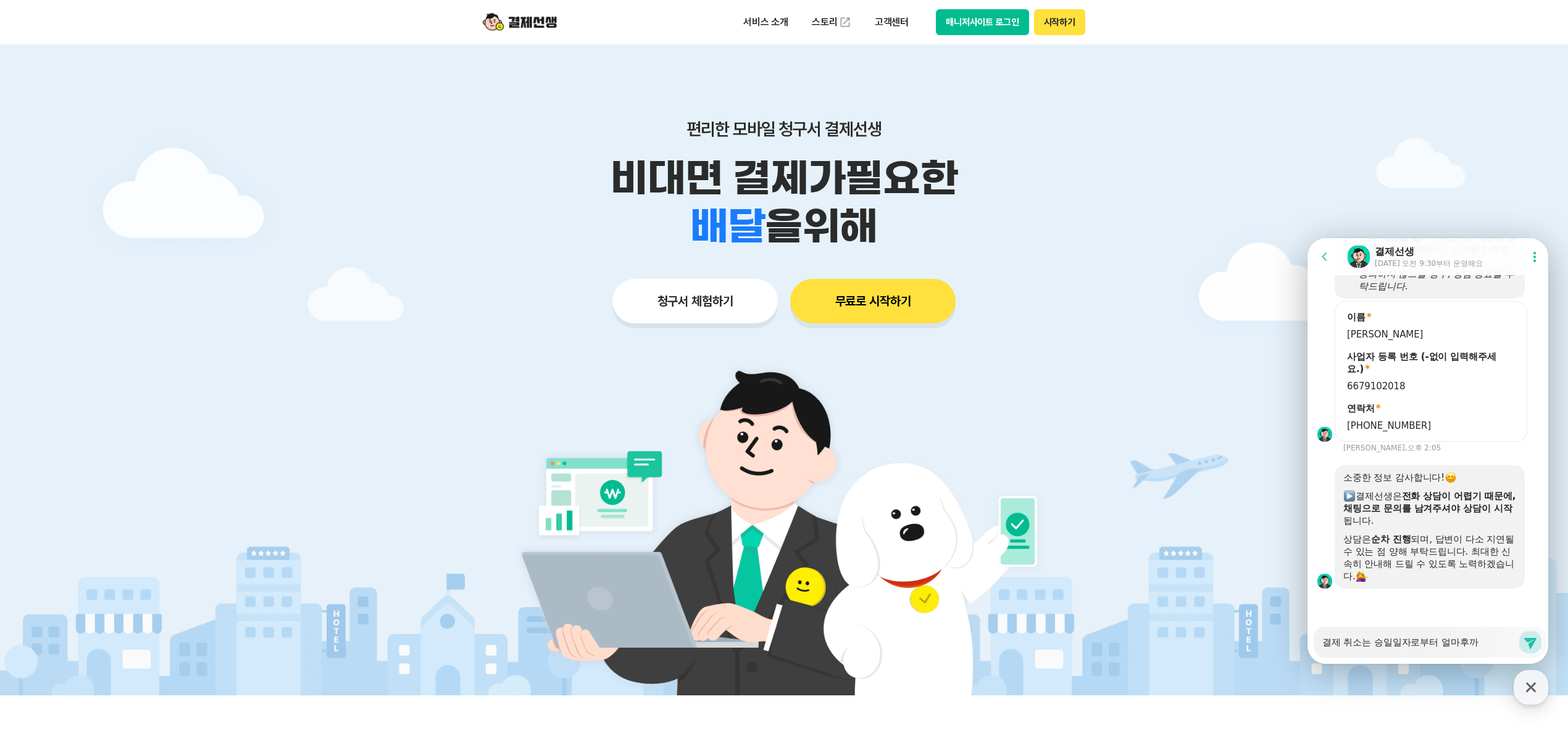
type textarea "x"
type textarea "결제 취소는 승일일자로부터 얼마후ㄲ"
type textarea "x"
type textarea "결제 취소는 승일일자로부터 얼마후"
type textarea "x"
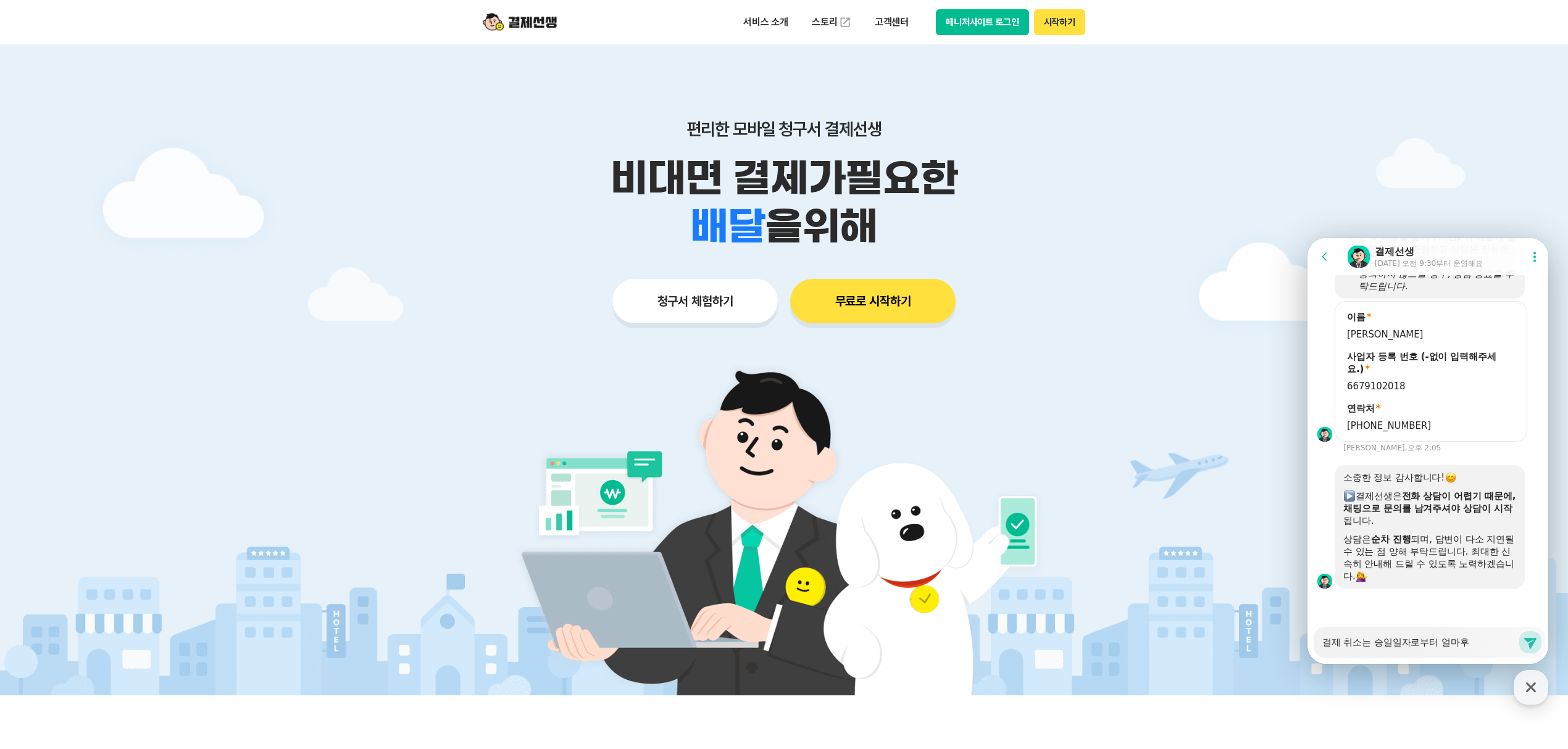
type textarea "결제 취소는 승일일자로부터 얼마"
type textarea "x"
type textarea "결제 취소는 승일일자로부터 얼"
type textarea "x"
type textarea "결제 취소는 승일일자로부터"
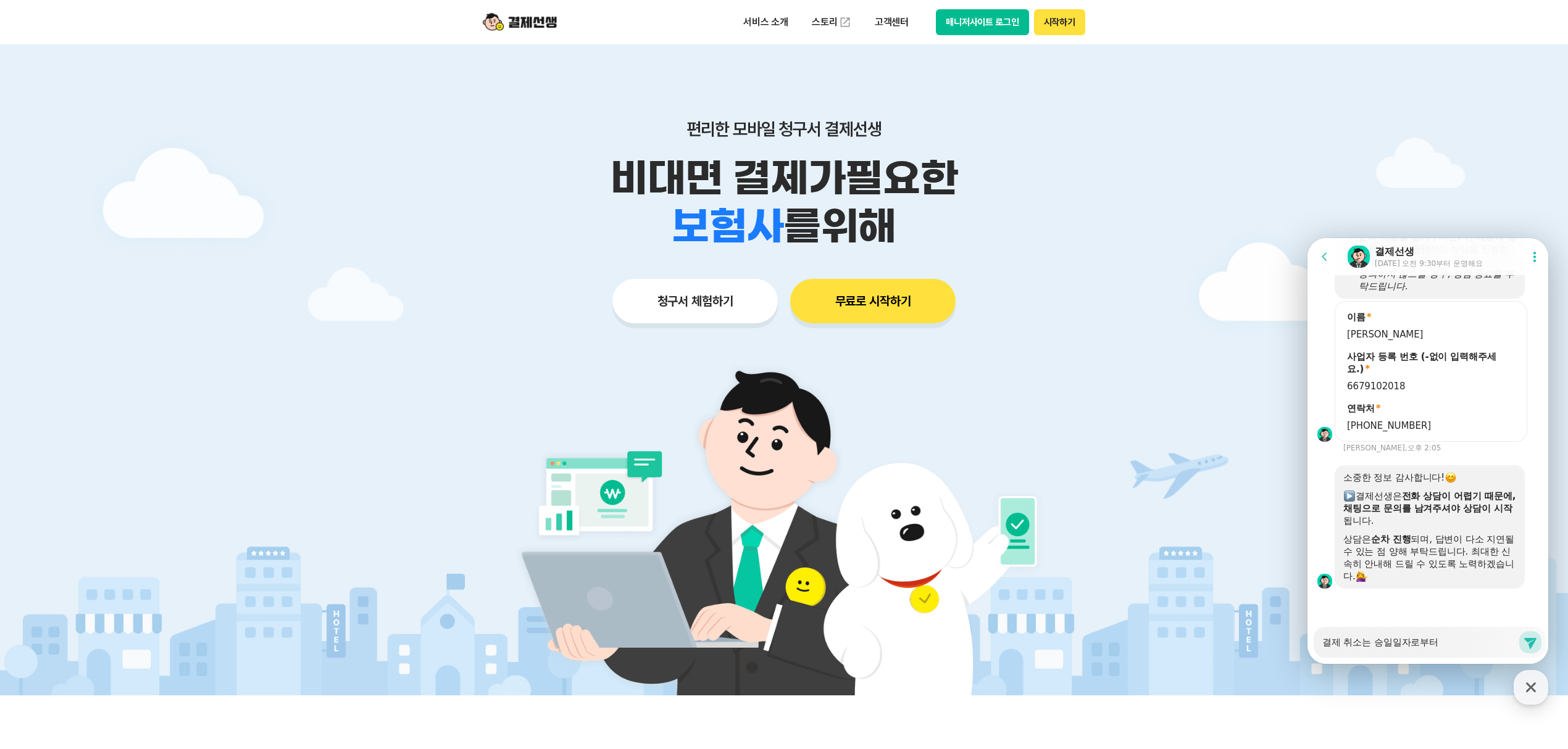
type textarea "x"
type textarea "결제 취소는 승일일자로부터 ㅇ"
type textarea "x"
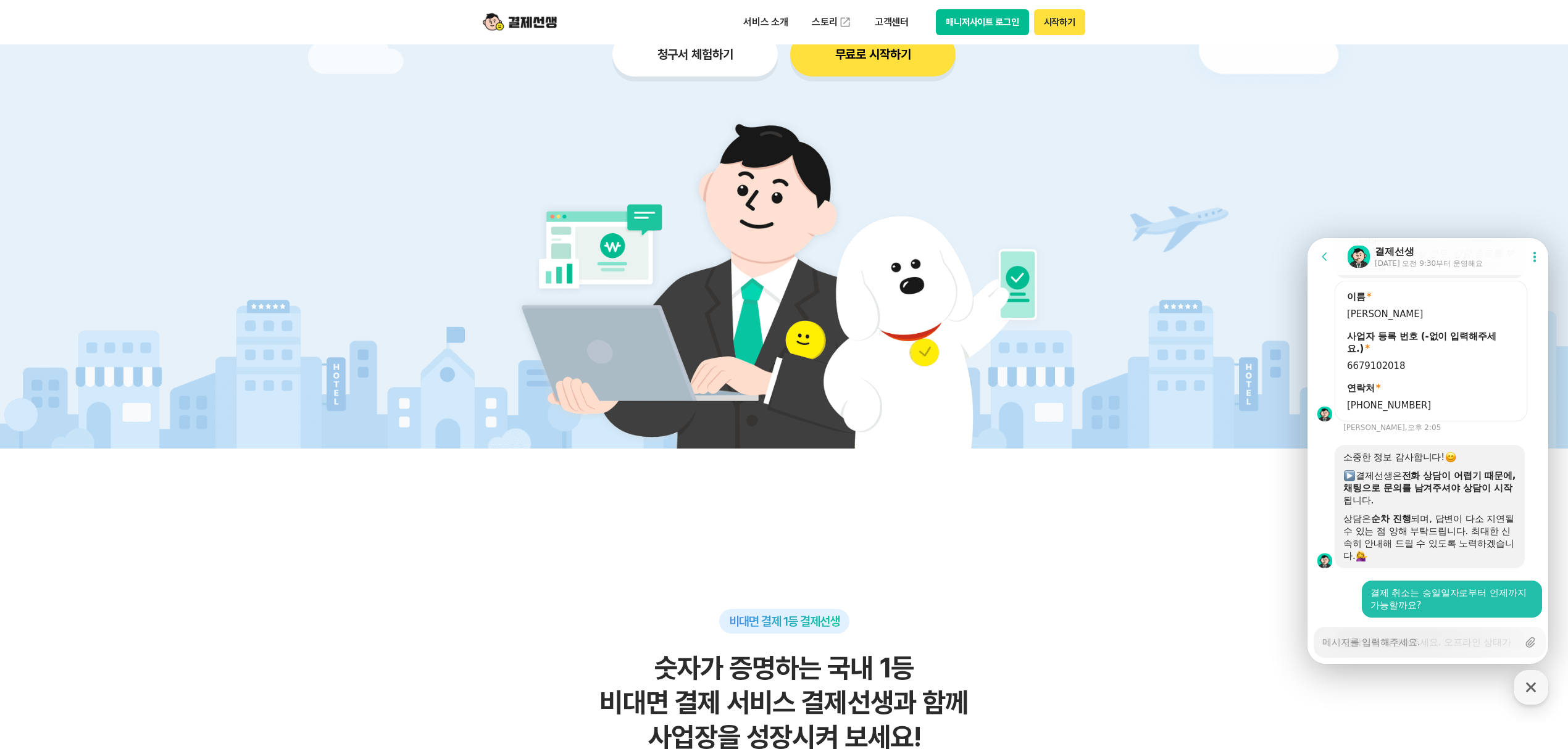
scroll to position [1534, 0]
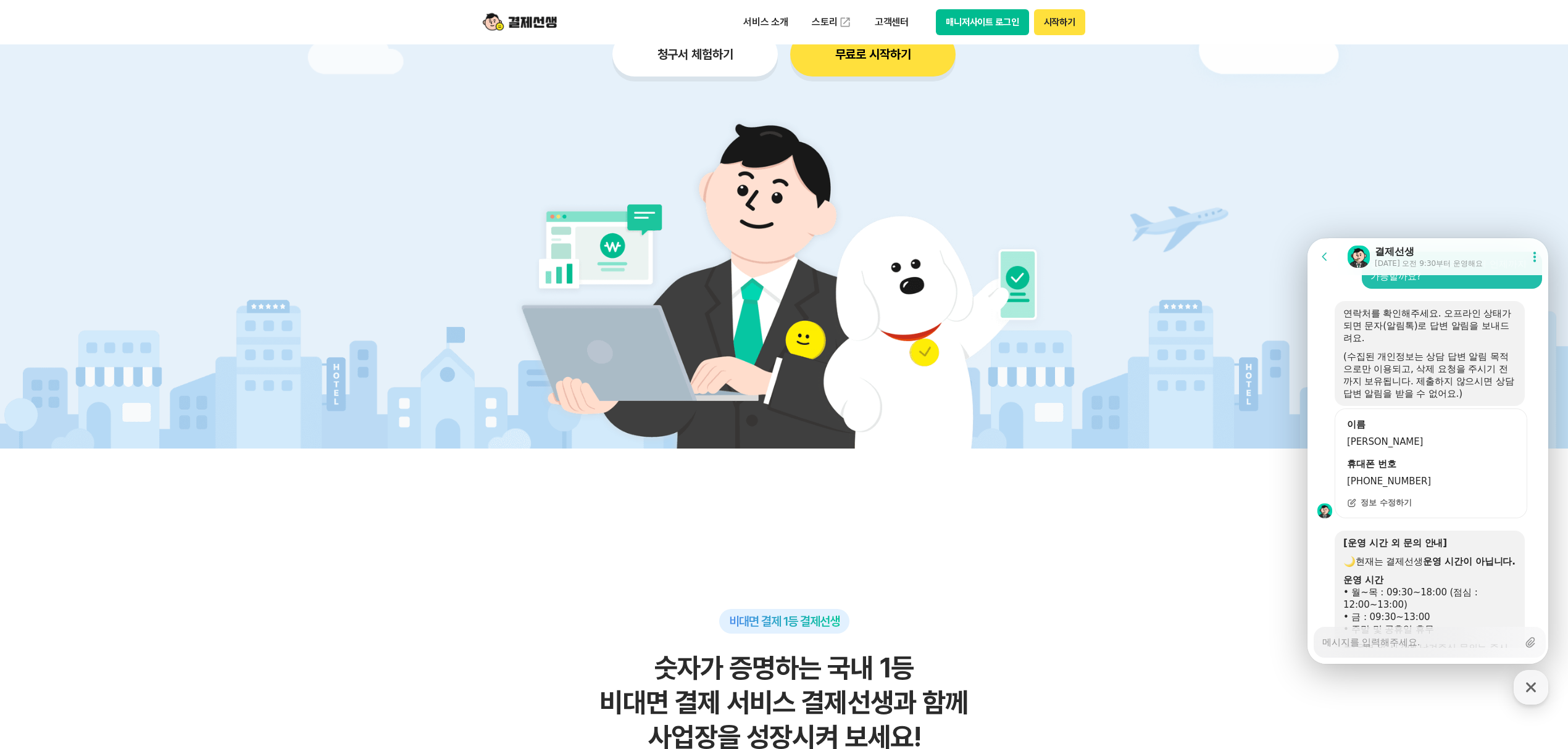
click at [991, 25] on button "매니저사이트 로그인" at bounding box center [982, 22] width 93 height 26
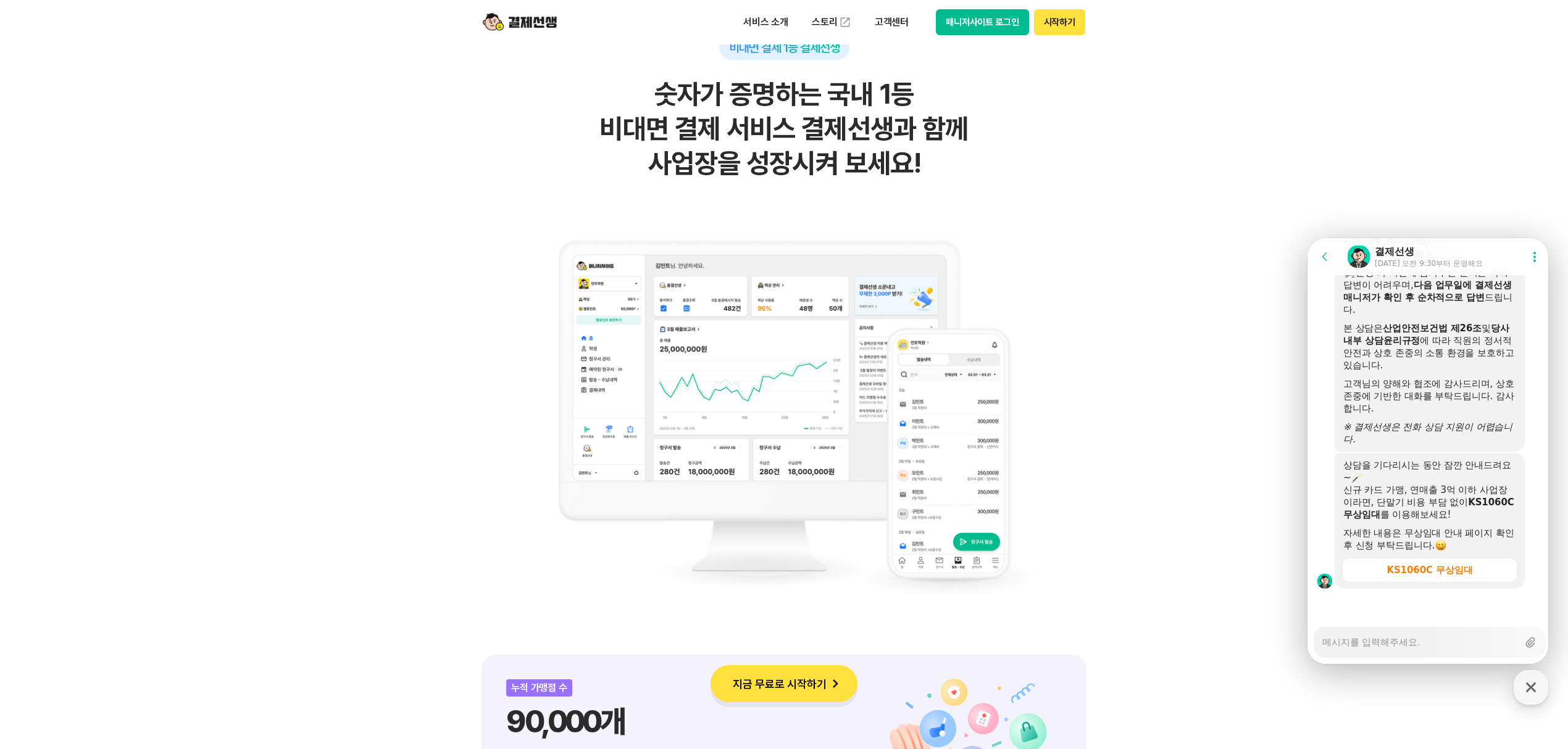
scroll to position [823, 0]
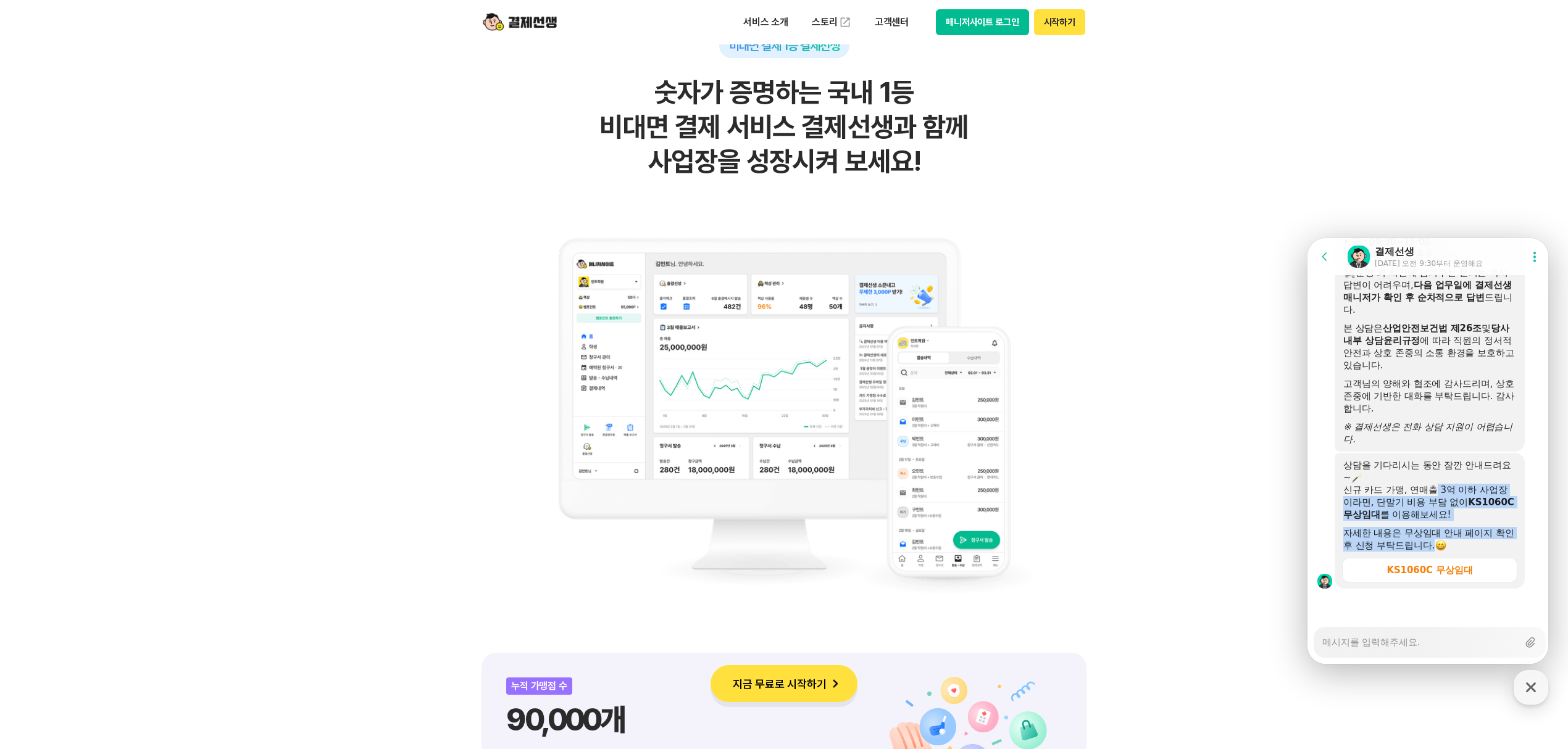
drag, startPoint x: 1433, startPoint y: 485, endPoint x: 1447, endPoint y: 548, distance: 64.5
click at [1447, 548] on div "상담을 기다리시는 동안 잠깐 안내드려요~ 신규 카드 가맹, 연매출 3억 이하 사업장이라면, 단말기 비용 부담 없이 KS1060C 무상임대 를 …" at bounding box center [1430, 505] width 173 height 92
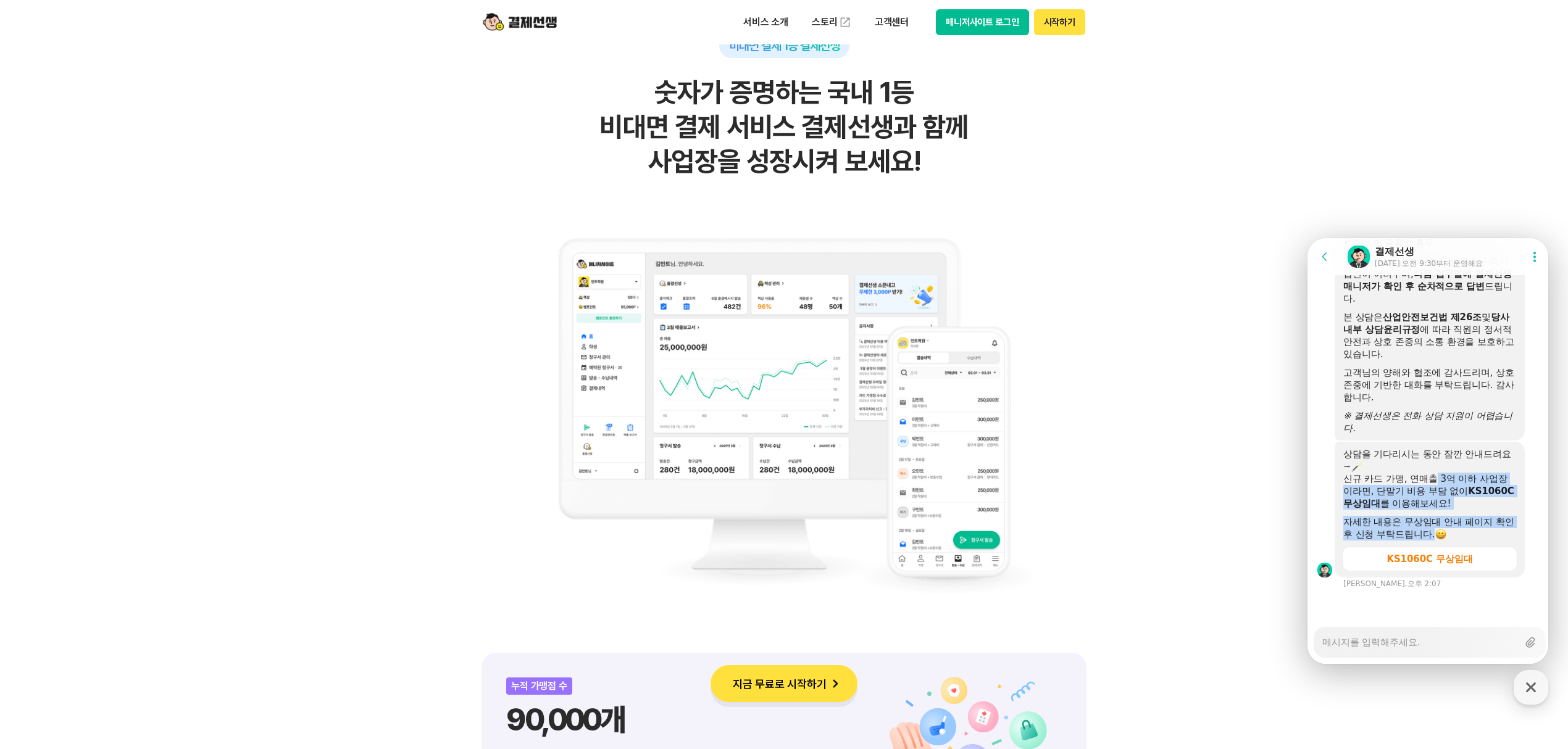
scroll to position [1956, 0]
click at [1435, 597] on div at bounding box center [1430, 605] width 245 height 33
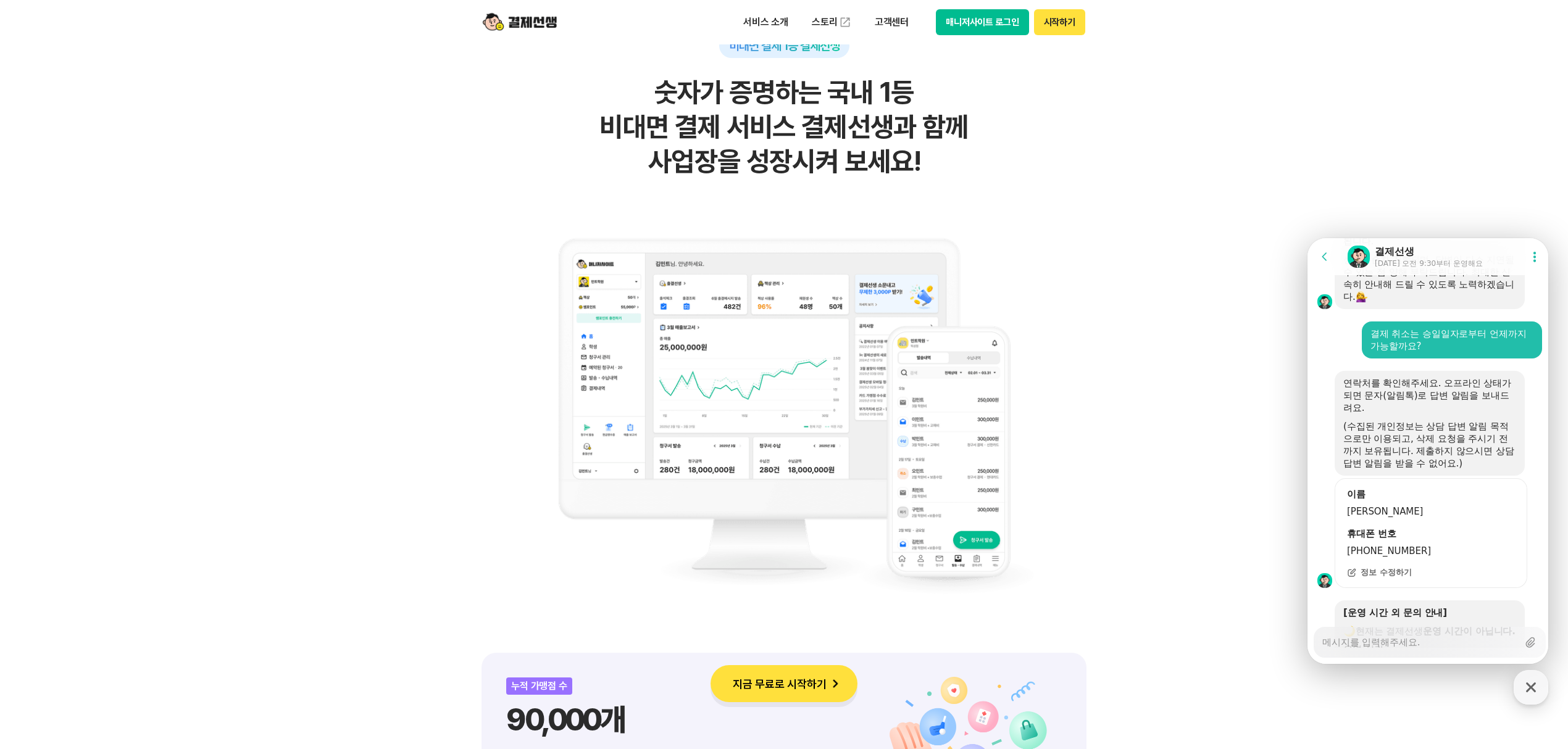
scroll to position [1464, 0]
drag, startPoint x: 1394, startPoint y: 427, endPoint x: 1463, endPoint y: 488, distance: 92.1
click at [1463, 470] on div "연락처를 확인해주세요. 오프라인 상태가 되면 문자(알림톡)로 답변 알림을 보내드려요. (수집된 개인정보는 상담 답변 알림 목적으로만 이용되고,…" at bounding box center [1430, 424] width 173 height 92
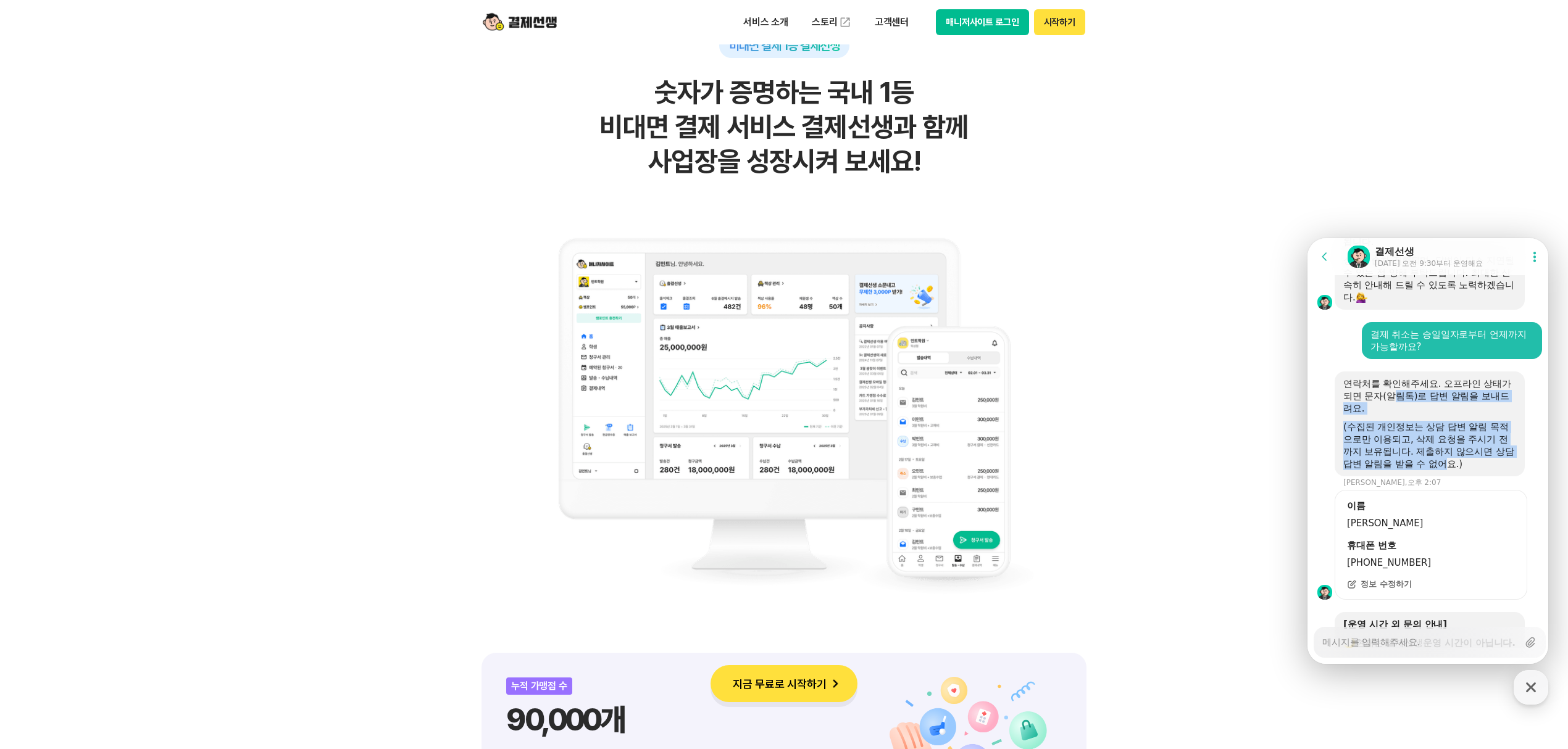
click at [1467, 470] on div "(수집된 개인정보는 상담 답변 알림 목적으로만 이용되고, 삭제 요청을 주시기 전까지 보유됩니다. 제출하지 않으시면 상담 답변 알림을 받을 수 …" at bounding box center [1430, 445] width 173 height 49
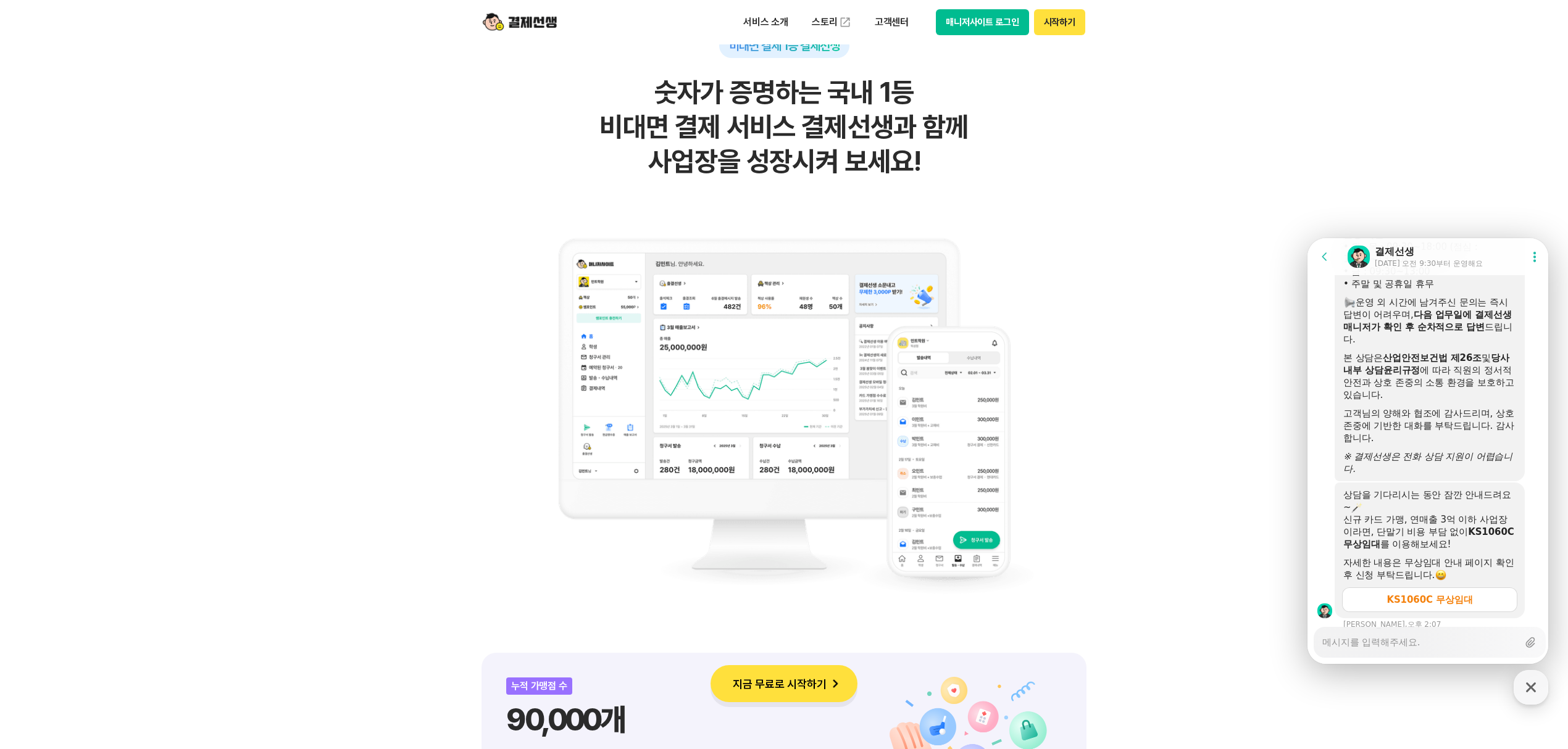
scroll to position [1957, 0]
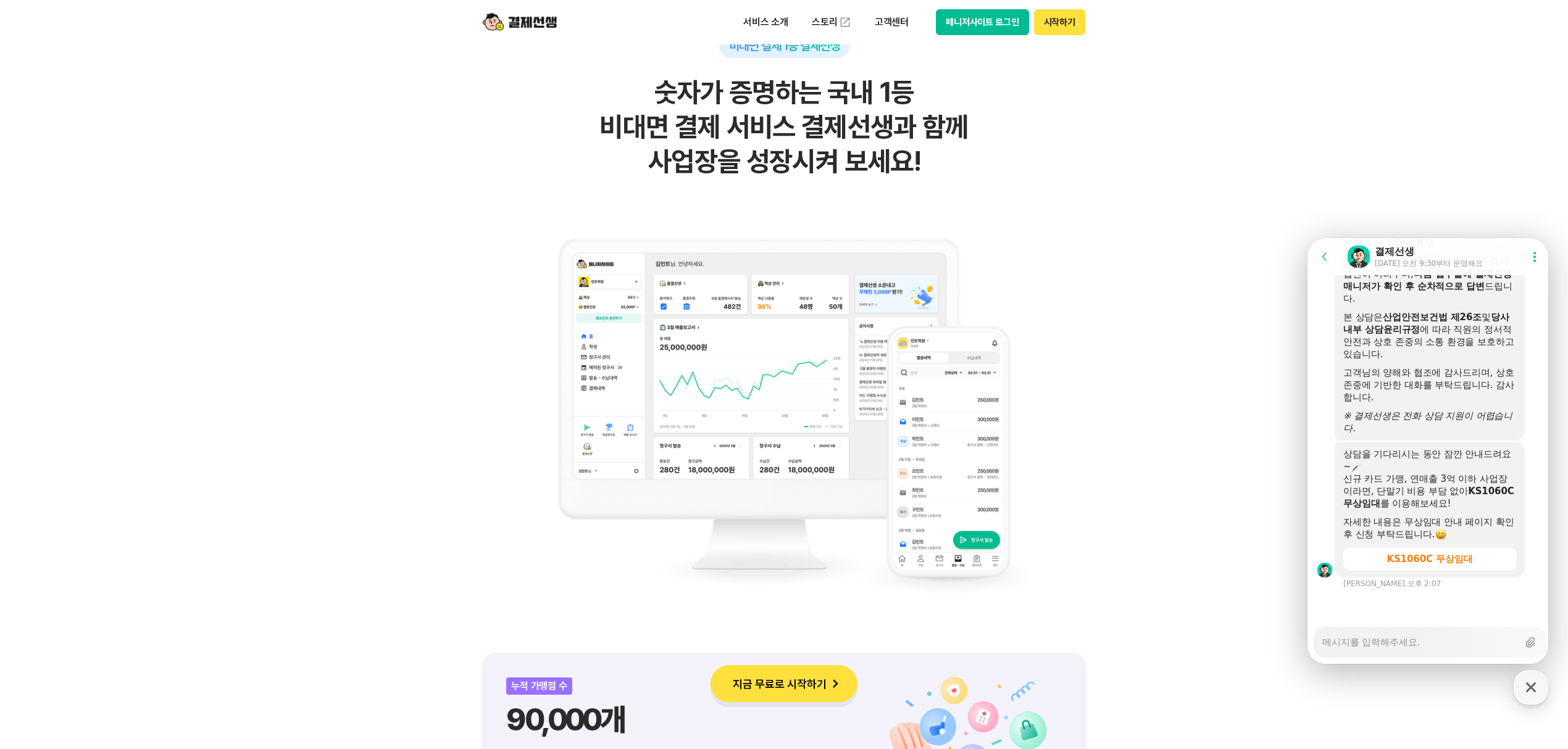
click at [1390, 486] on div "신규 카드 가맹, 연매출 3억 이하 사업장이라면, 단말기 비용 부담 없이 KS1060C 무상임대 를 이용해보세요!" at bounding box center [1430, 491] width 173 height 37
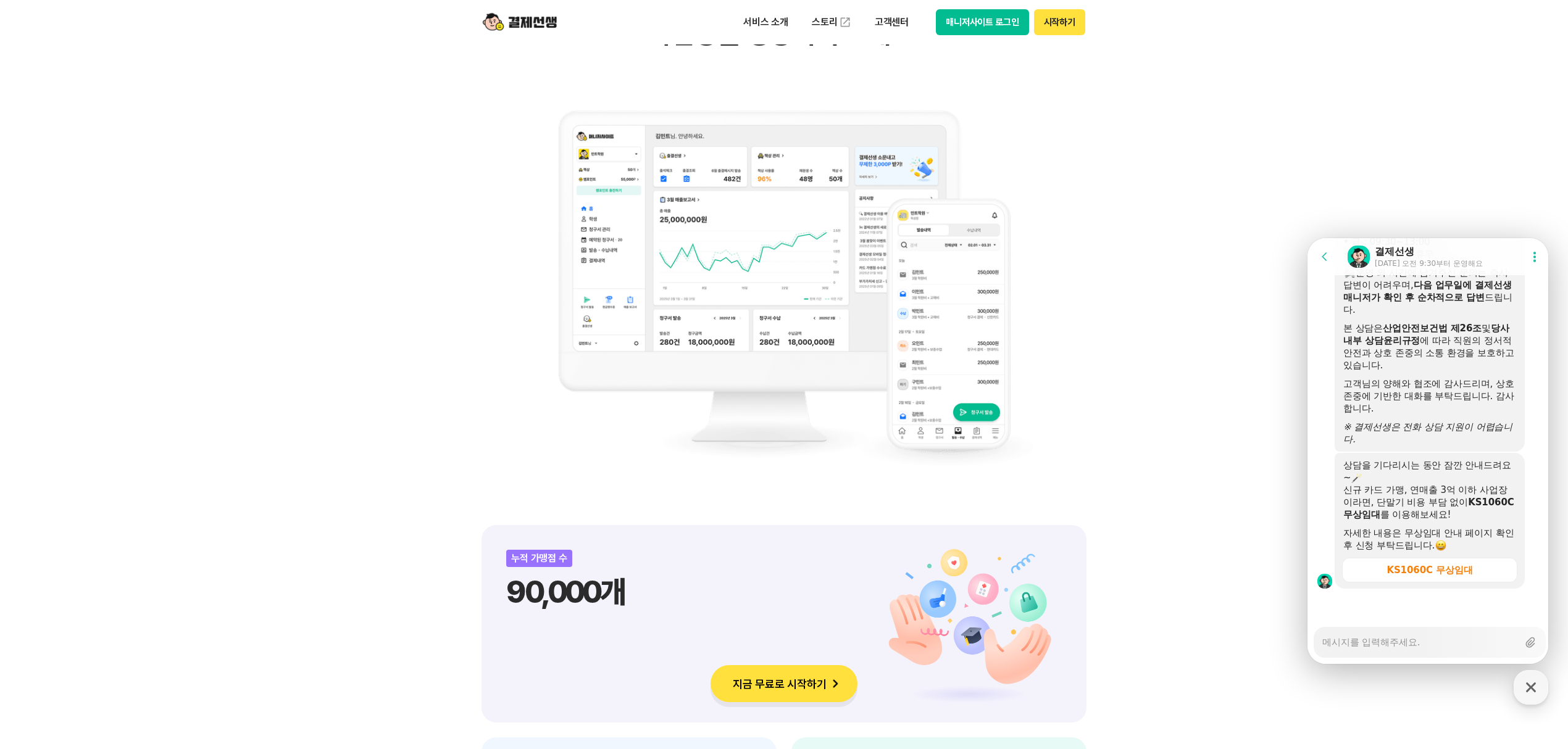
scroll to position [1151, 0]
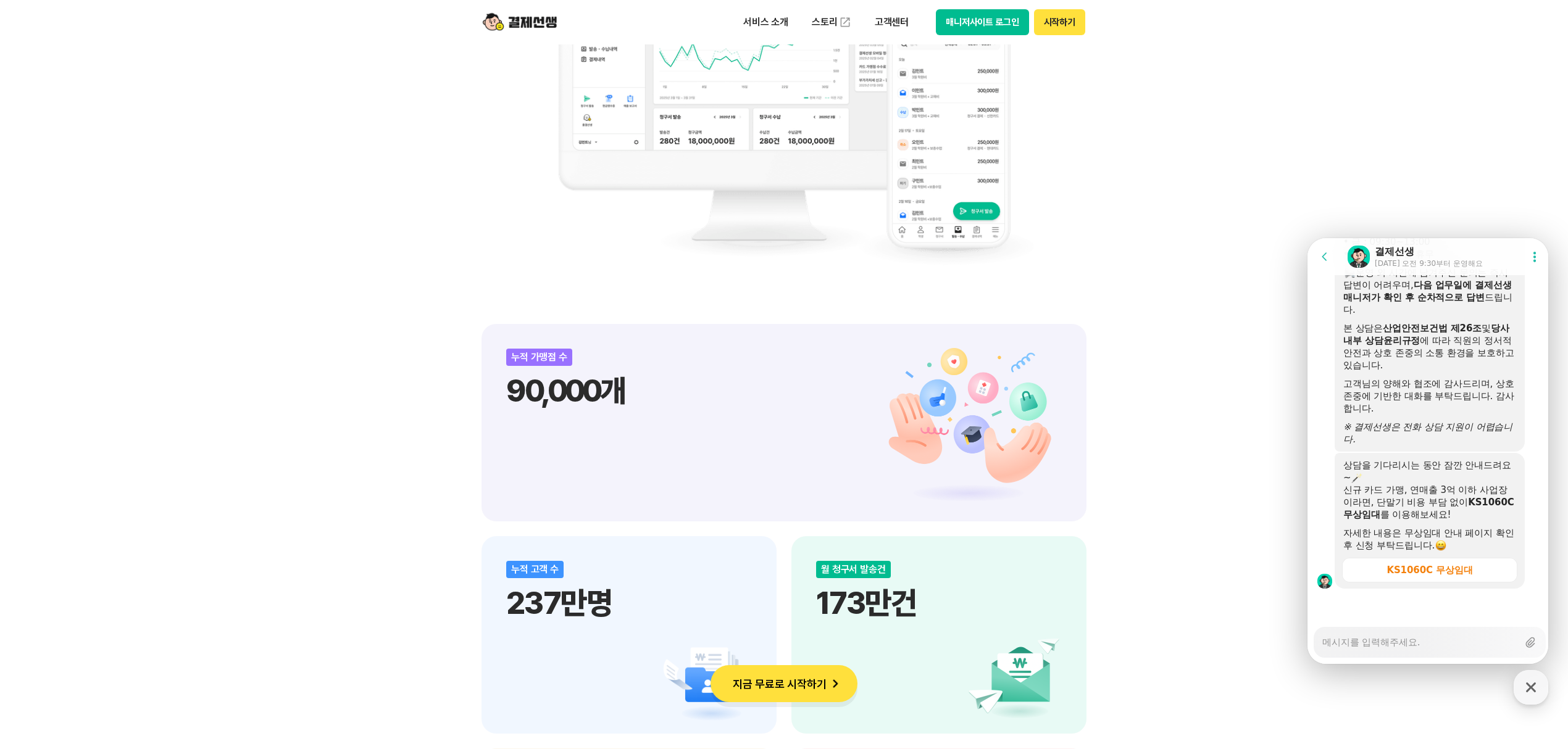
click at [1375, 639] on textarea "Messenger Input Textarea" at bounding box center [1420, 638] width 196 height 21
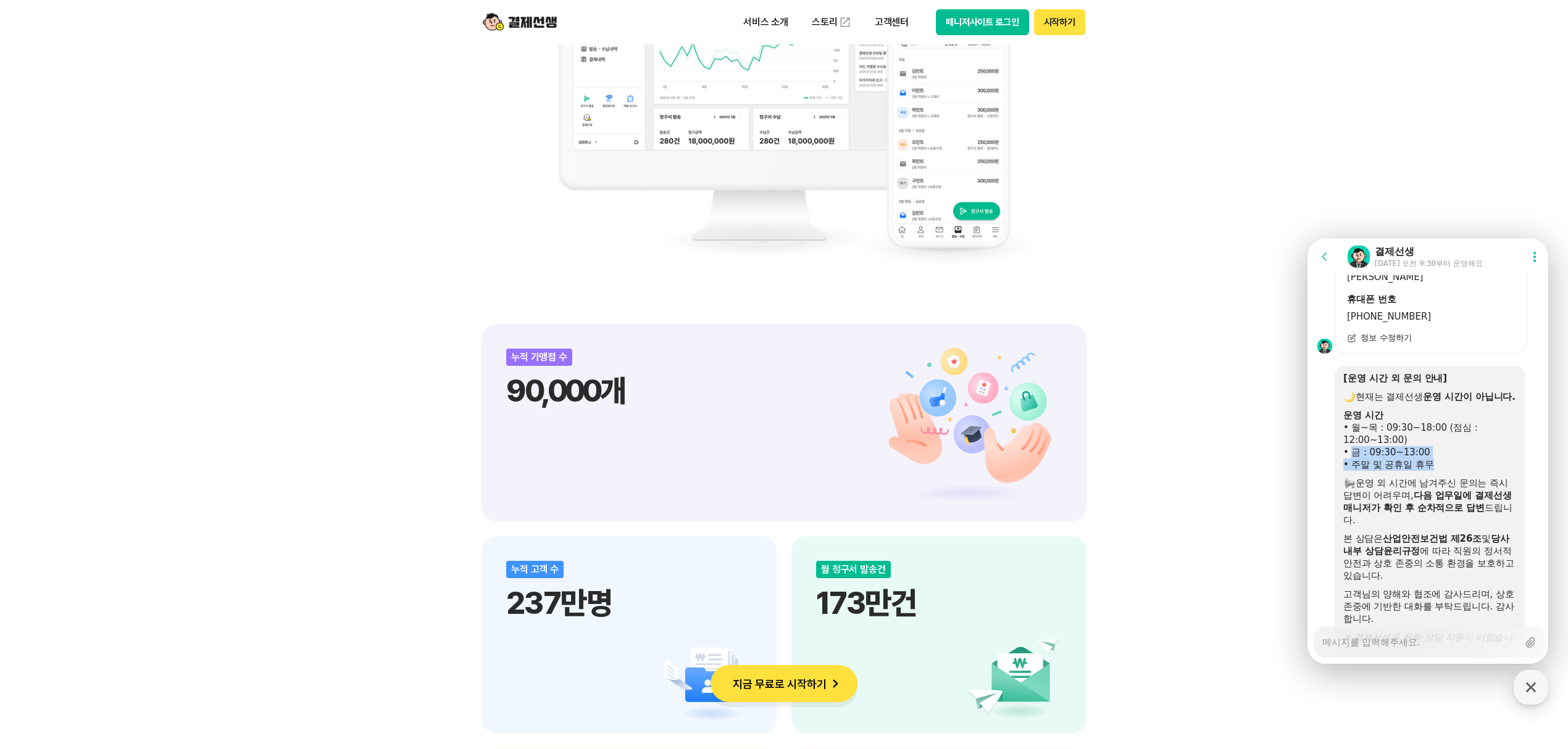
drag, startPoint x: 1353, startPoint y: 493, endPoint x: 1435, endPoint y: 510, distance: 83.7
click at [1435, 510] on div "[운영 시간 외 문의 안내] 현재는 결제선생 운영 시간이 아닙니다. 운영 시간 • 월~목 : 09:30~18:00 (점심 : 12:00~13:…" at bounding box center [1430, 514] width 173 height 284
click at [1400, 459] on div "• 금 : 09:30~13:00" at bounding box center [1430, 452] width 173 height 13
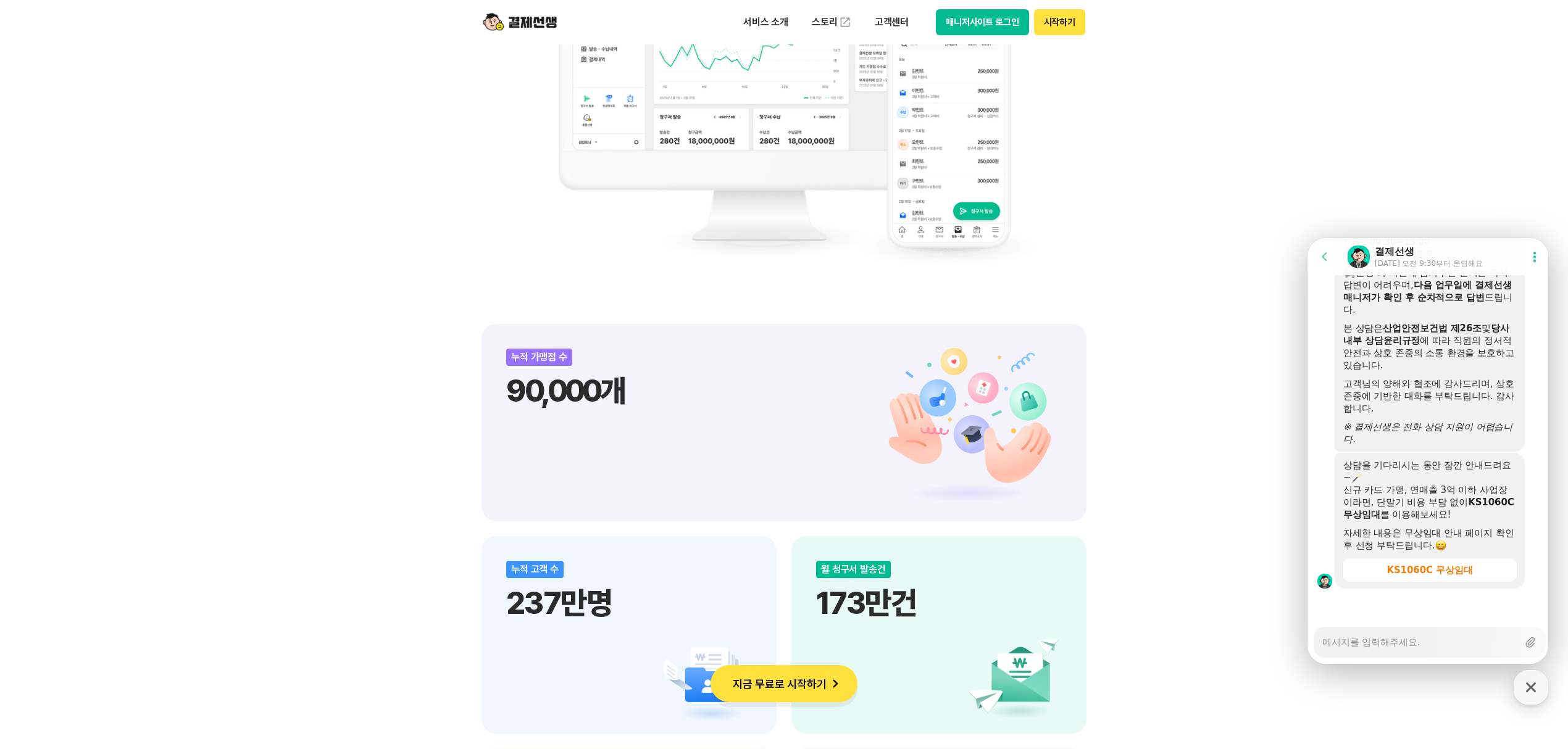
scroll to position [1945, 0]
